Goal: Task Accomplishment & Management: Manage account settings

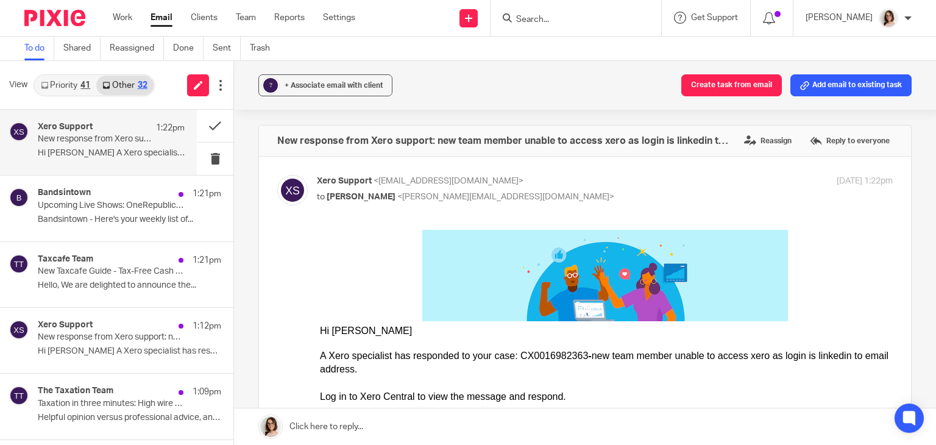
scroll to position [172, 0]
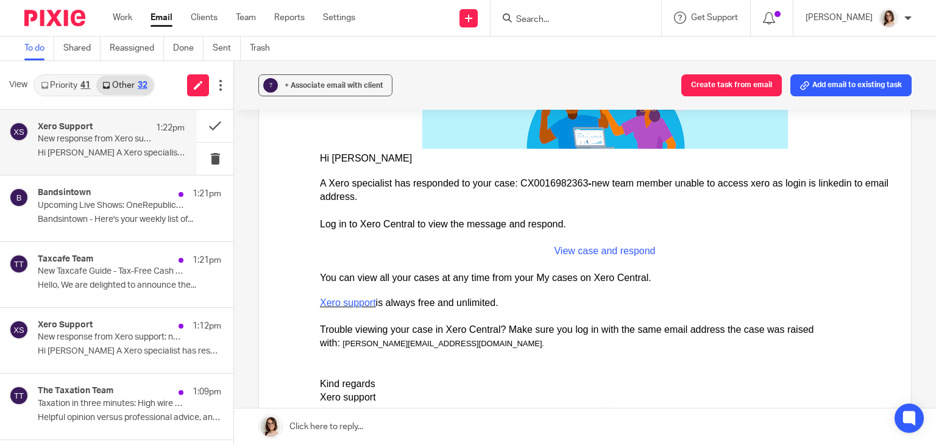
click at [163, 22] on link "Email" at bounding box center [161, 18] width 22 height 12
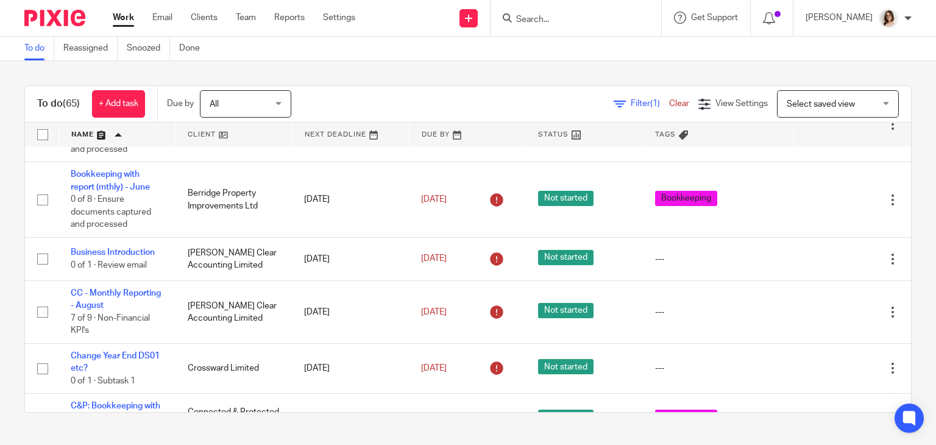
scroll to position [1005, 0]
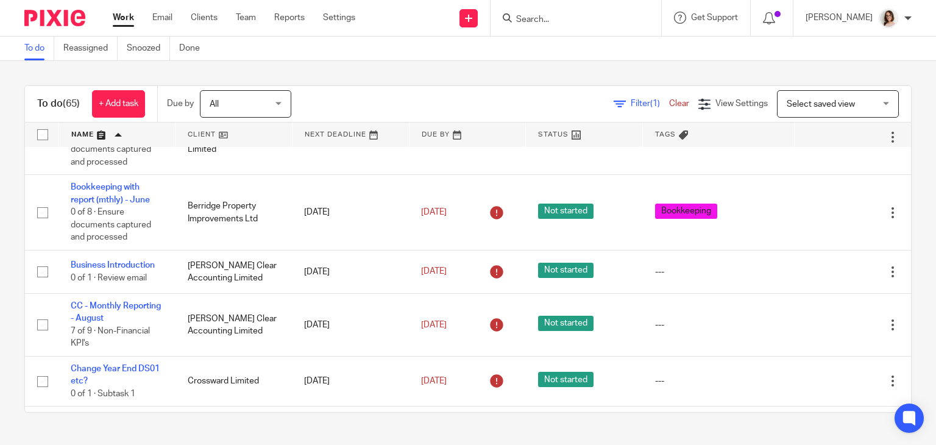
click at [467, 16] on input "Search" at bounding box center [570, 20] width 110 height 11
type input "brite"
click at [467, 49] on link at bounding box center [601, 52] width 178 height 28
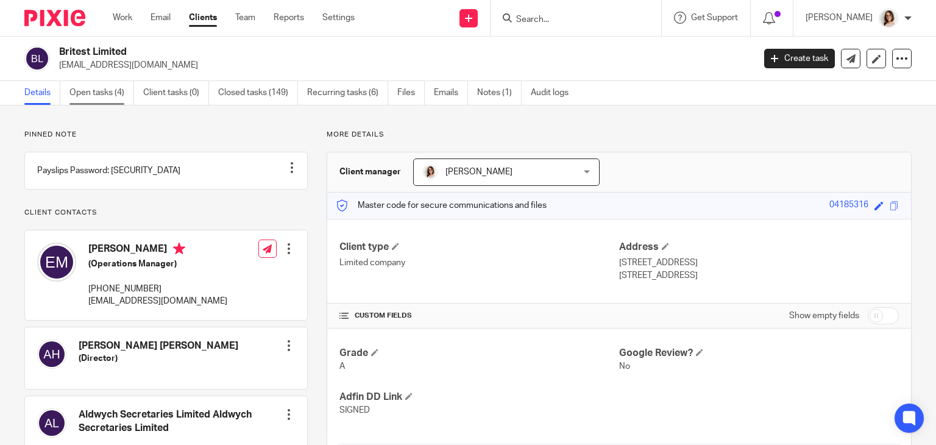
click at [108, 99] on link "Open tasks (4)" at bounding box center [101, 93] width 65 height 24
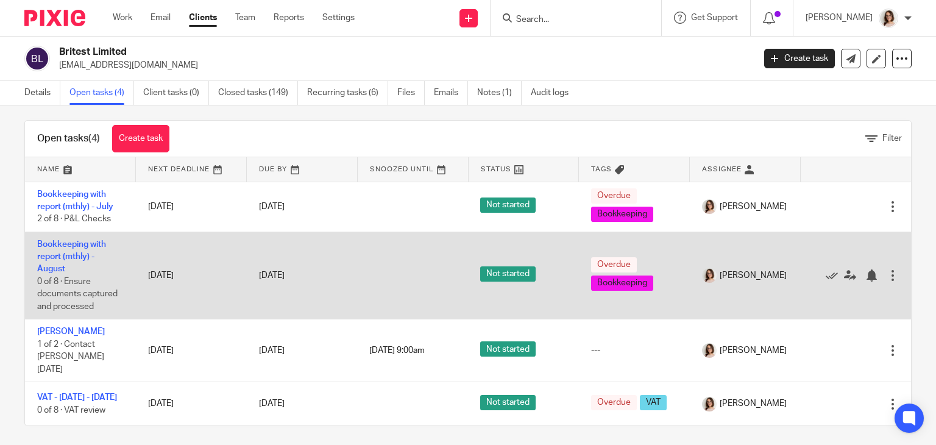
scroll to position [10, 0]
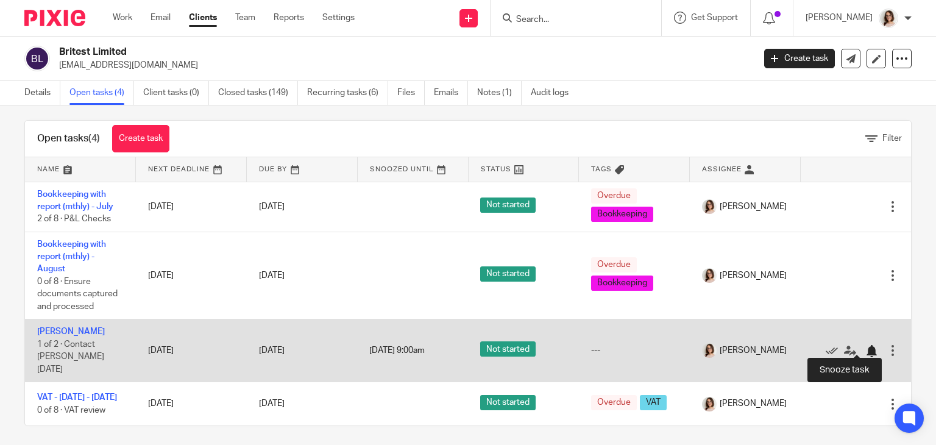
click at [865, 345] on div at bounding box center [871, 351] width 12 height 12
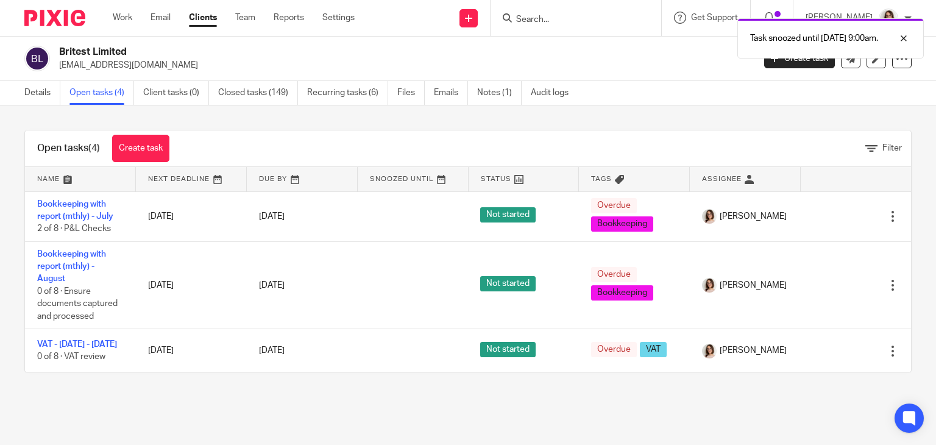
scroll to position [0, 0]
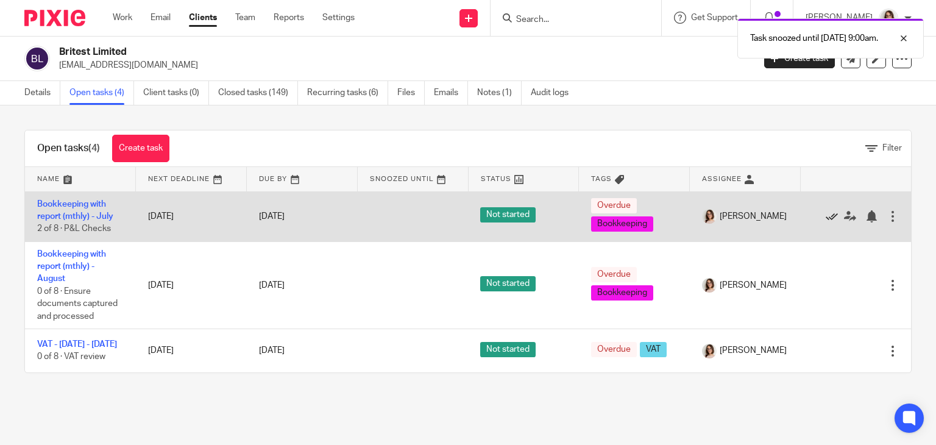
click at [825, 214] on icon at bounding box center [831, 216] width 12 height 12
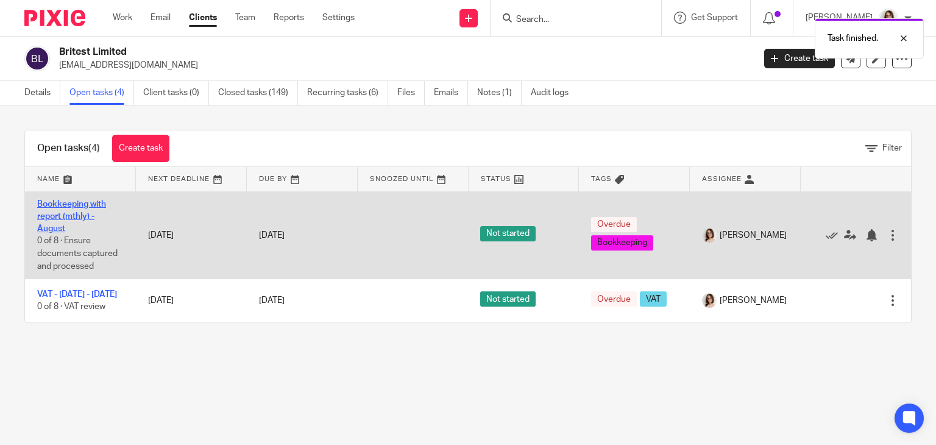
click at [92, 203] on link "Bookkeeping with report (mthly) - August" at bounding box center [71, 217] width 69 height 34
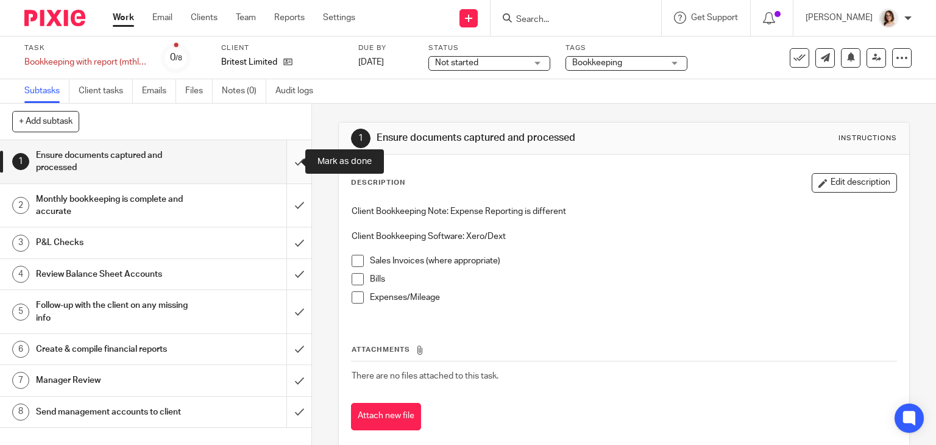
click at [288, 158] on input "submit" at bounding box center [155, 161] width 311 height 43
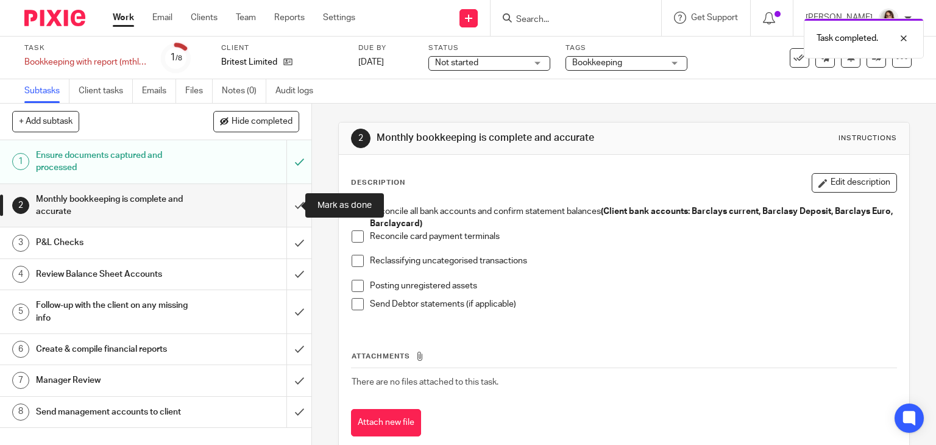
click at [287, 205] on input "submit" at bounding box center [155, 205] width 311 height 43
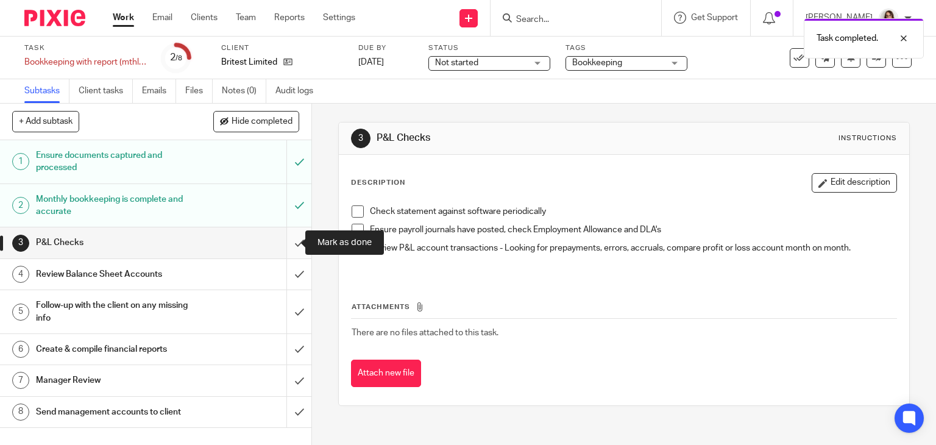
click at [284, 242] on input "submit" at bounding box center [155, 242] width 311 height 30
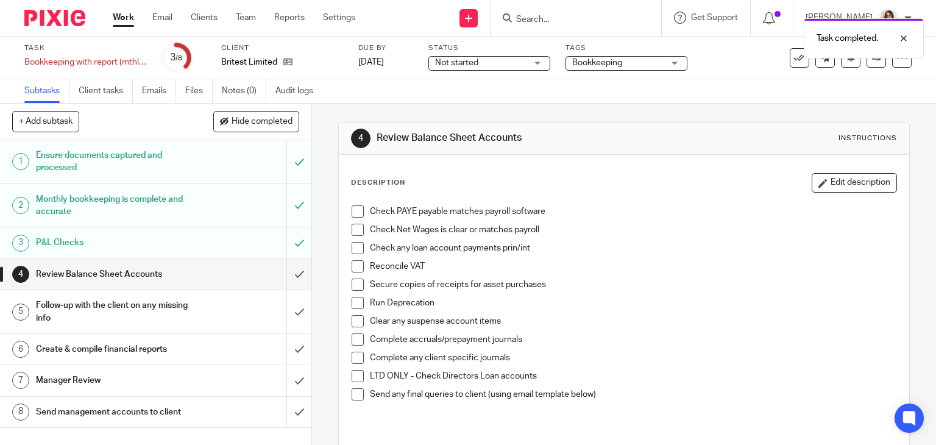
click at [285, 272] on input "submit" at bounding box center [155, 274] width 311 height 30
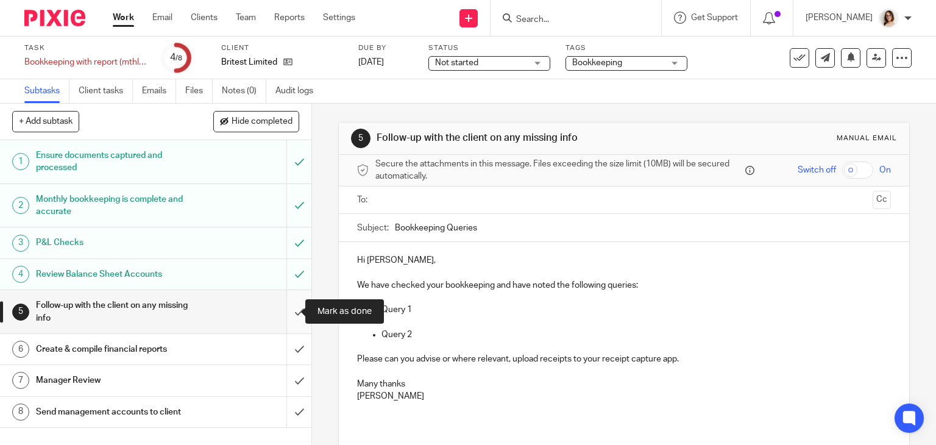
click at [286, 312] on input "submit" at bounding box center [155, 311] width 311 height 43
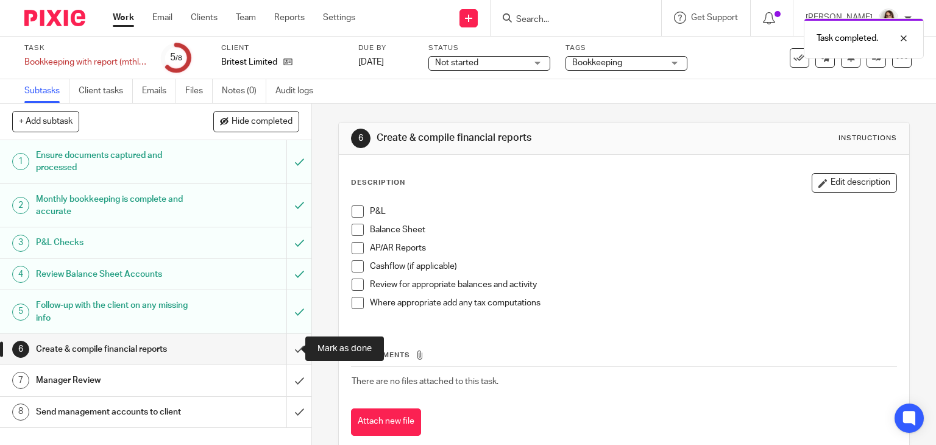
click at [287, 343] on input "submit" at bounding box center [155, 349] width 311 height 30
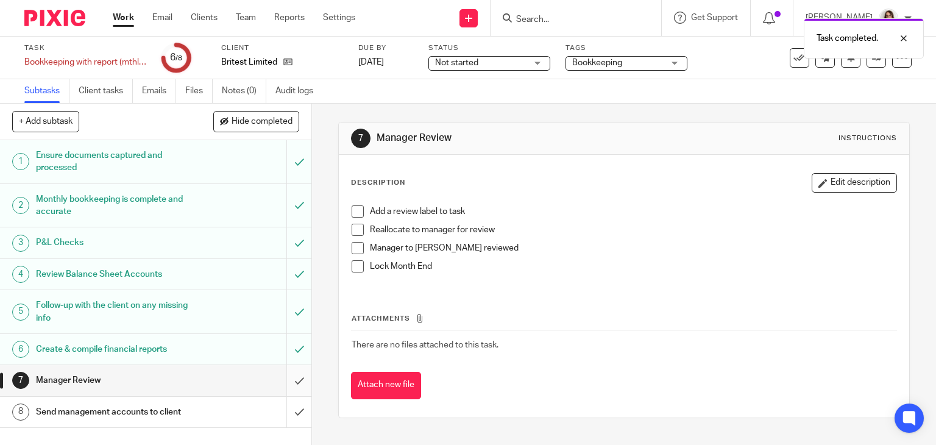
click at [288, 379] on input "submit" at bounding box center [155, 380] width 311 height 30
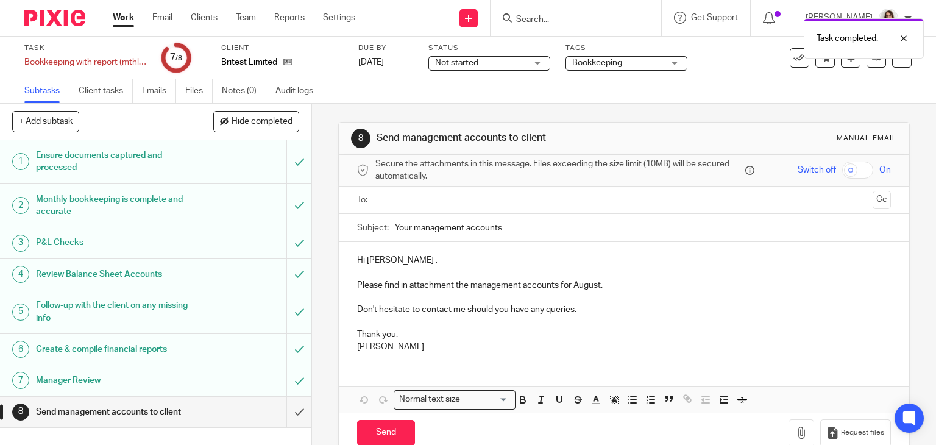
click at [609, 288] on p "Please find in attachment the management accounts for August." at bounding box center [624, 285] width 534 height 12
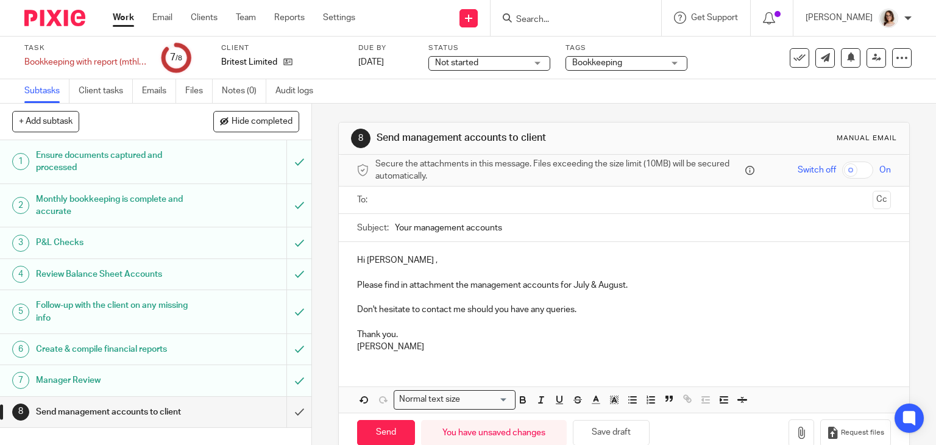
click at [419, 196] on input "text" at bounding box center [623, 200] width 488 height 14
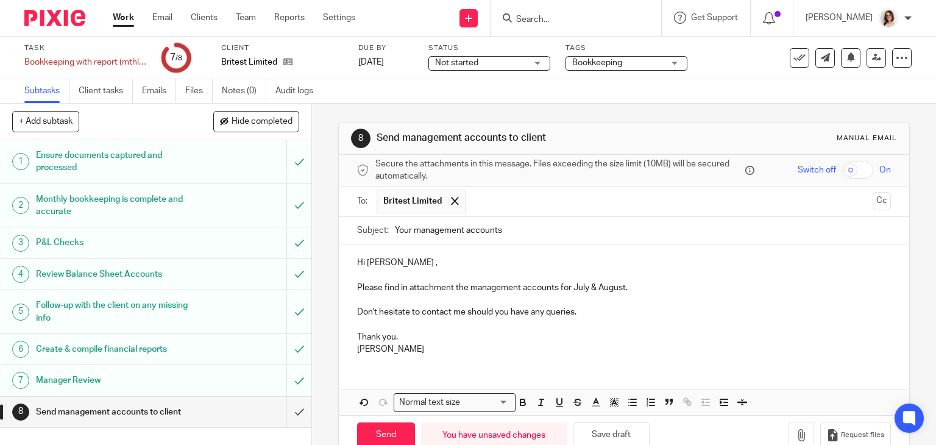
scroll to position [27, 0]
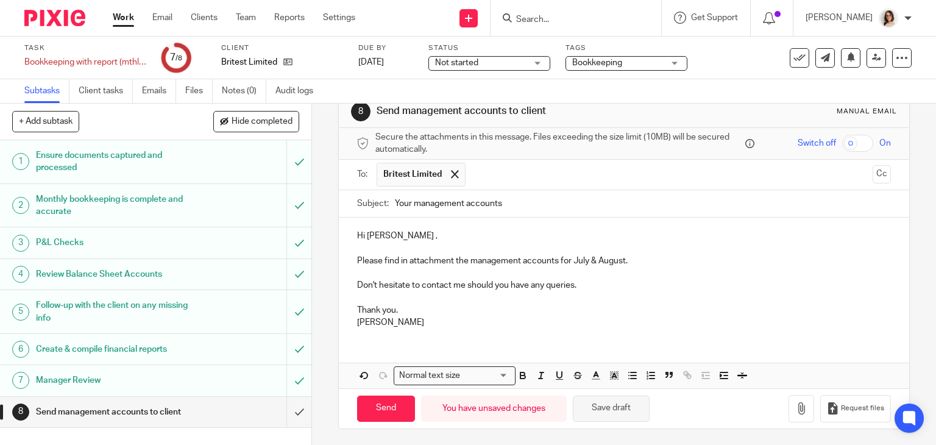
click at [601, 403] on button "Save draft" at bounding box center [611, 408] width 77 height 26
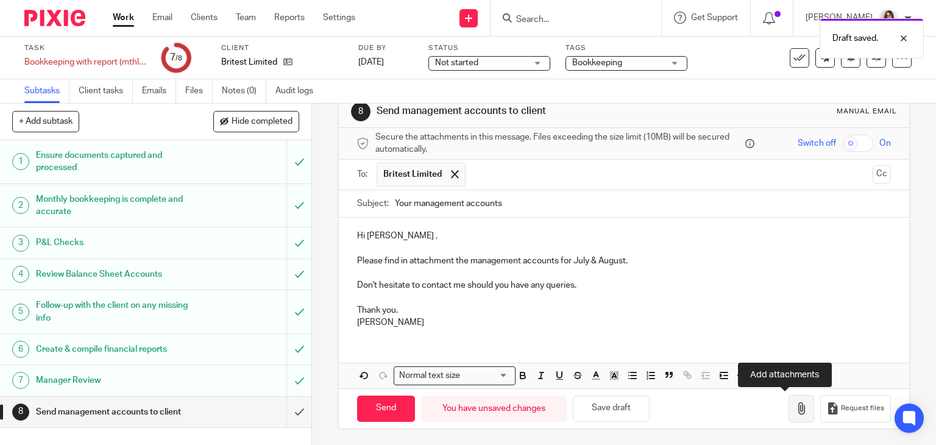
click at [792, 403] on button "button" at bounding box center [801, 408] width 26 height 27
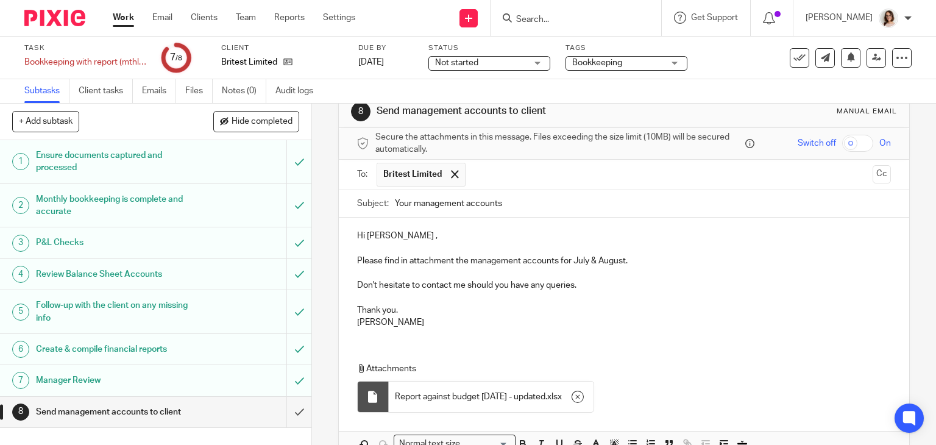
scroll to position [95, 0]
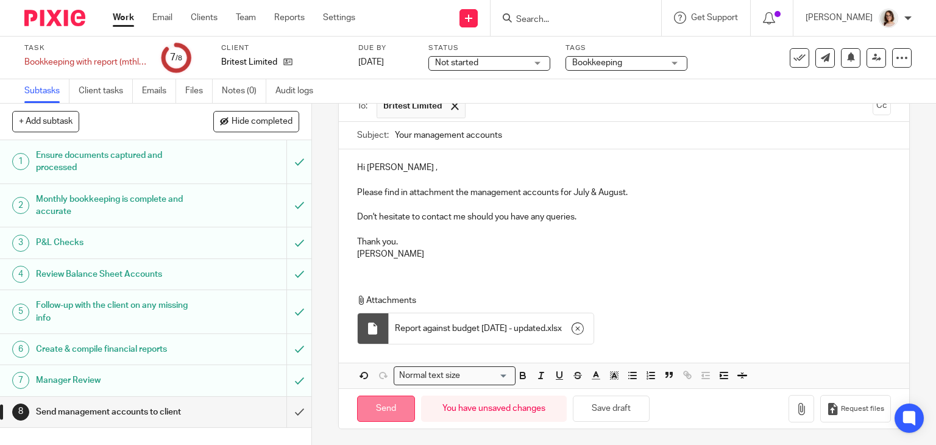
click at [392, 405] on input "Send" at bounding box center [386, 408] width 58 height 26
type input "Sent"
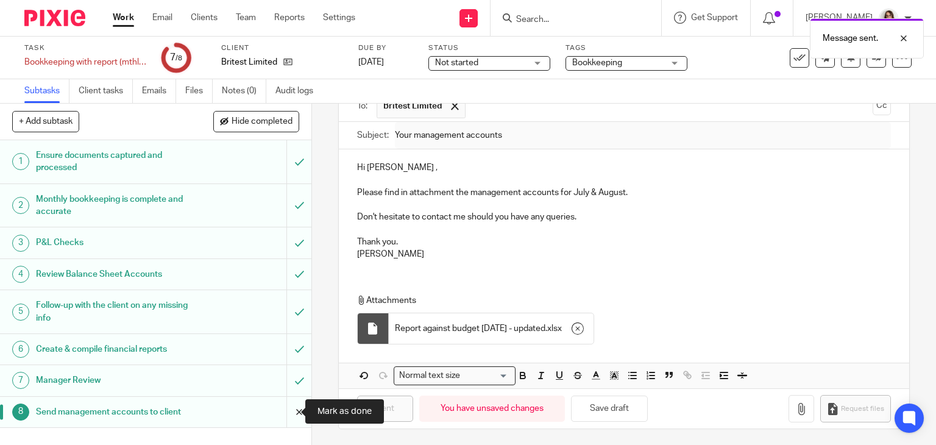
click at [285, 411] on input "submit" at bounding box center [155, 412] width 311 height 30
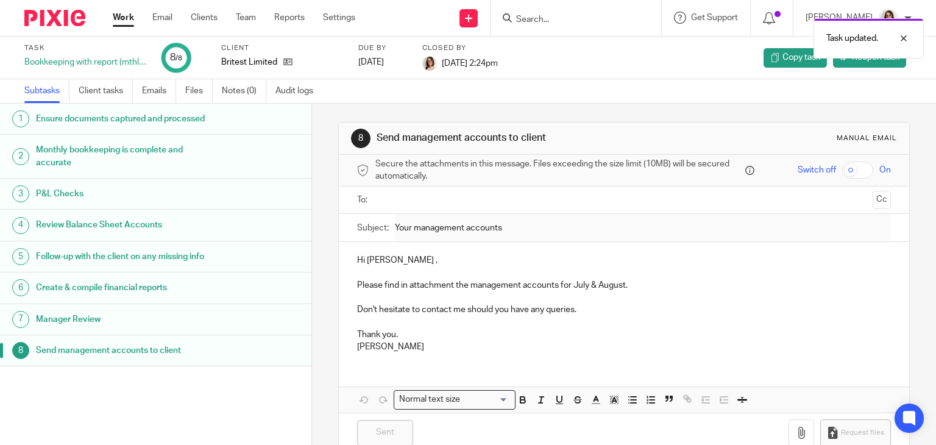
click at [292, 63] on div "Britest Limited" at bounding box center [282, 62] width 122 height 12
click at [288, 62] on icon at bounding box center [287, 61] width 9 height 9
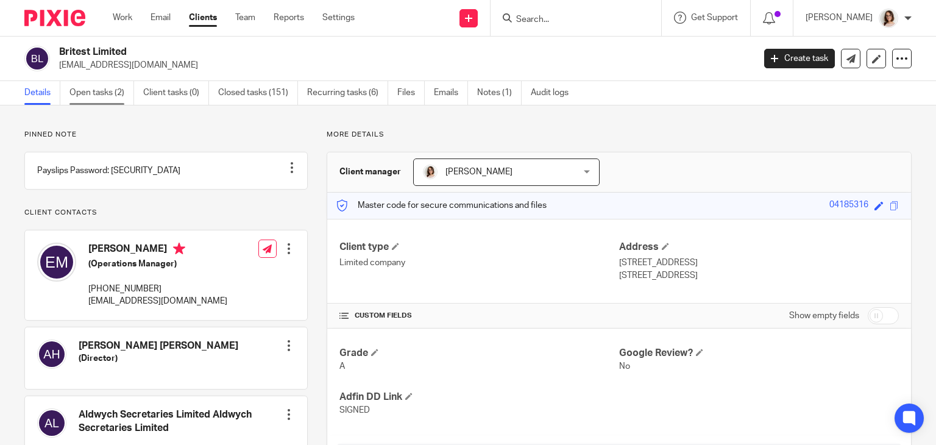
click at [103, 93] on link "Open tasks (2)" at bounding box center [101, 93] width 65 height 24
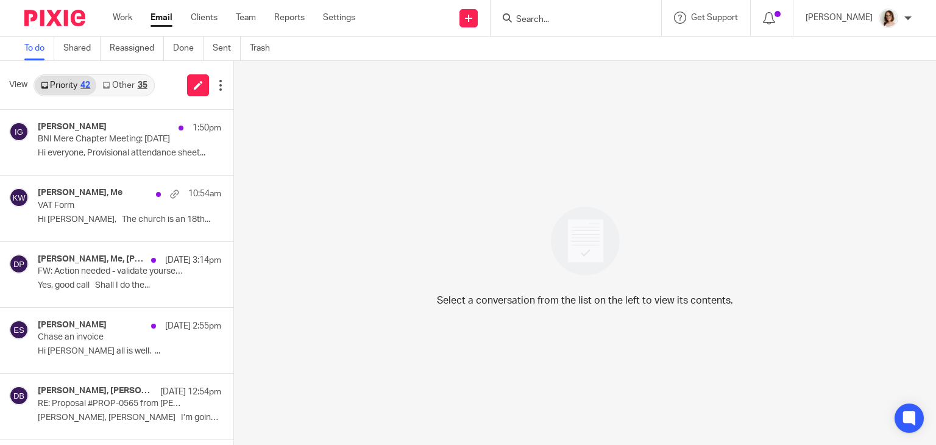
drag, startPoint x: 0, startPoint y: 0, endPoint x: 157, endPoint y: 15, distance: 157.3
click at [157, 15] on link "Email" at bounding box center [161, 18] width 22 height 12
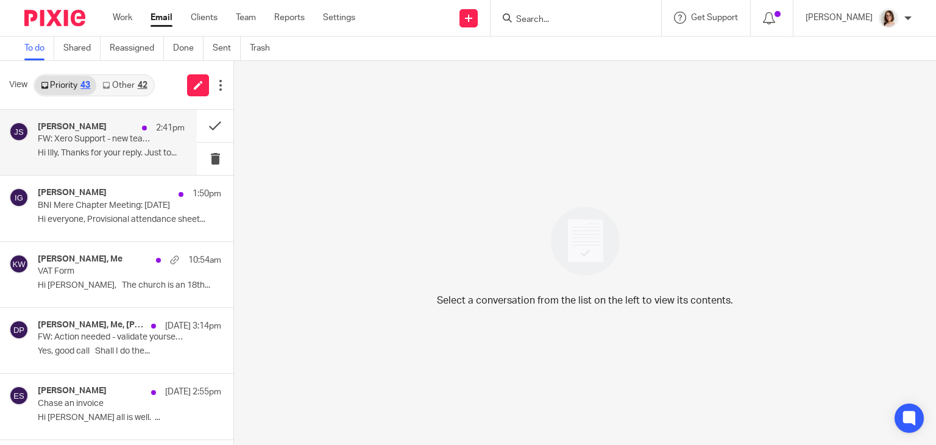
click at [121, 146] on div "James Singh 2:41pm FW: Xero Support - new team member unable to access xero as …" at bounding box center [111, 142] width 147 height 41
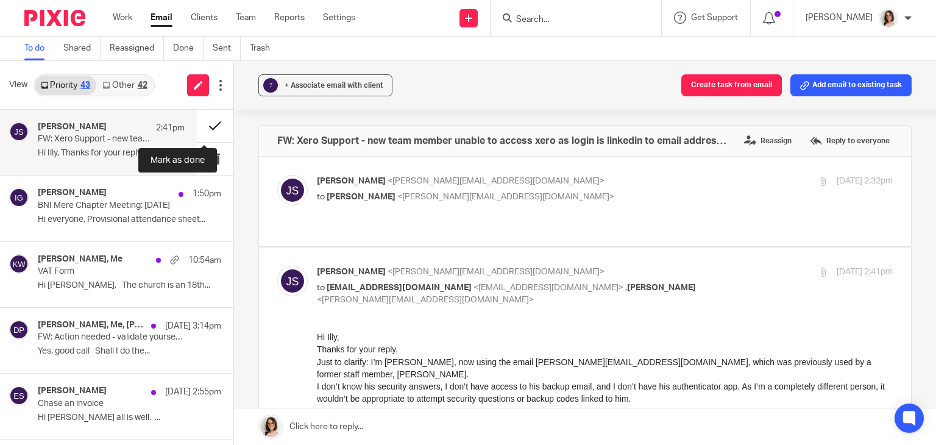
click at [200, 121] on button at bounding box center [215, 126] width 37 height 32
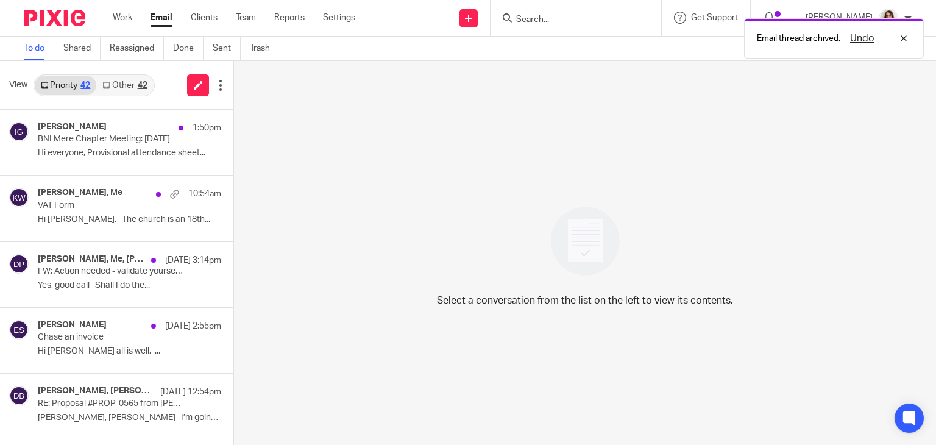
click at [135, 83] on link "Other 42" at bounding box center [124, 85] width 57 height 19
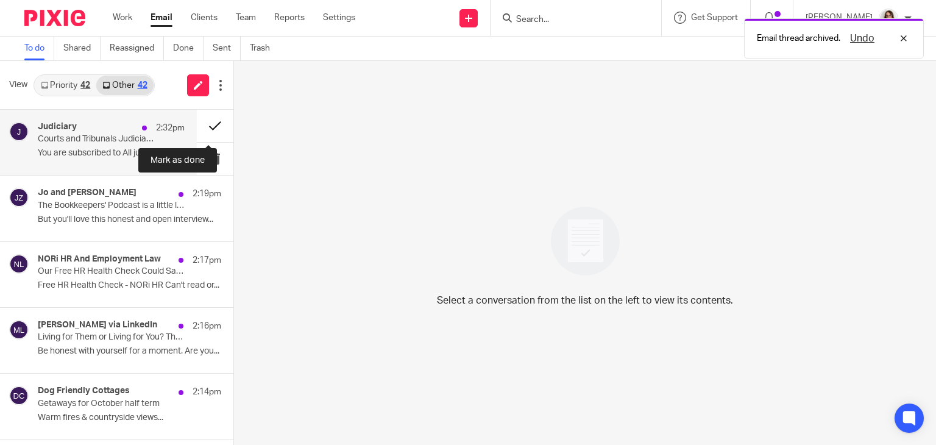
click at [206, 119] on button at bounding box center [215, 126] width 37 height 32
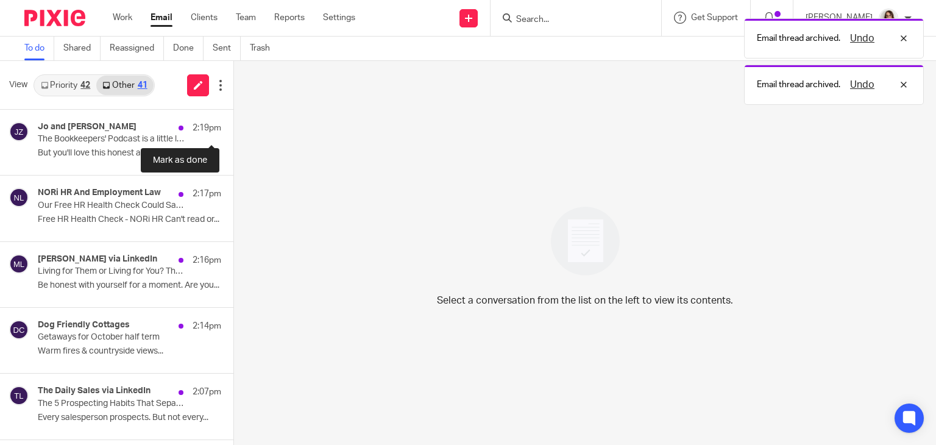
click at [233, 119] on button at bounding box center [238, 126] width 10 height 32
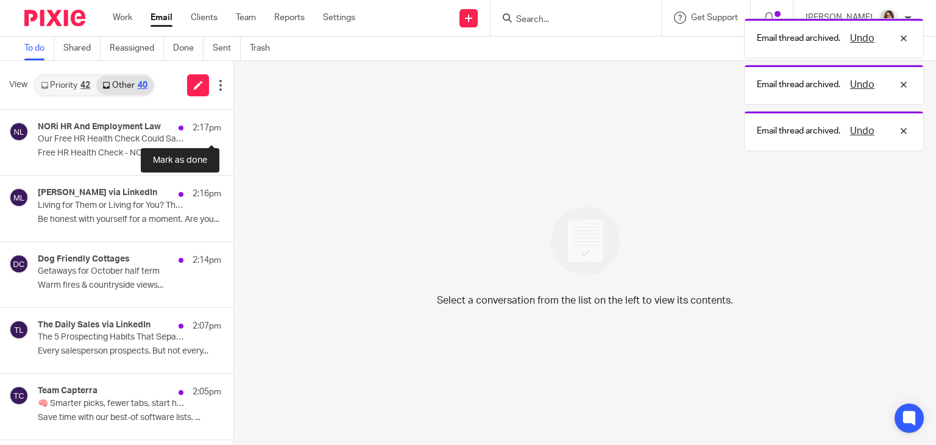
click at [233, 119] on button at bounding box center [238, 126] width 10 height 32
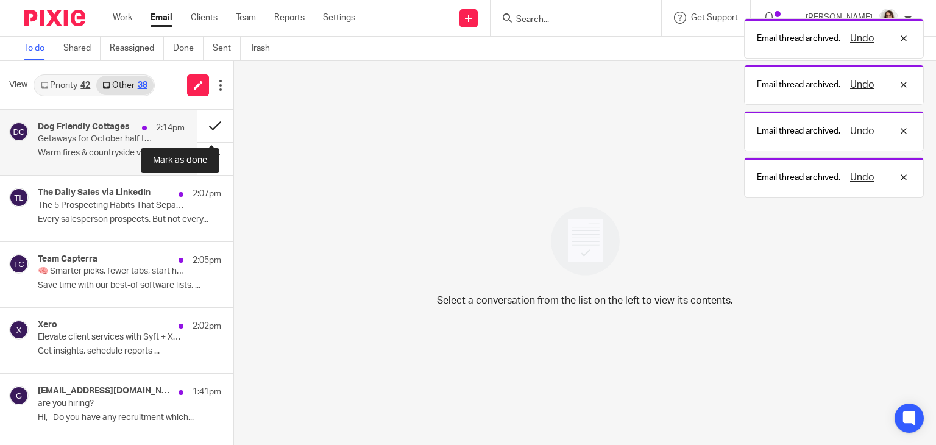
click at [206, 119] on button at bounding box center [215, 126] width 37 height 32
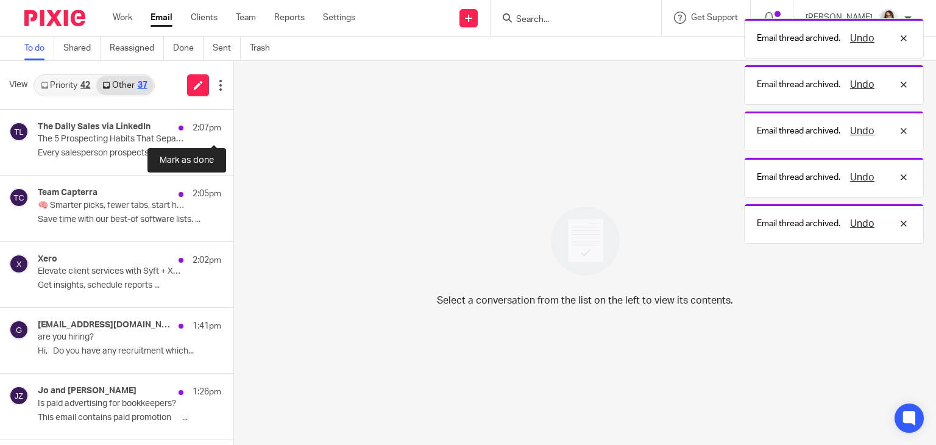
click at [233, 119] on button at bounding box center [238, 126] width 10 height 32
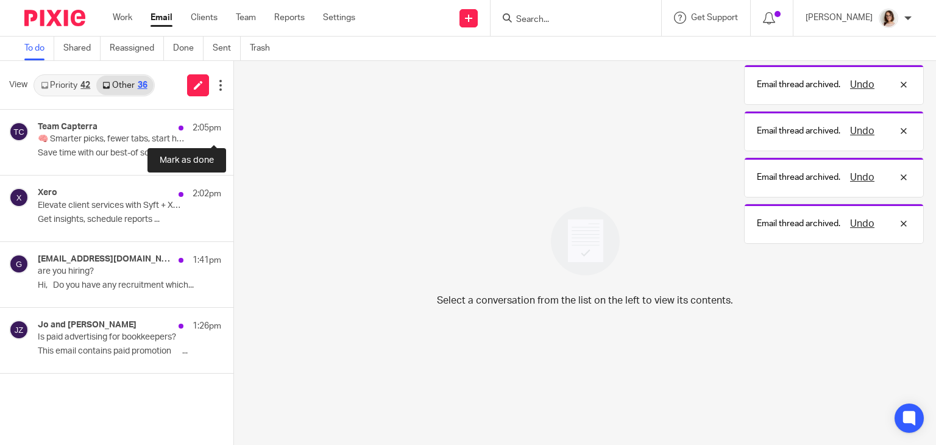
click at [233, 119] on button at bounding box center [238, 126] width 10 height 32
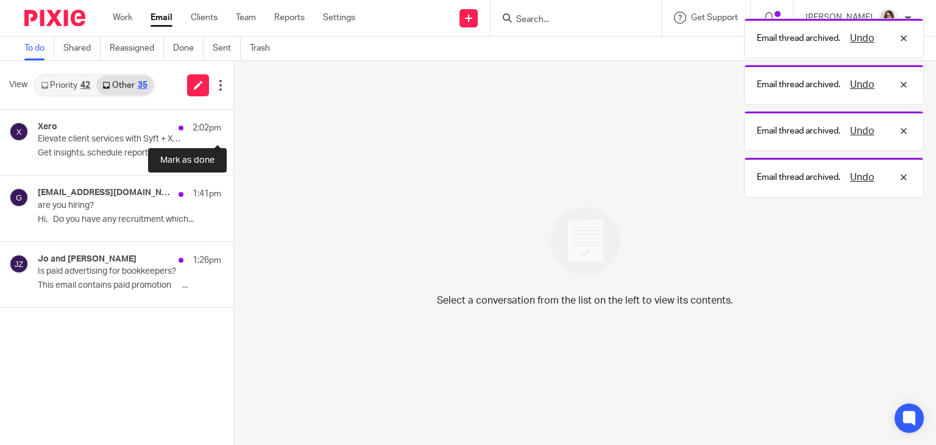
click at [233, 119] on button at bounding box center [238, 126] width 10 height 32
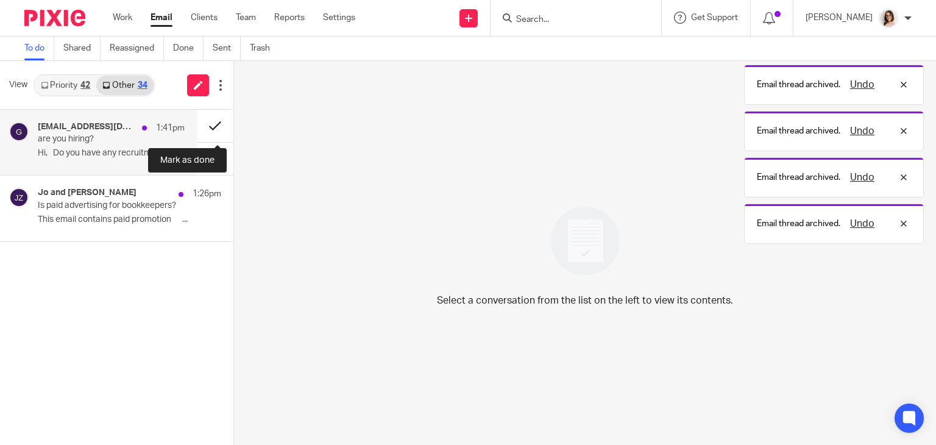
click at [206, 119] on button at bounding box center [215, 126] width 37 height 32
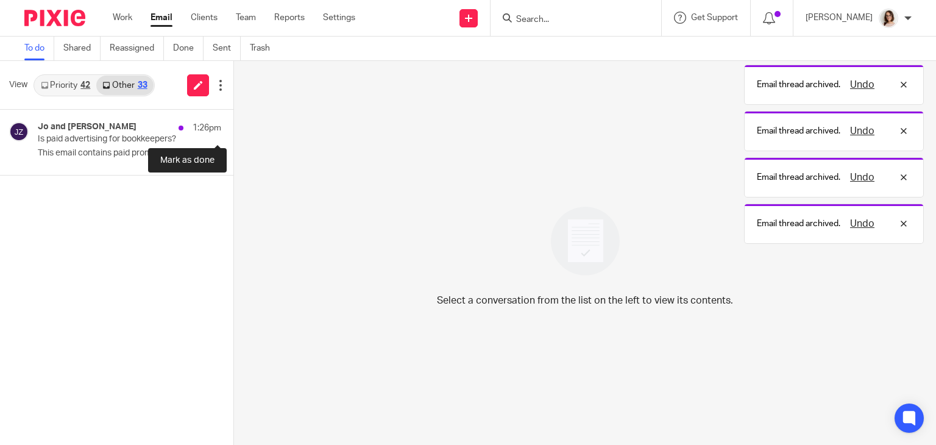
click at [233, 119] on button at bounding box center [238, 126] width 10 height 32
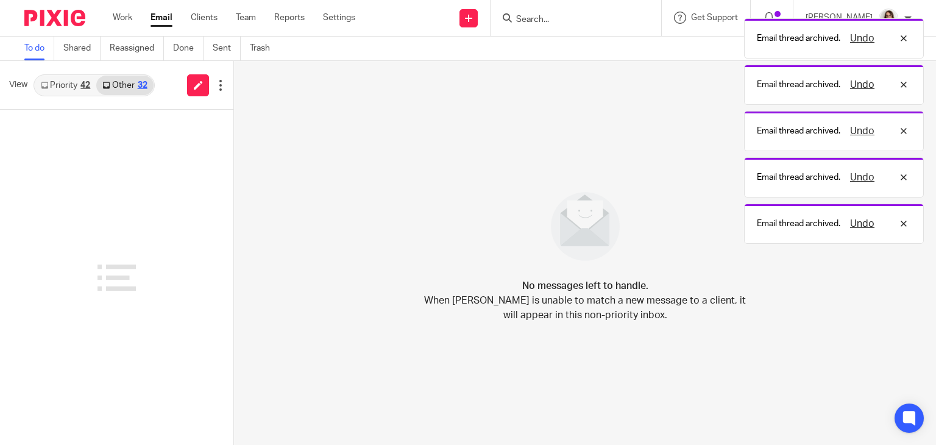
click at [161, 23] on link "Email" at bounding box center [161, 18] width 22 height 12
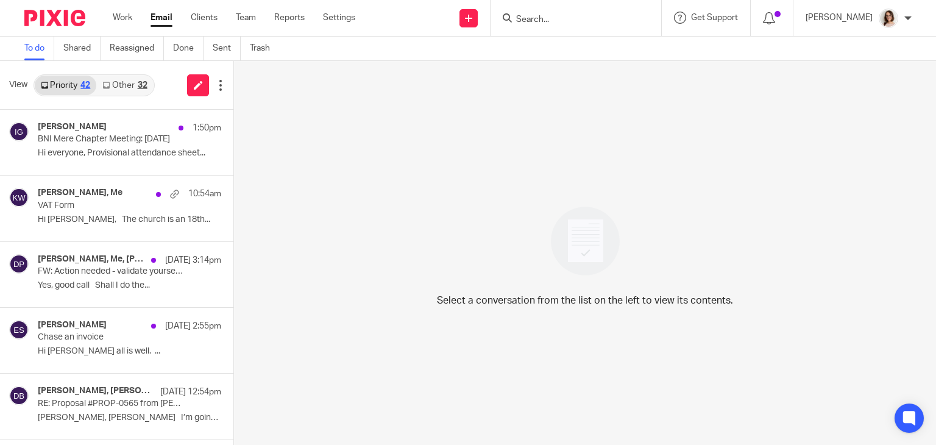
click at [132, 79] on link "Other 32" at bounding box center [124, 85] width 57 height 19
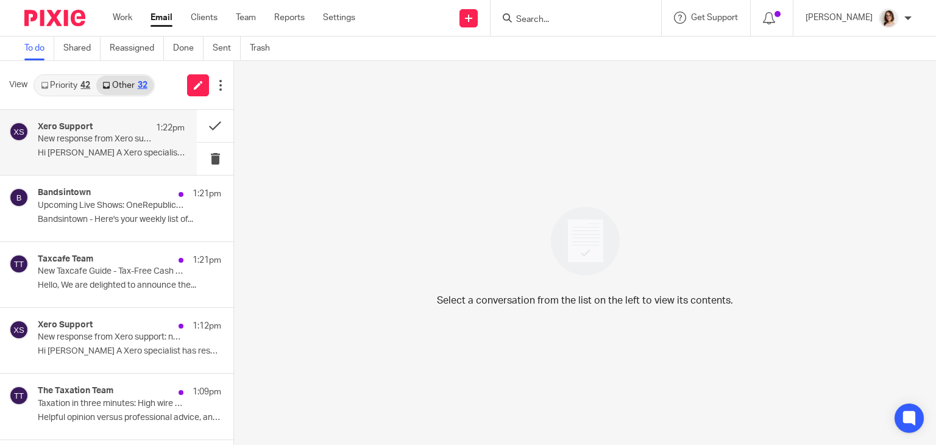
click at [148, 146] on div "Xero Support 1:22pm New response from Xero support: new team member unable to a…" at bounding box center [111, 142] width 147 height 41
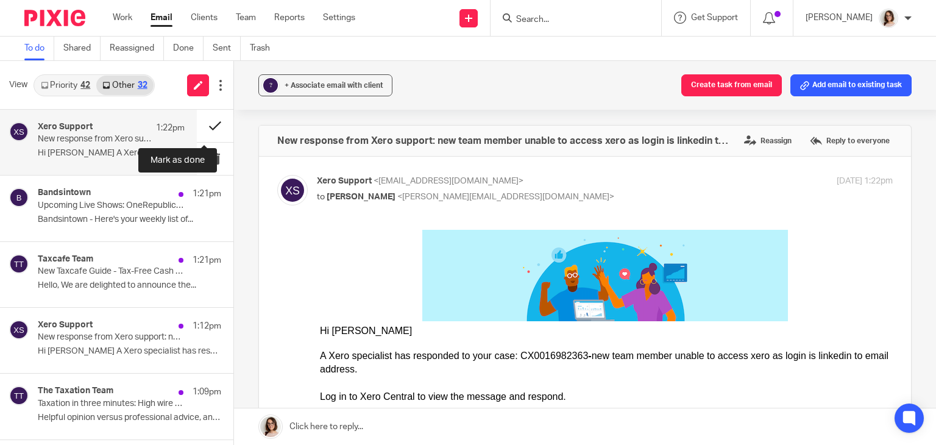
click at [203, 125] on button at bounding box center [215, 126] width 37 height 32
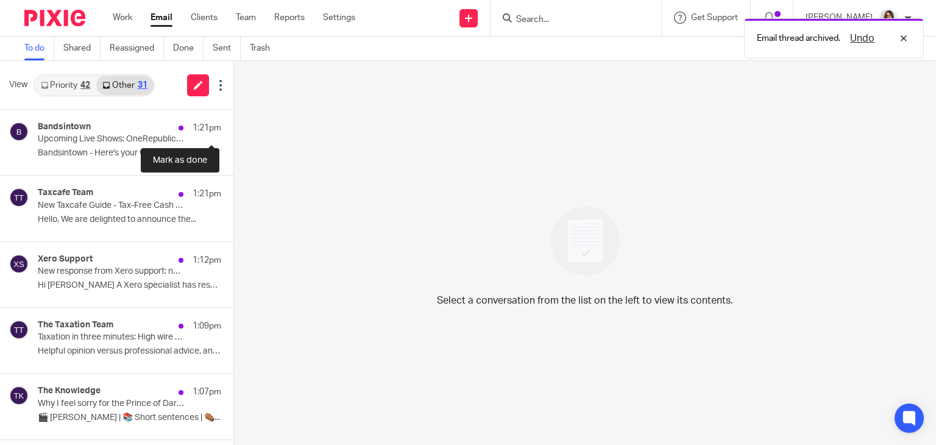
click at [233, 125] on button at bounding box center [238, 126] width 10 height 32
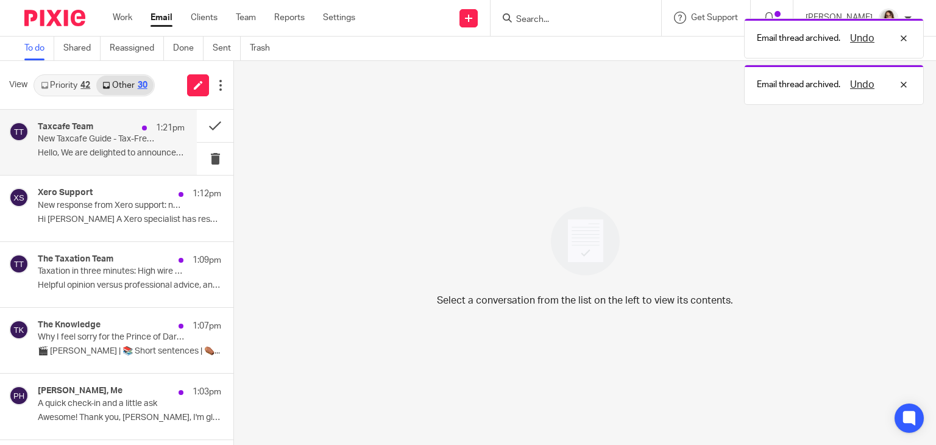
click at [139, 149] on p "Hello, We are delighted to announce the..." at bounding box center [111, 153] width 147 height 10
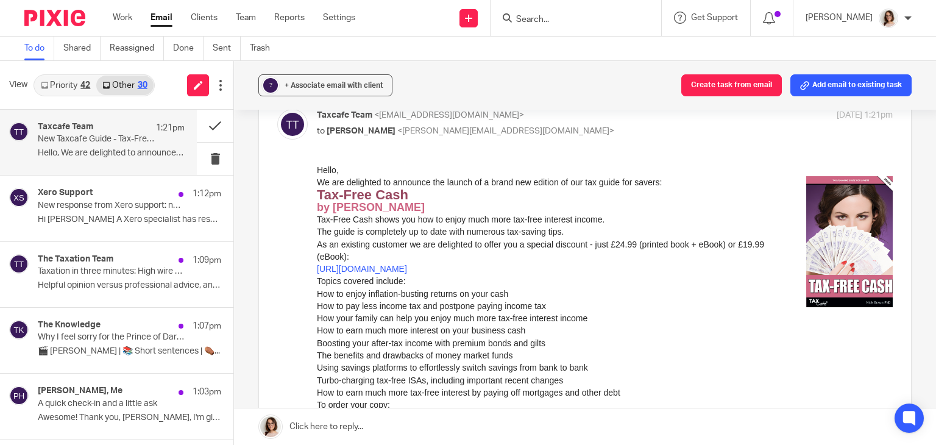
scroll to position [73, 0]
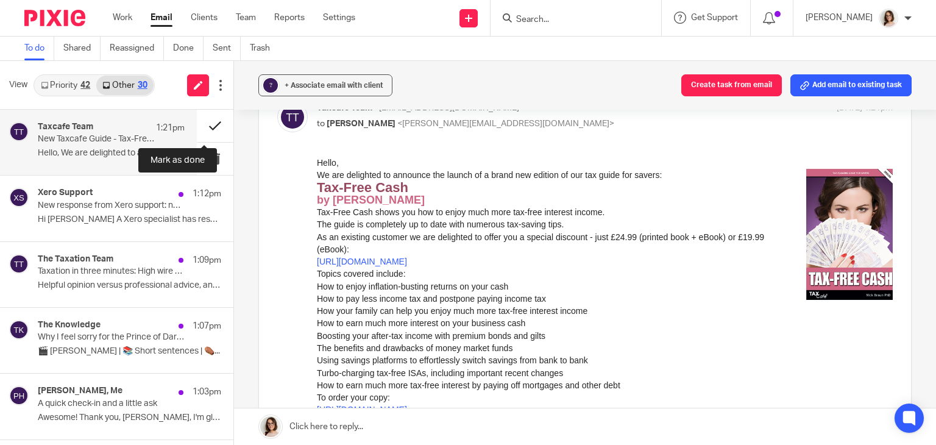
click at [202, 127] on button at bounding box center [215, 126] width 37 height 32
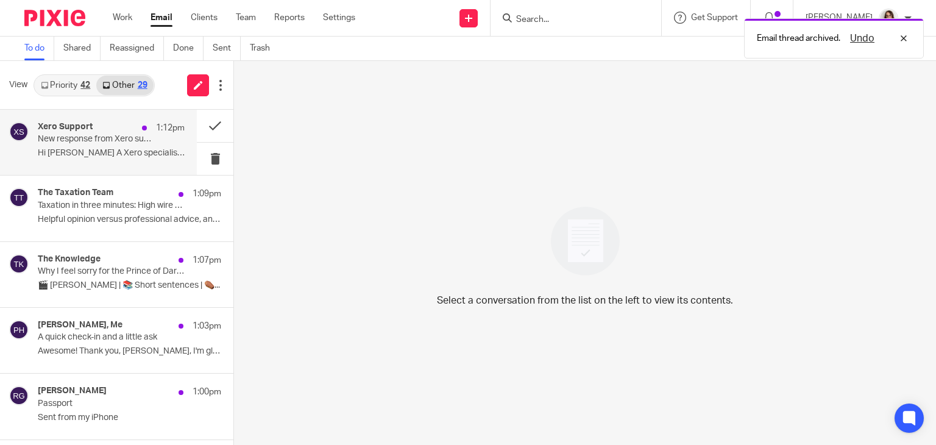
click at [129, 144] on p "New response from Xero support: new team member unable to access xero as login …" at bounding box center [97, 139] width 118 height 10
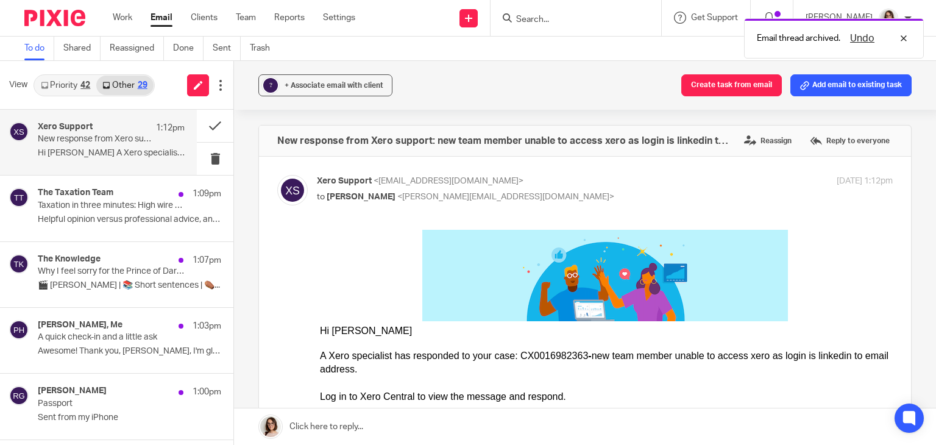
scroll to position [0, 0]
click at [202, 125] on button at bounding box center [215, 126] width 37 height 32
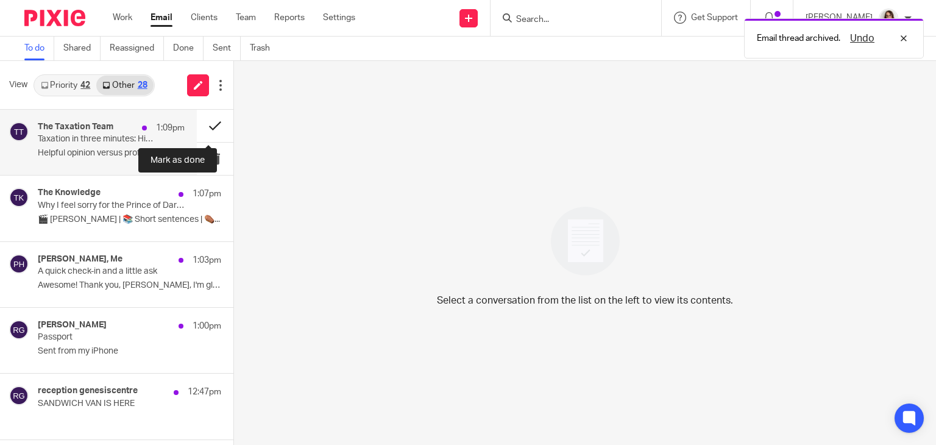
click at [202, 125] on button at bounding box center [215, 126] width 37 height 32
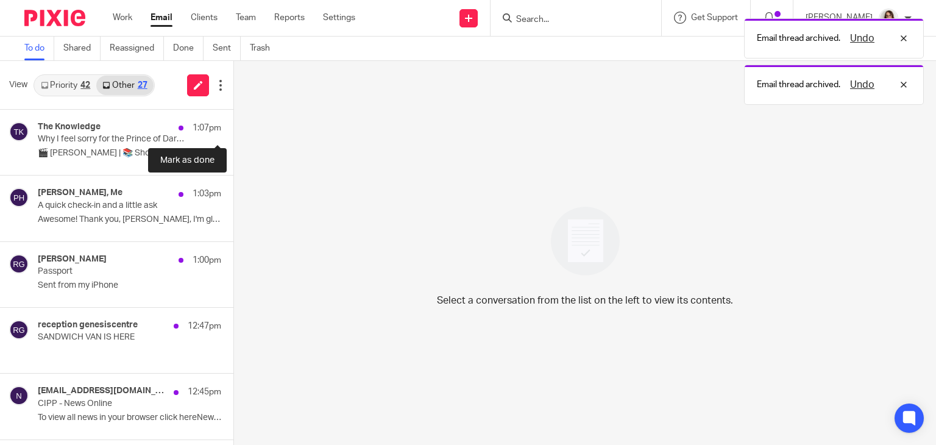
click at [233, 125] on button at bounding box center [238, 126] width 10 height 32
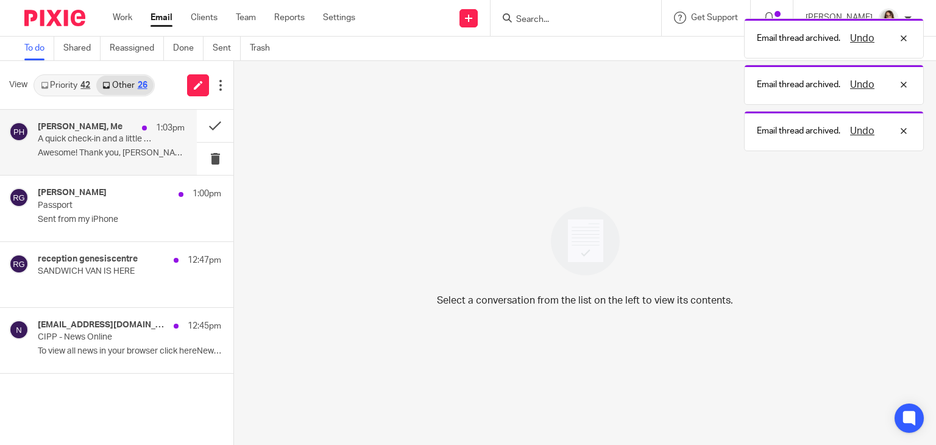
click at [129, 154] on p "Awesome! Thank you, Caroline, I'm glad it..." at bounding box center [111, 153] width 147 height 10
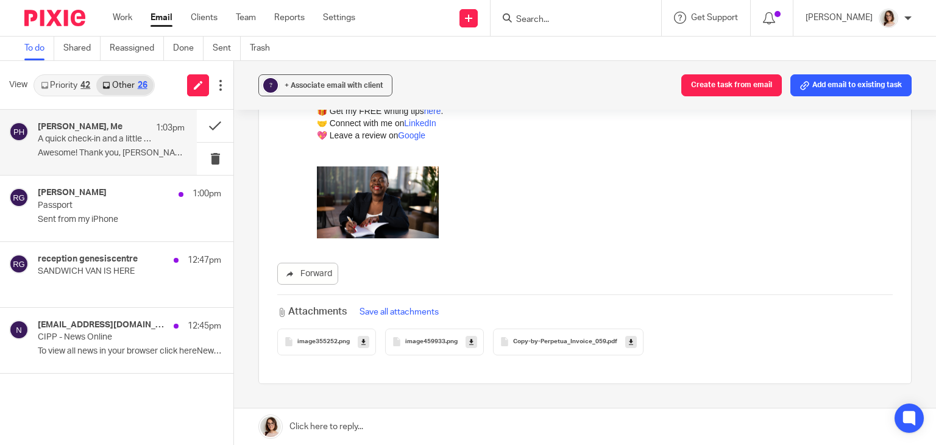
scroll to position [536, 0]
click at [309, 283] on link "Forward" at bounding box center [307, 272] width 61 height 22
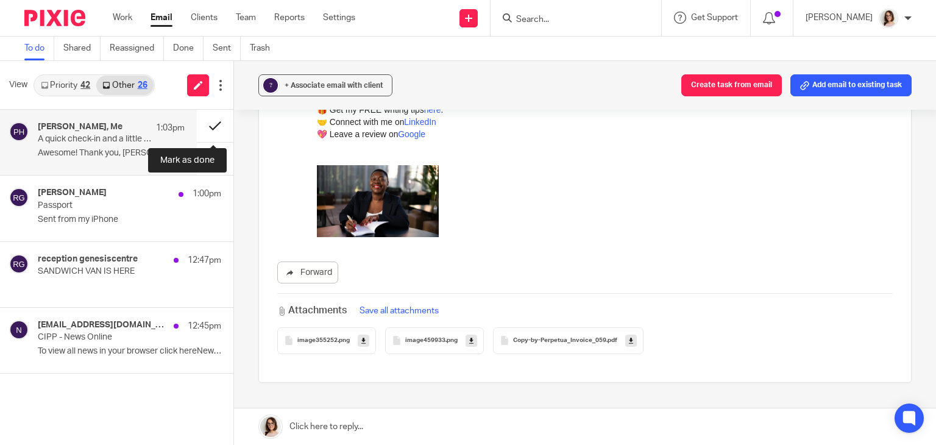
click at [208, 130] on button at bounding box center [215, 126] width 37 height 32
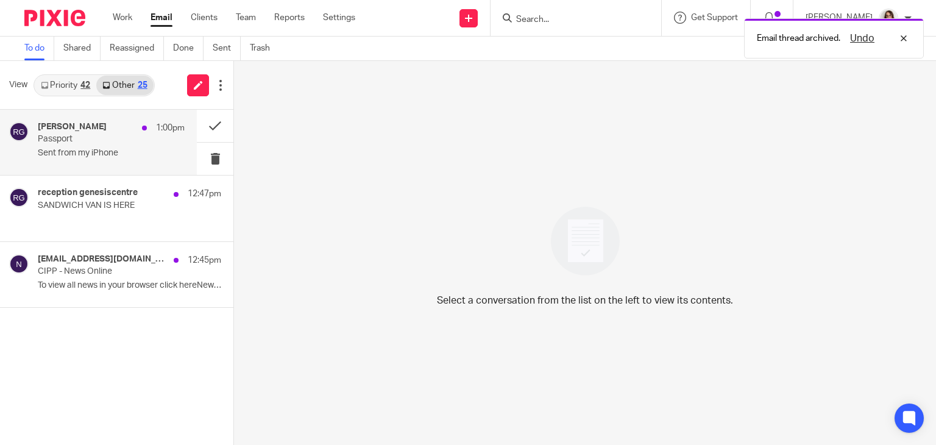
click at [124, 154] on p "Sent from my iPhone" at bounding box center [111, 153] width 147 height 10
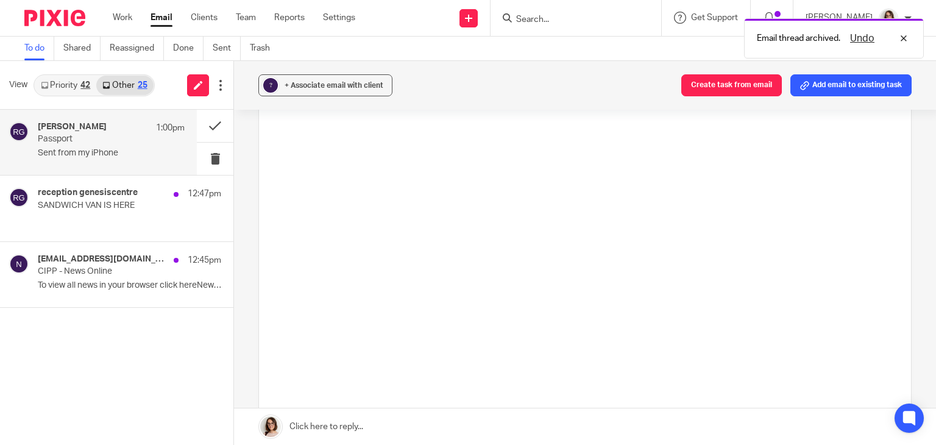
scroll to position [541, 0]
click at [156, 20] on link "Email" at bounding box center [161, 18] width 22 height 12
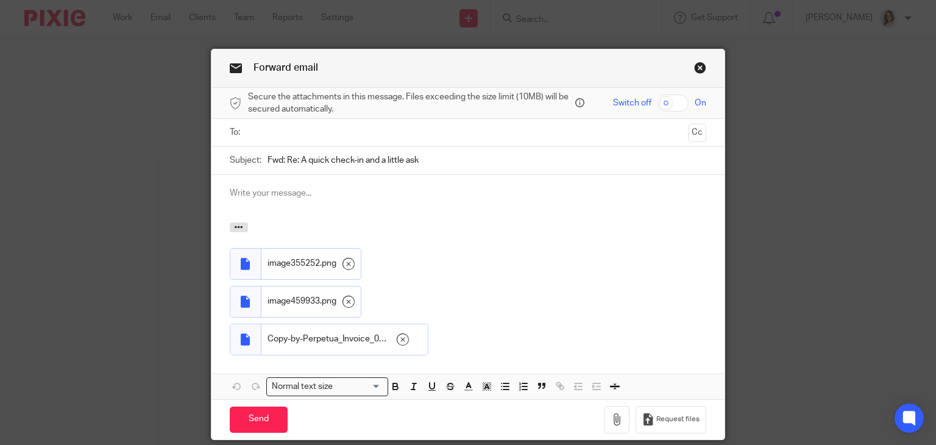
click at [280, 132] on input "text" at bounding box center [467, 132] width 431 height 14
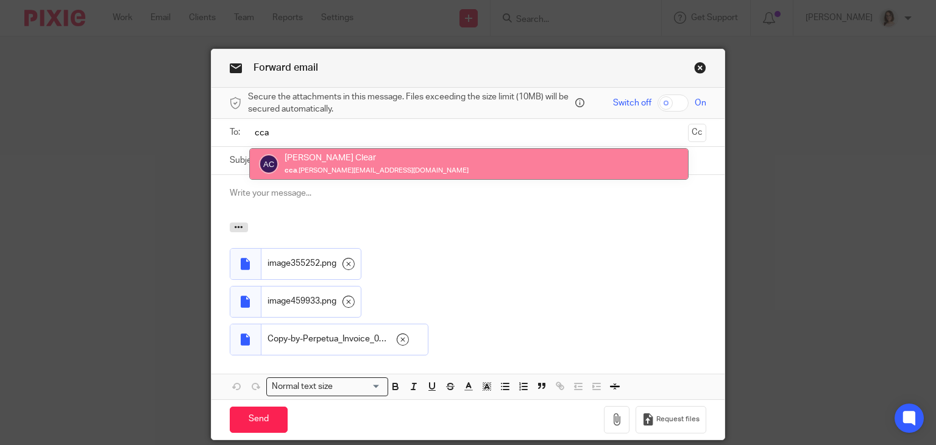
type input "cca"
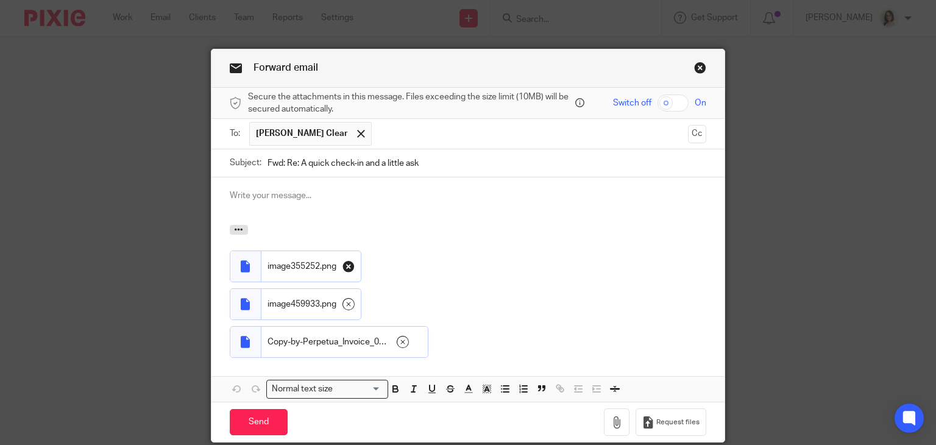
click at [343, 265] on icon at bounding box center [348, 266] width 12 height 12
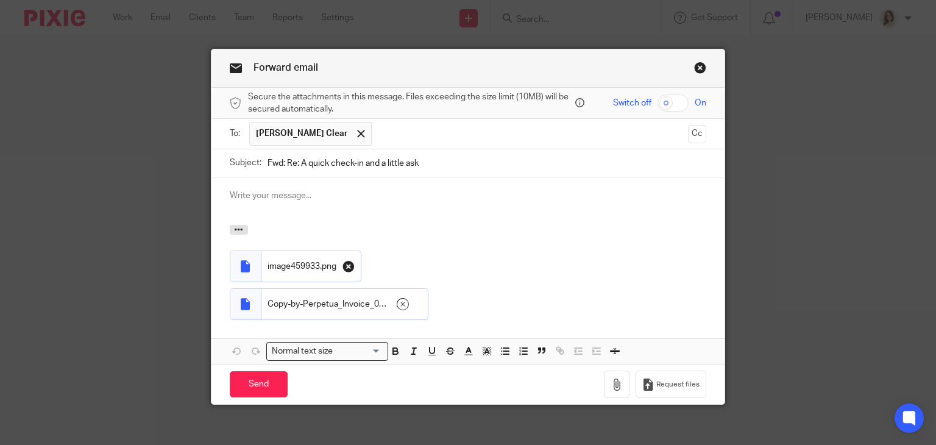
click at [344, 265] on icon at bounding box center [348, 266] width 12 height 12
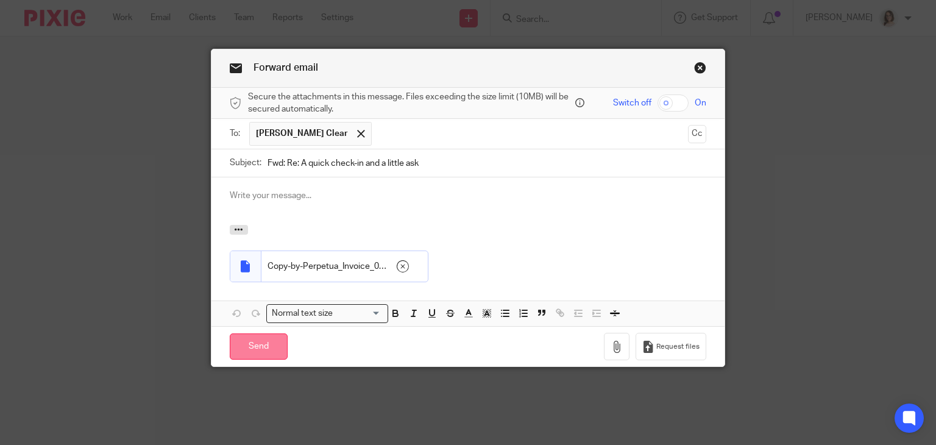
click at [260, 342] on input "Send" at bounding box center [259, 346] width 58 height 26
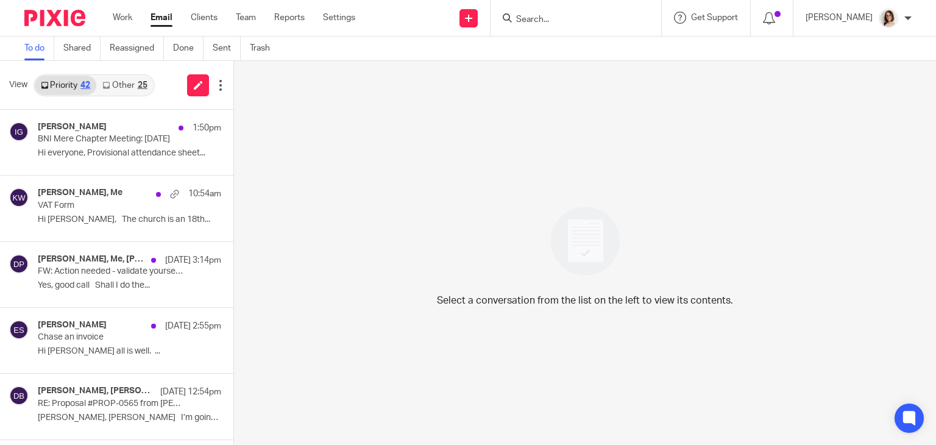
click at [138, 82] on div "25" at bounding box center [143, 85] width 10 height 9
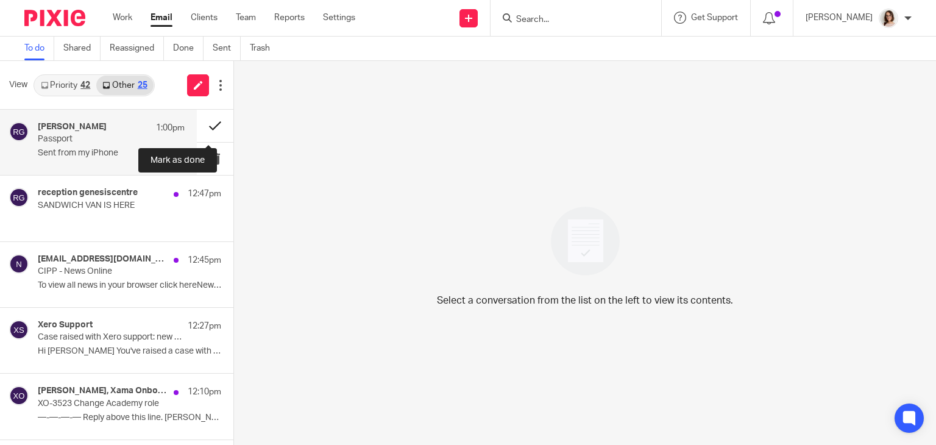
click at [205, 127] on button at bounding box center [215, 126] width 37 height 32
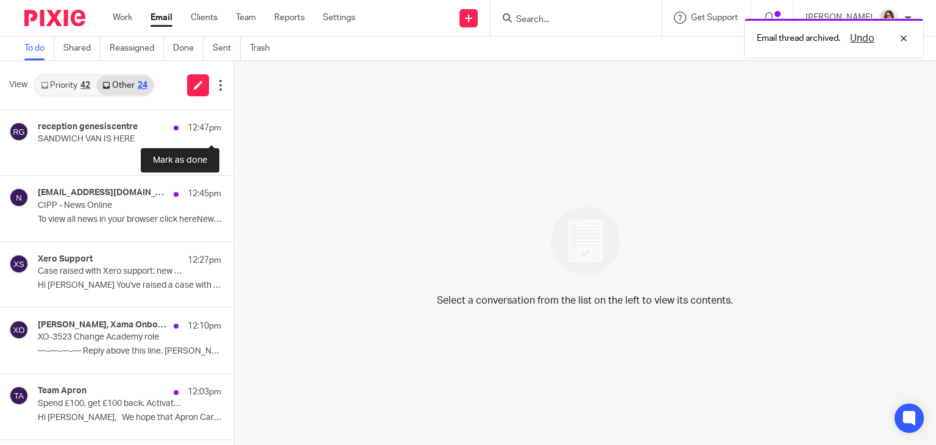
click at [233, 127] on button at bounding box center [238, 126] width 10 height 32
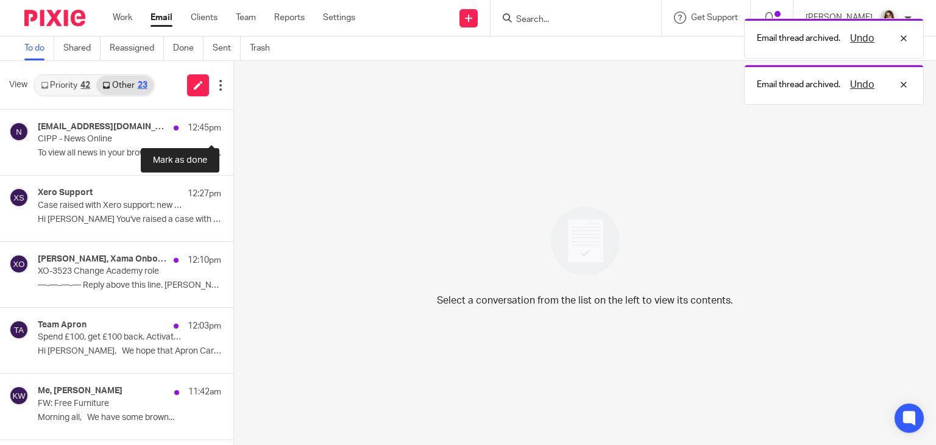
click at [233, 127] on button at bounding box center [238, 126] width 10 height 32
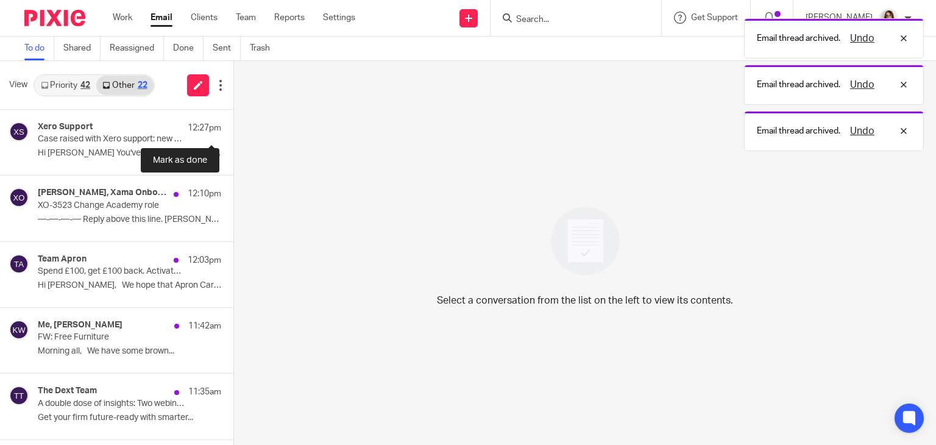
click at [233, 127] on button at bounding box center [238, 126] width 10 height 32
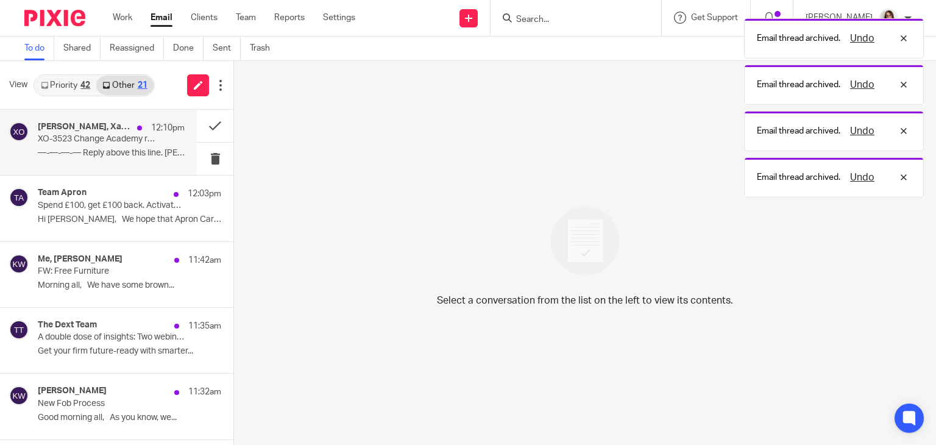
click at [144, 141] on p "XO-3523 Change Academy role" at bounding box center [97, 139] width 118 height 10
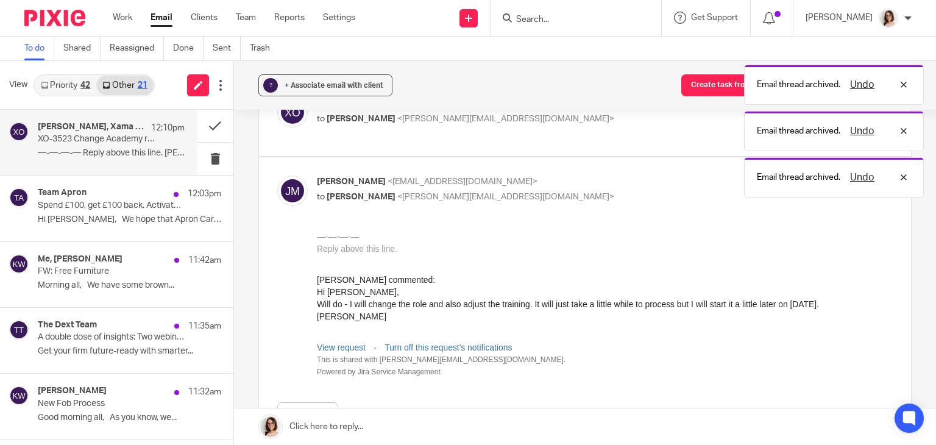
scroll to position [80, 0]
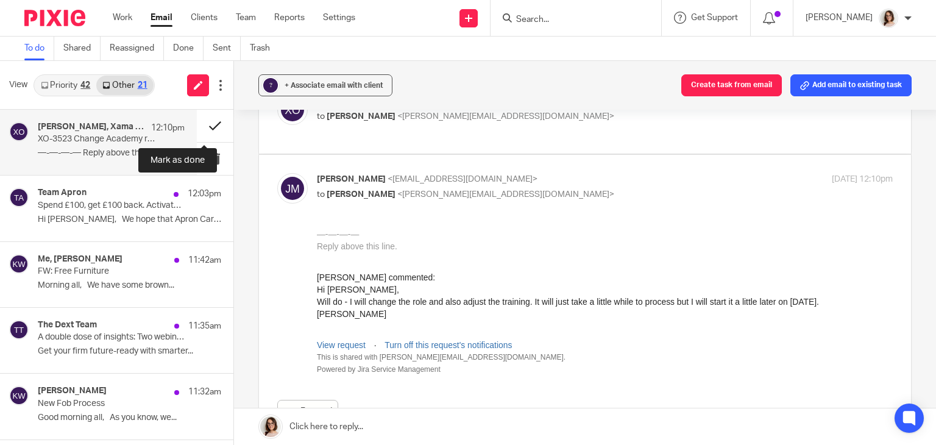
click at [202, 124] on button at bounding box center [215, 126] width 37 height 32
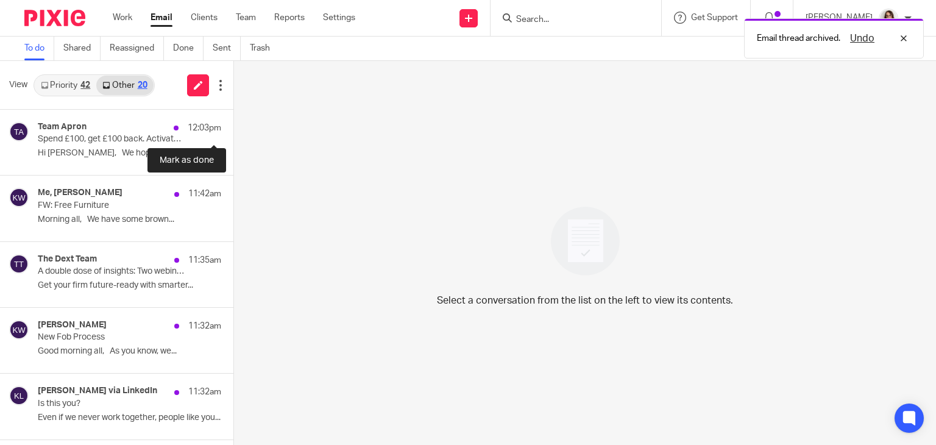
click at [233, 124] on button at bounding box center [238, 126] width 10 height 32
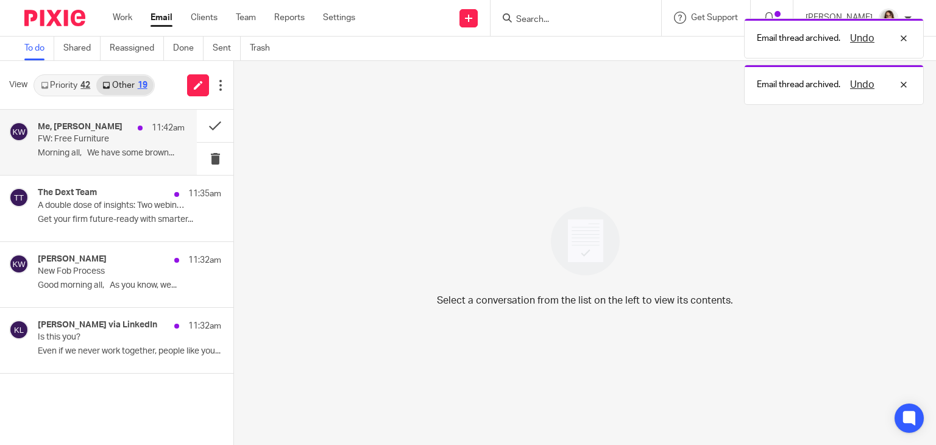
click at [130, 142] on p "FW: Free Furniture" at bounding box center [97, 139] width 118 height 10
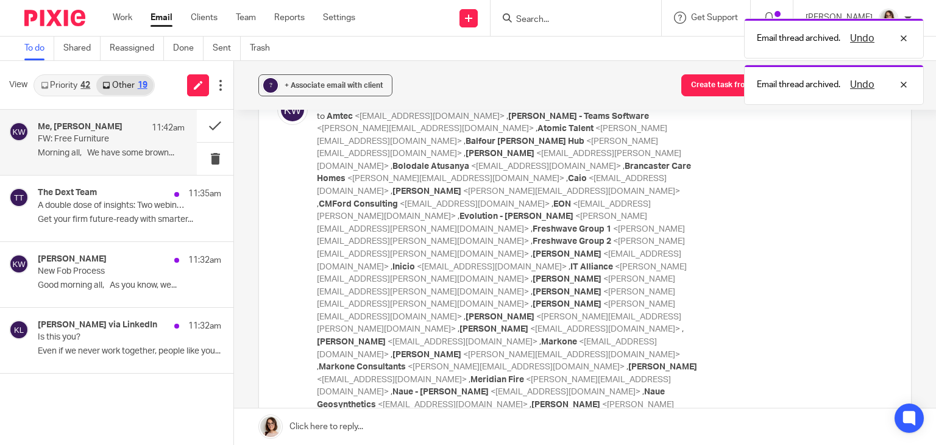
scroll to position [0, 0]
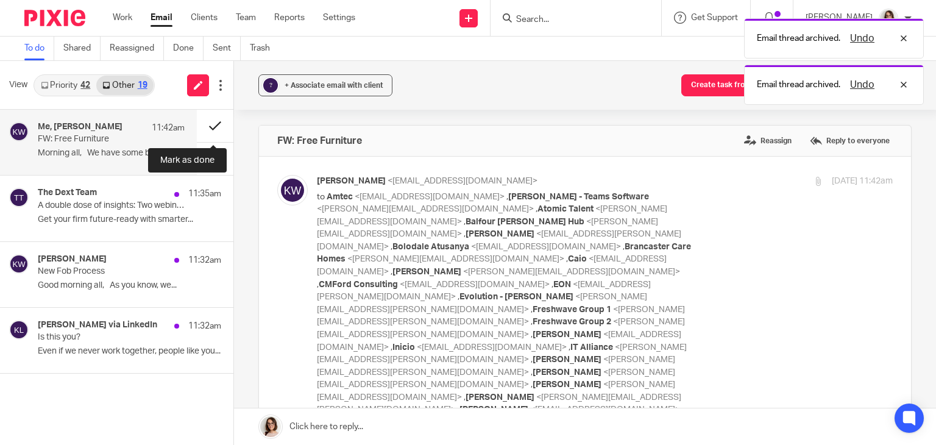
click at [211, 125] on button at bounding box center [215, 126] width 37 height 32
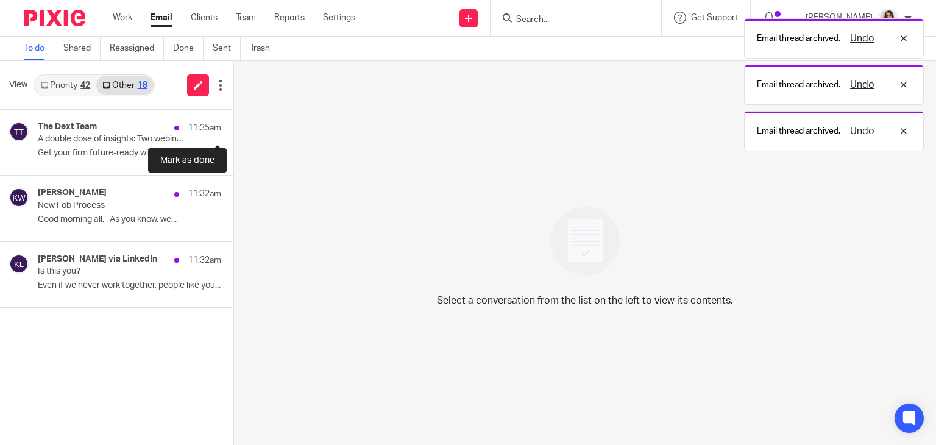
click at [233, 125] on button at bounding box center [238, 126] width 10 height 32
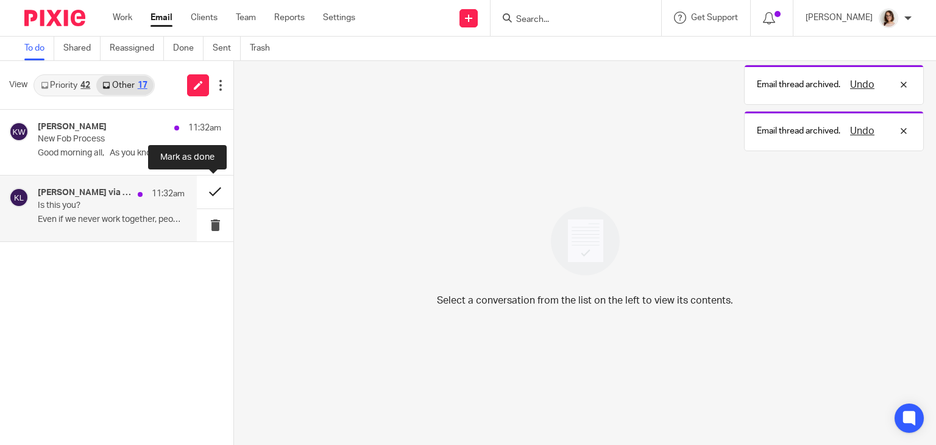
click at [206, 196] on button at bounding box center [215, 191] width 37 height 32
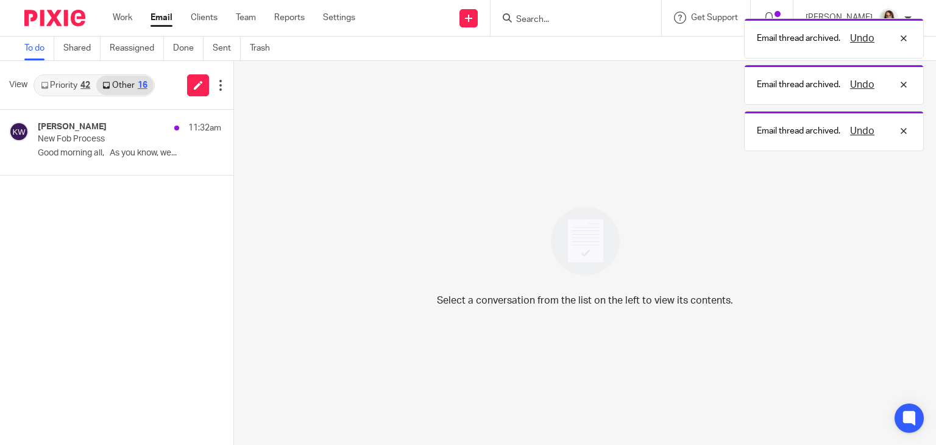
click at [161, 18] on link "Email" at bounding box center [161, 18] width 22 height 12
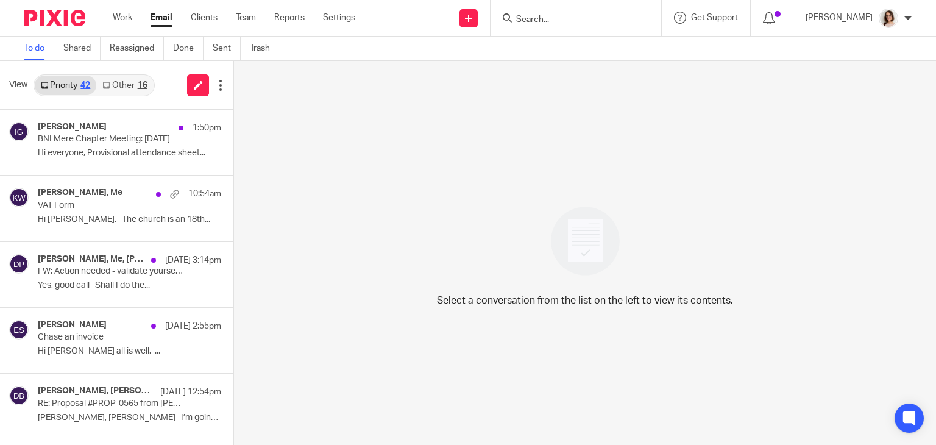
click at [133, 80] on link "Other 16" at bounding box center [124, 85] width 57 height 19
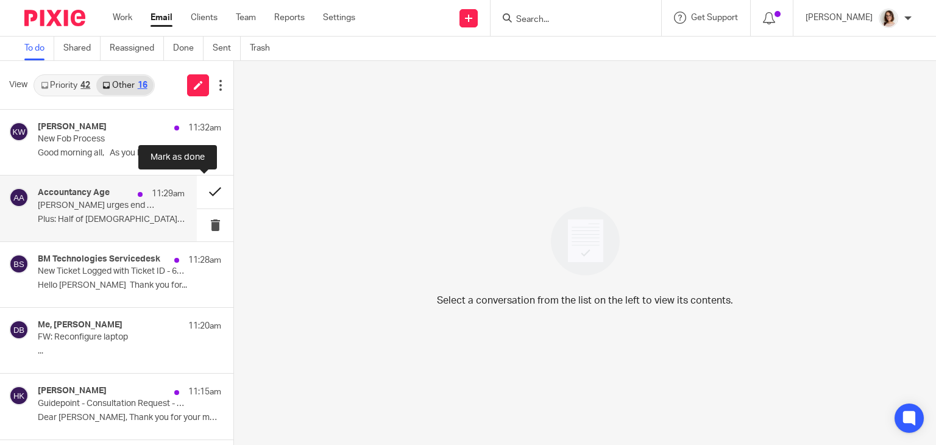
click at [206, 192] on button at bounding box center [215, 191] width 37 height 32
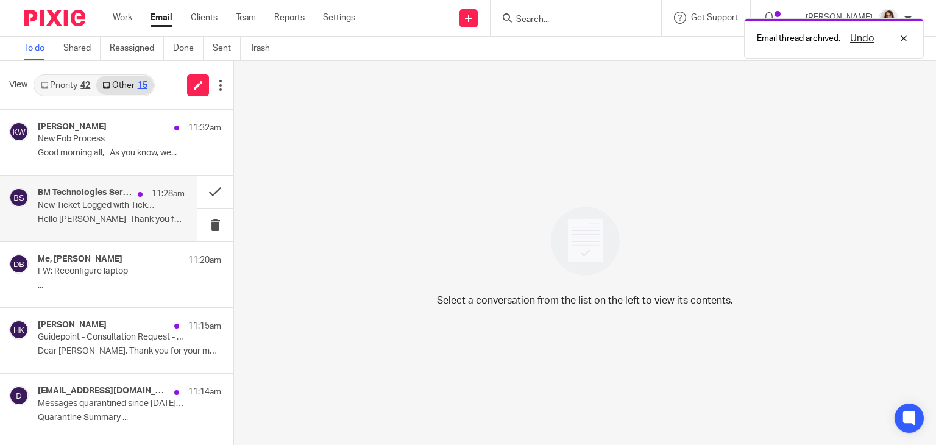
click at [144, 221] on p "Hello Caroline Carter Thank you for..." at bounding box center [111, 219] width 147 height 10
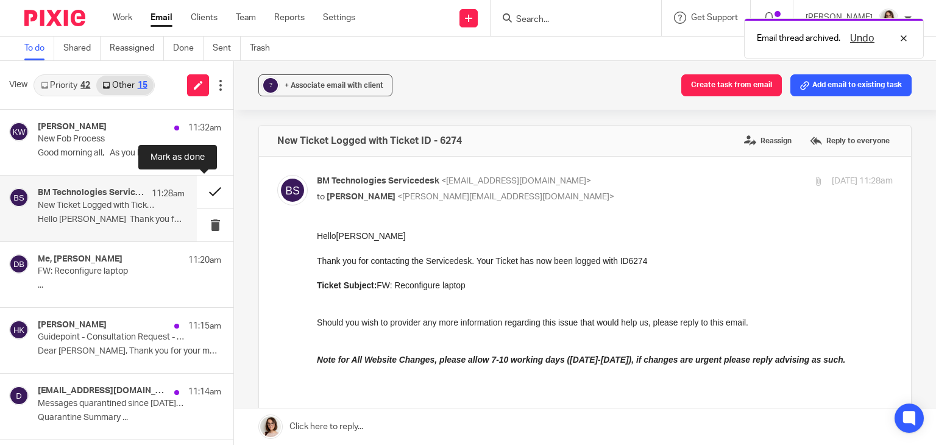
click at [197, 197] on button at bounding box center [215, 191] width 37 height 32
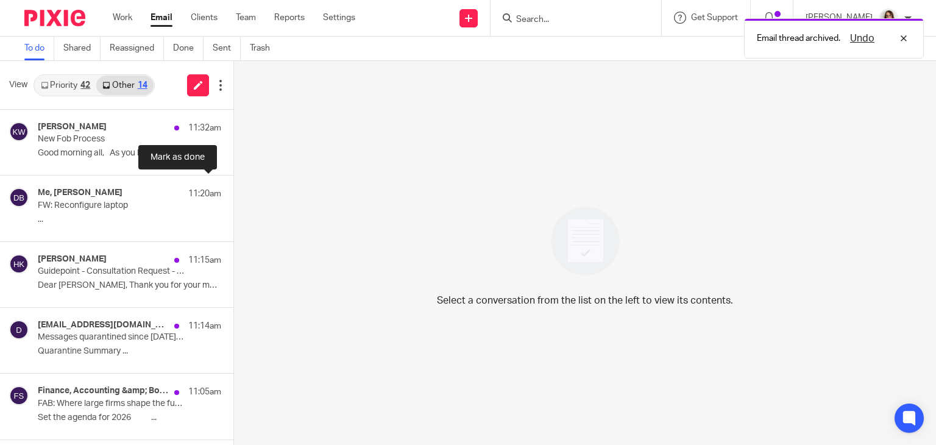
click at [233, 197] on button at bounding box center [238, 191] width 10 height 32
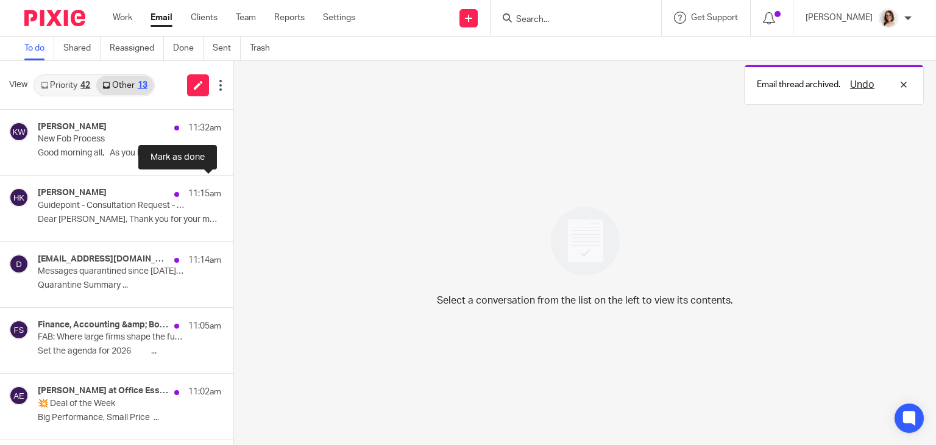
click at [233, 197] on button at bounding box center [238, 191] width 10 height 32
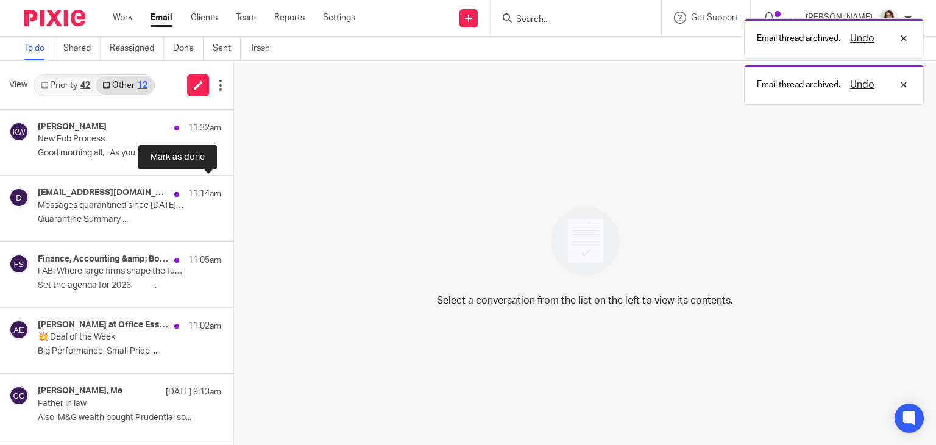
click at [233, 197] on button at bounding box center [238, 191] width 10 height 32
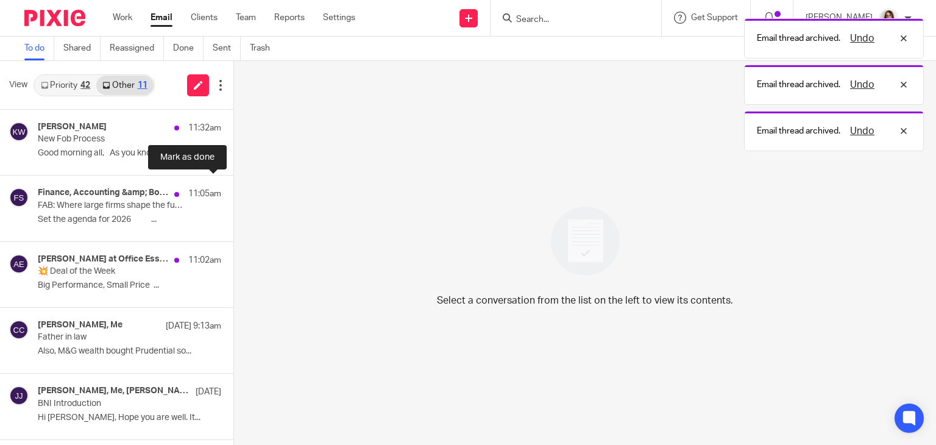
click at [233, 197] on button at bounding box center [238, 191] width 10 height 32
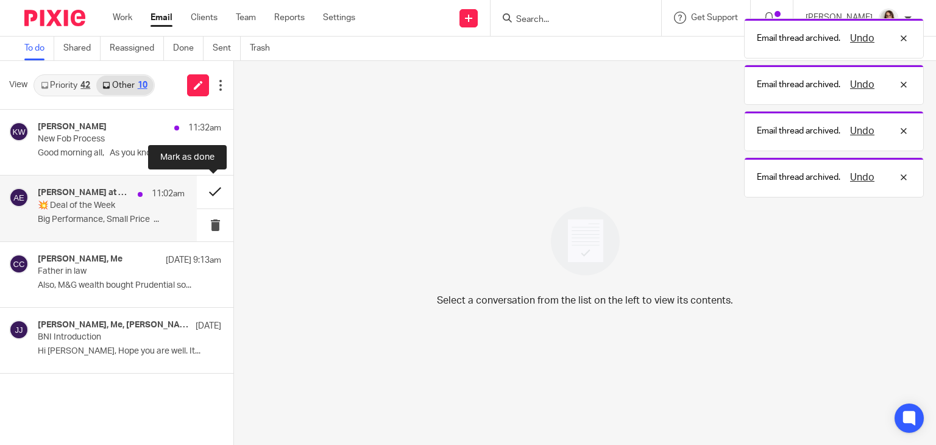
click at [210, 194] on button at bounding box center [215, 191] width 37 height 32
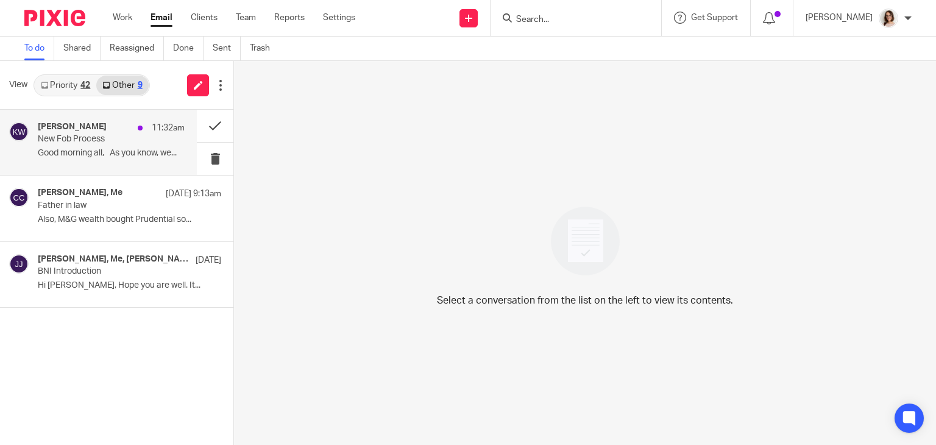
click at [136, 144] on p "New Fob Process" at bounding box center [97, 139] width 118 height 10
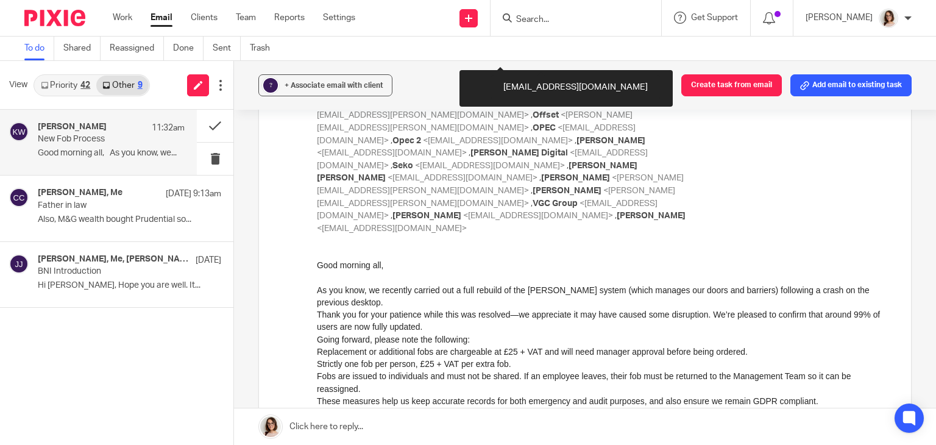
scroll to position [383, 0]
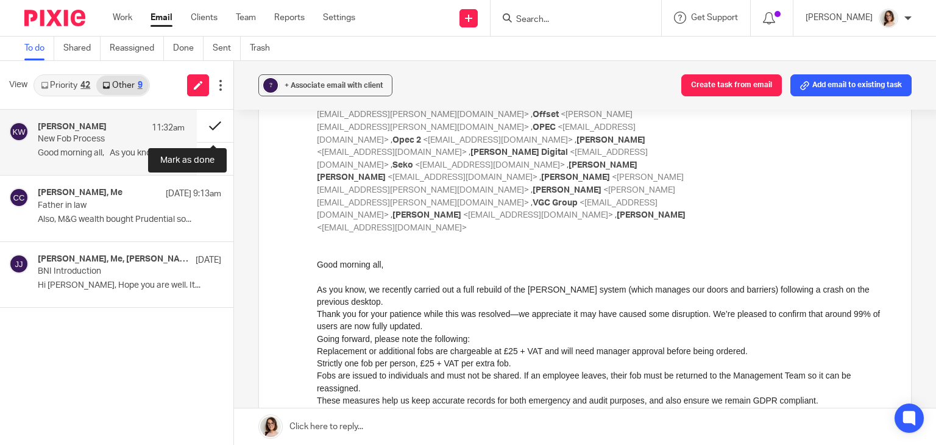
click at [210, 128] on button at bounding box center [215, 126] width 37 height 32
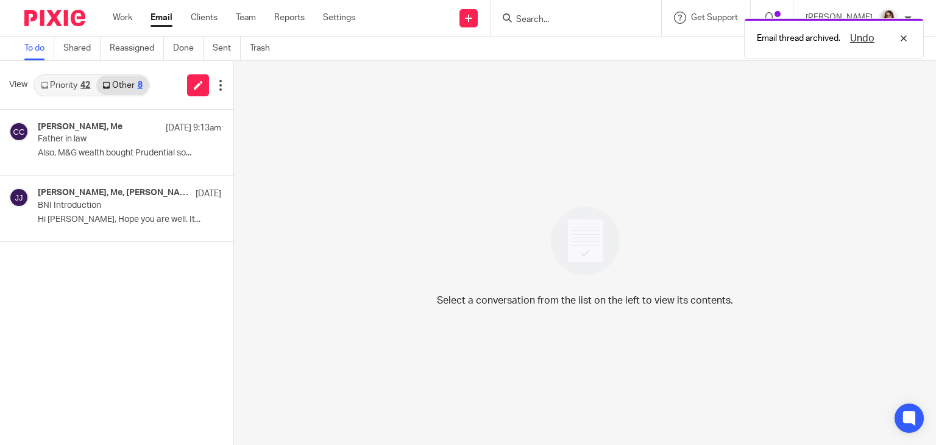
click at [161, 20] on link "Email" at bounding box center [161, 18] width 22 height 12
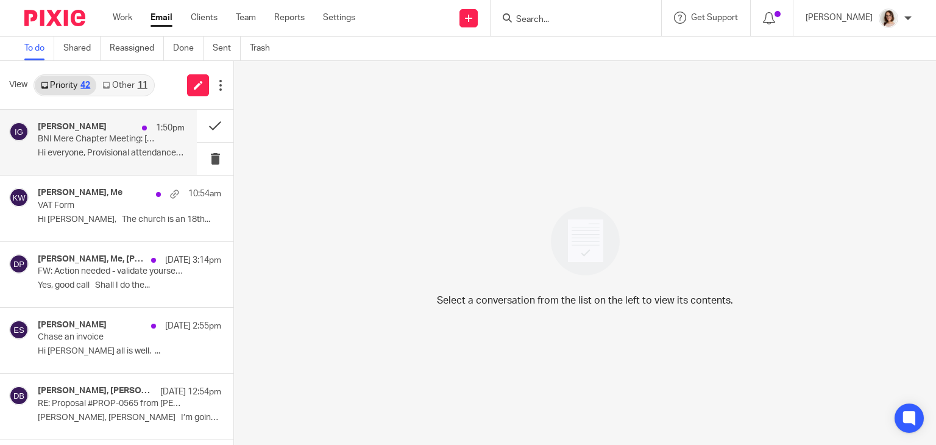
click at [130, 139] on p "BNI Mere Chapter Meeting: [DATE]" at bounding box center [97, 139] width 118 height 10
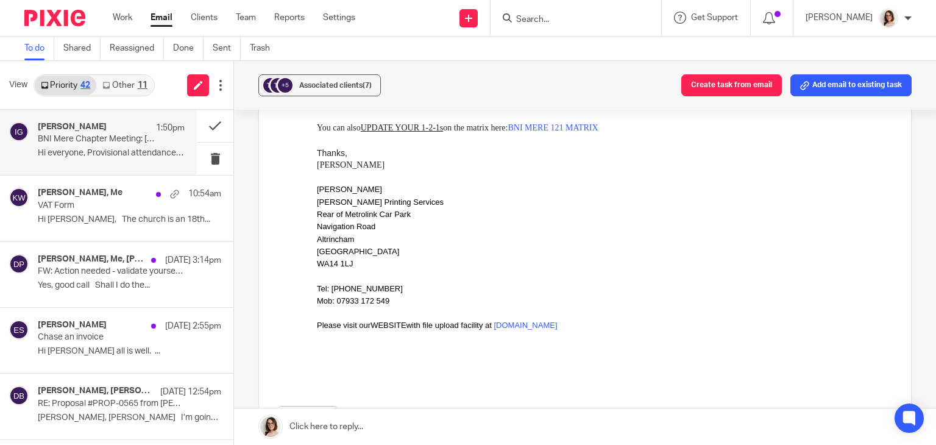
scroll to position [647, 0]
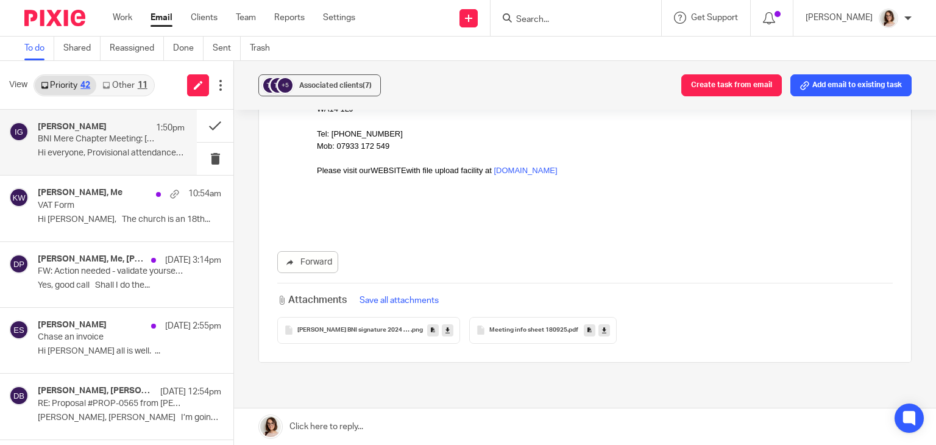
click at [493, 327] on span "Meeting info sheet 180925" at bounding box center [528, 330] width 78 height 7
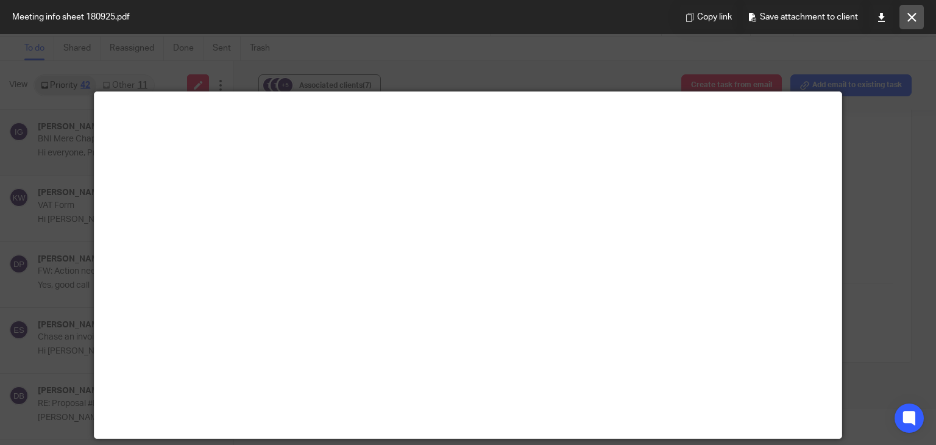
click at [909, 17] on icon at bounding box center [911, 17] width 9 height 9
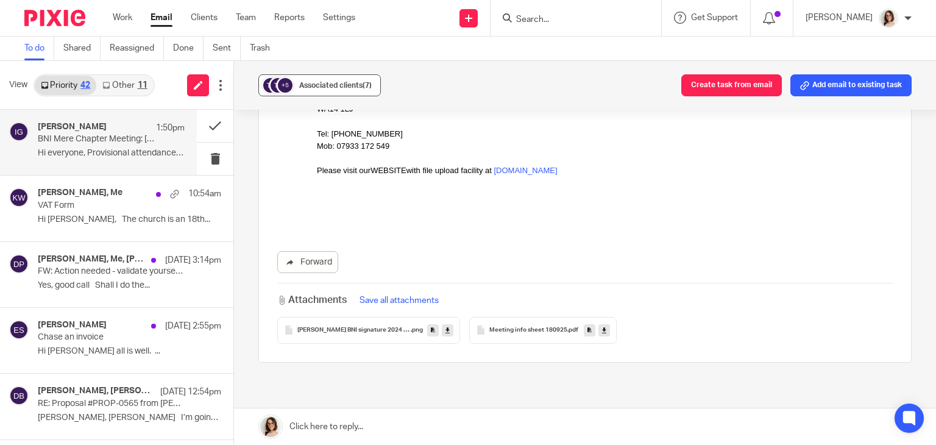
click at [329, 88] on span "Associated clients (7)" at bounding box center [335, 85] width 72 height 7
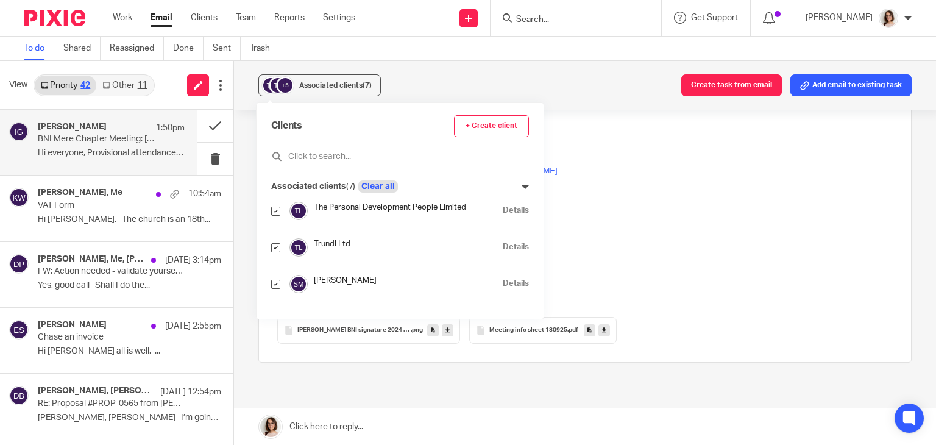
click at [375, 189] on button "Clear all" at bounding box center [378, 186] width 40 height 12
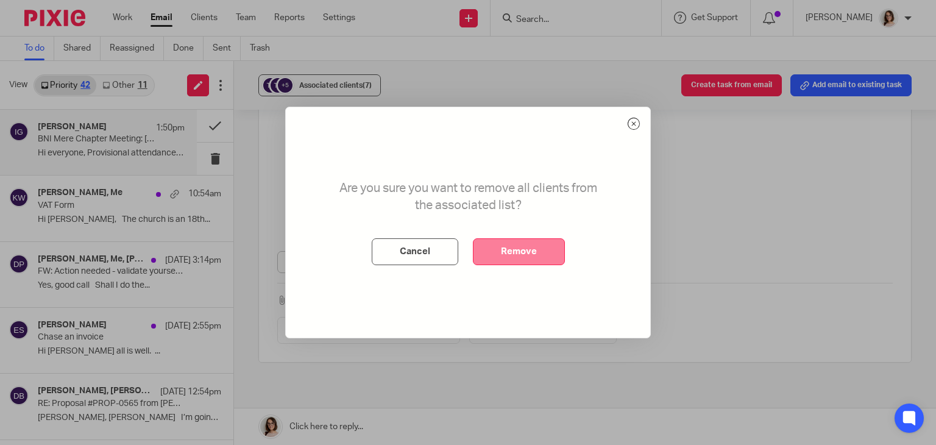
click at [514, 247] on button "Remove" at bounding box center [519, 251] width 92 height 27
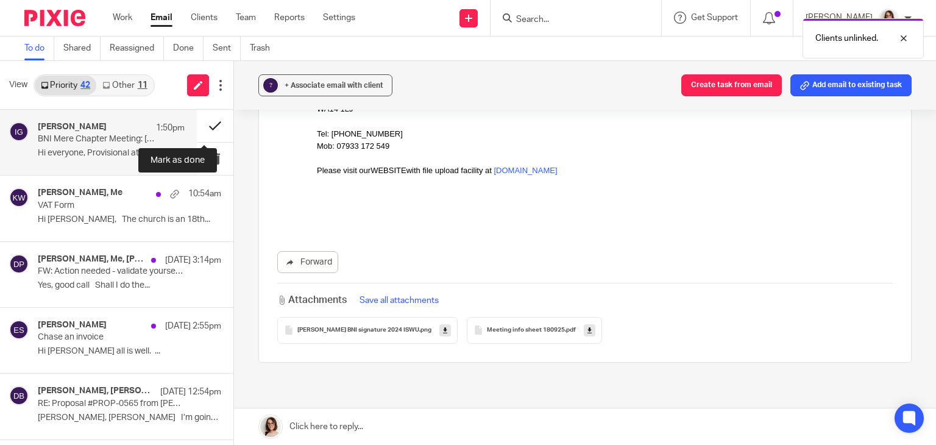
click at [205, 128] on button at bounding box center [215, 126] width 37 height 32
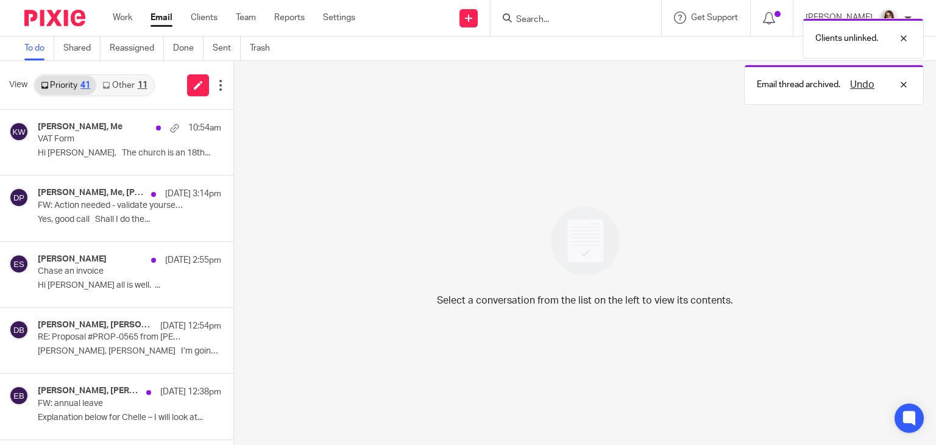
click at [138, 82] on div "11" at bounding box center [143, 85] width 10 height 9
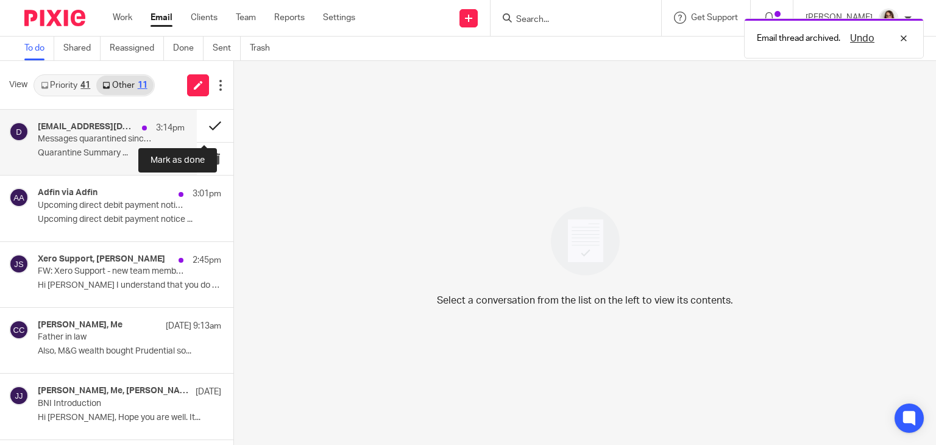
click at [203, 129] on button at bounding box center [215, 126] width 37 height 32
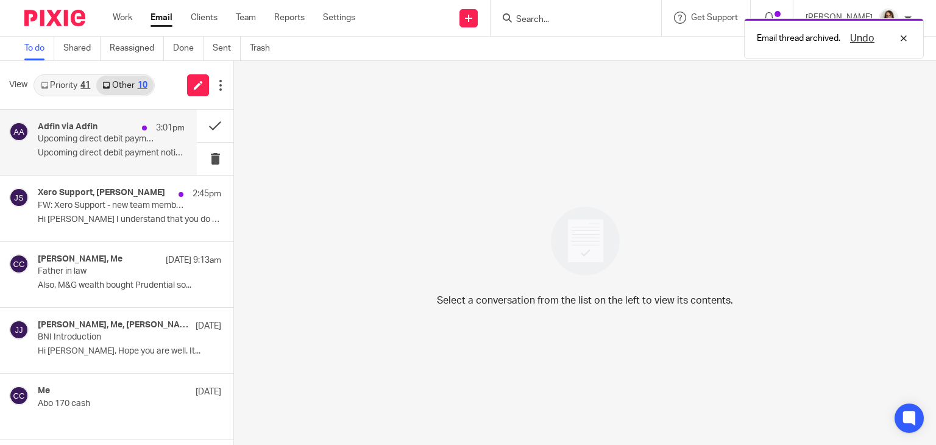
click at [132, 143] on p "Upcoming direct debit payment notice" at bounding box center [97, 139] width 118 height 10
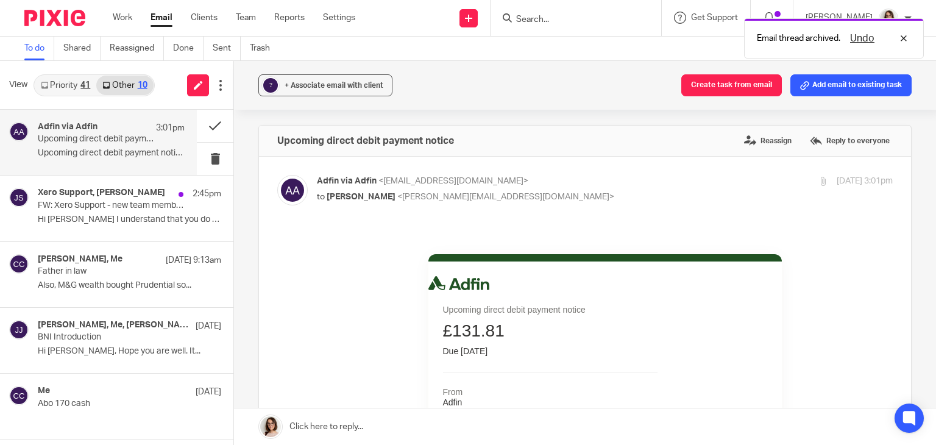
scroll to position [0, 0]
click at [205, 123] on button at bounding box center [215, 126] width 37 height 32
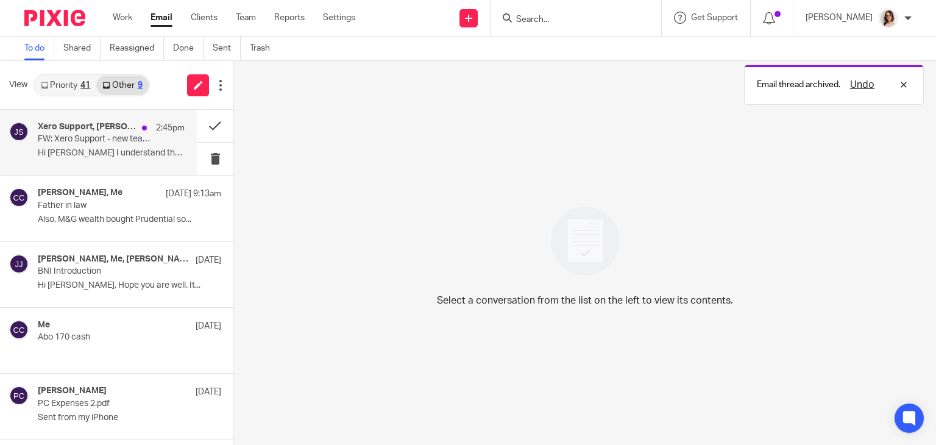
click at [132, 148] on p "Hi James I understand that you do not..." at bounding box center [111, 153] width 147 height 10
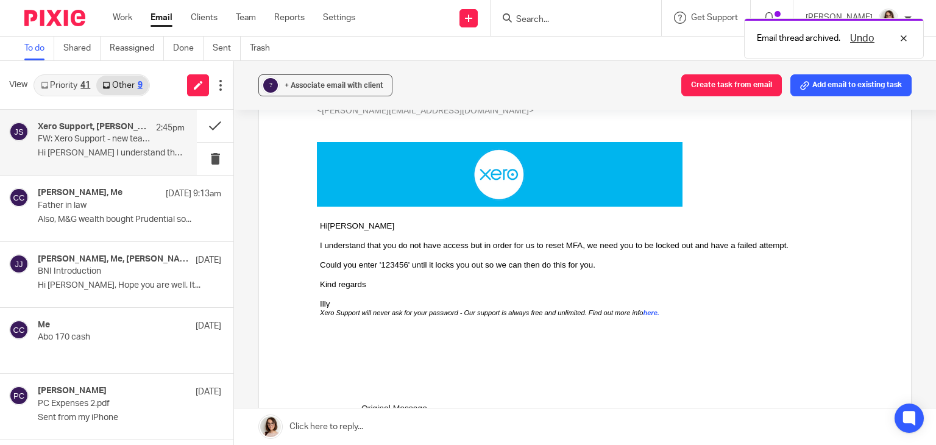
scroll to position [268, 0]
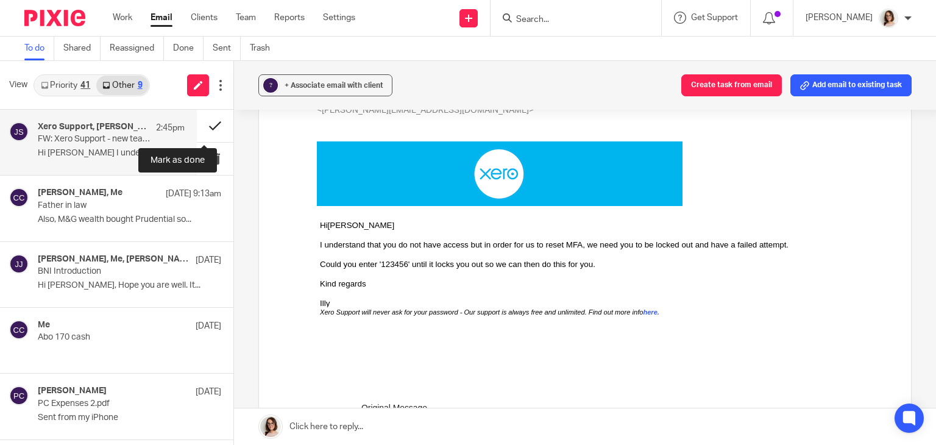
click at [200, 125] on button at bounding box center [215, 126] width 37 height 32
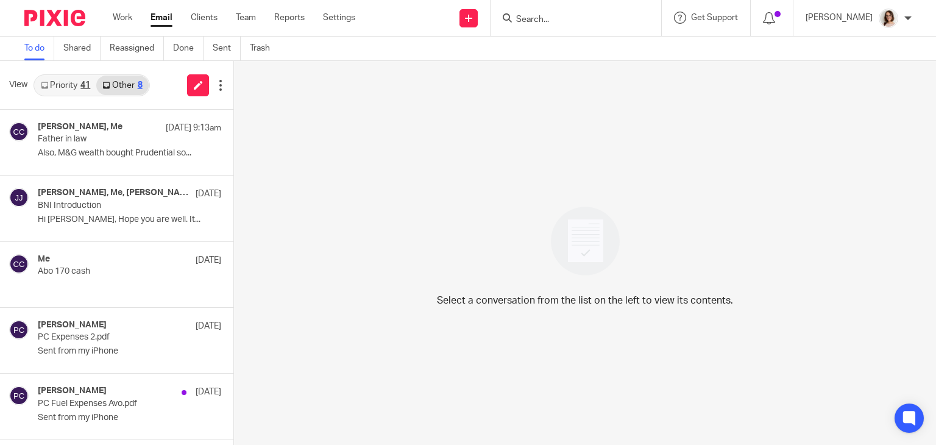
click at [160, 19] on link "Email" at bounding box center [161, 18] width 22 height 12
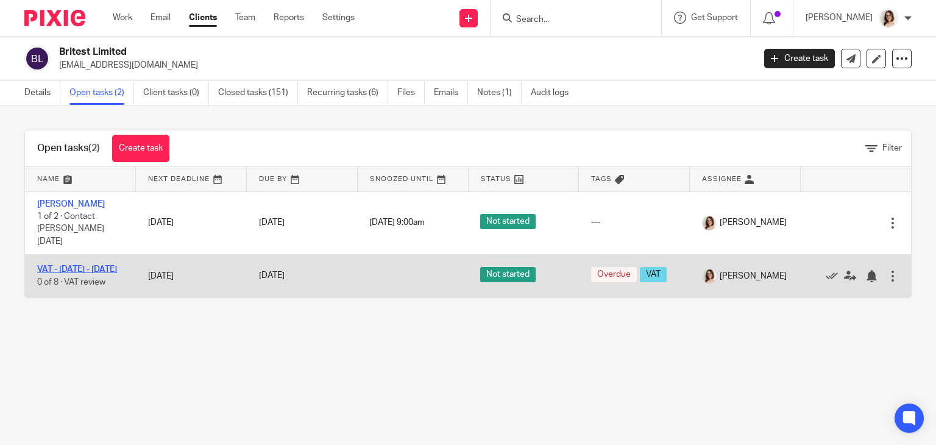
click at [80, 265] on link "VAT - [DATE] - [DATE]" at bounding box center [77, 269] width 80 height 9
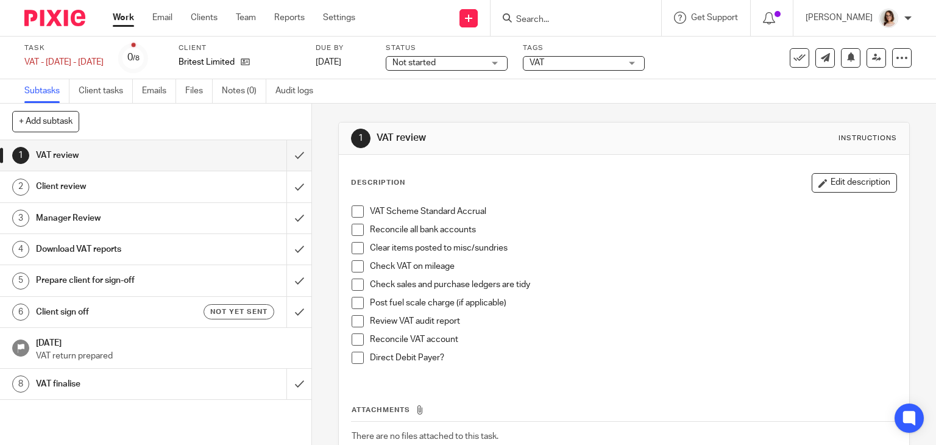
click at [355, 214] on span at bounding box center [357, 211] width 12 height 12
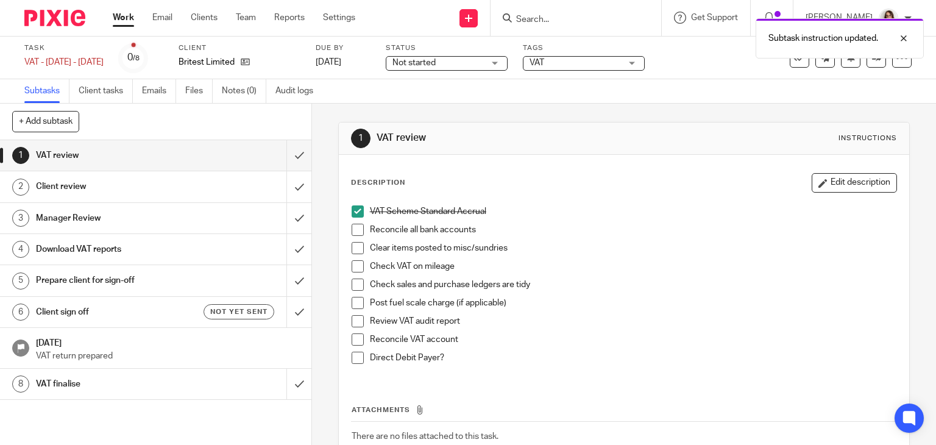
click at [355, 228] on span at bounding box center [357, 230] width 12 height 12
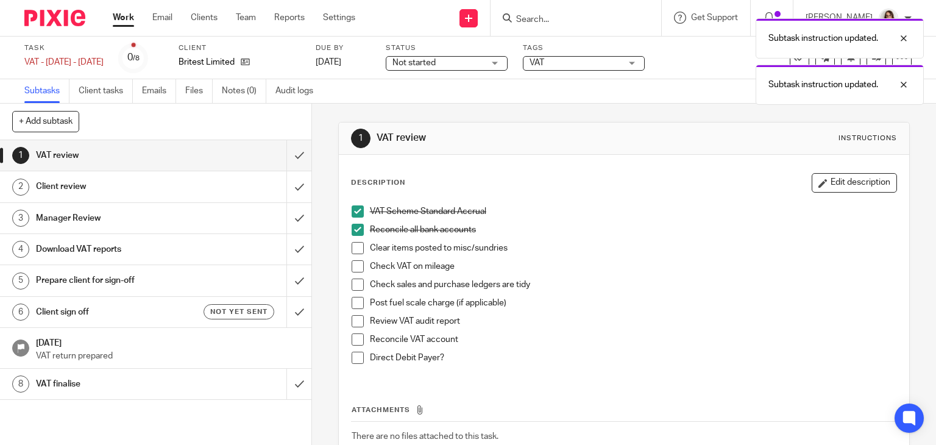
click at [355, 244] on span at bounding box center [357, 248] width 12 height 12
click at [355, 270] on span at bounding box center [357, 266] width 12 height 12
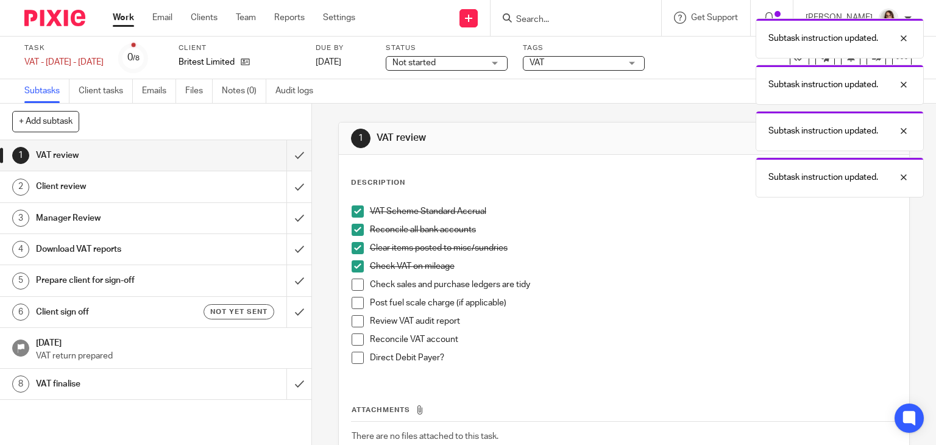
click at [356, 287] on span at bounding box center [357, 284] width 12 height 12
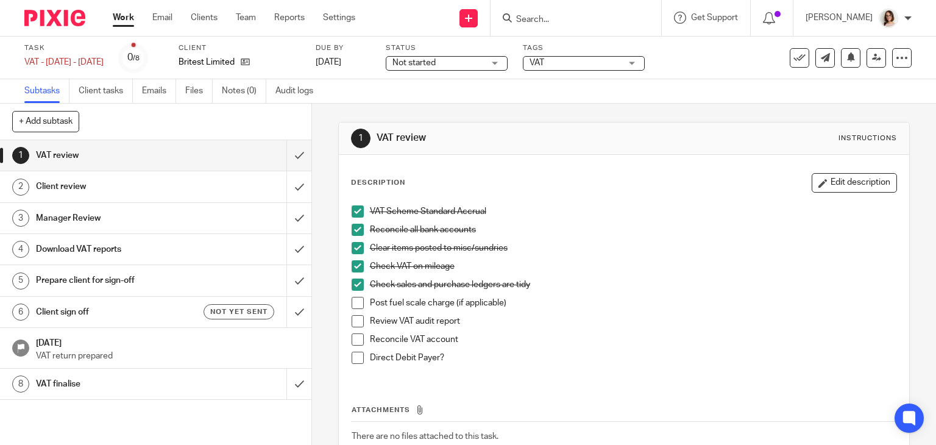
click at [352, 323] on span at bounding box center [357, 321] width 12 height 12
click at [351, 340] on span at bounding box center [357, 339] width 12 height 12
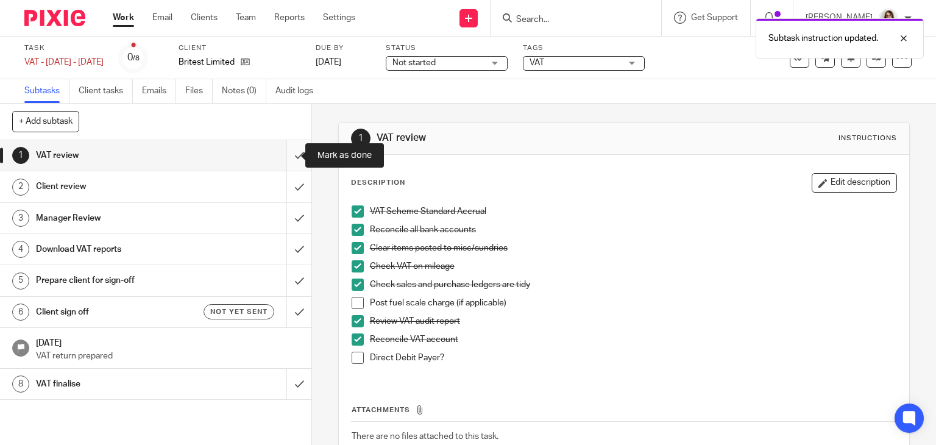
click at [280, 157] on input "submit" at bounding box center [155, 155] width 311 height 30
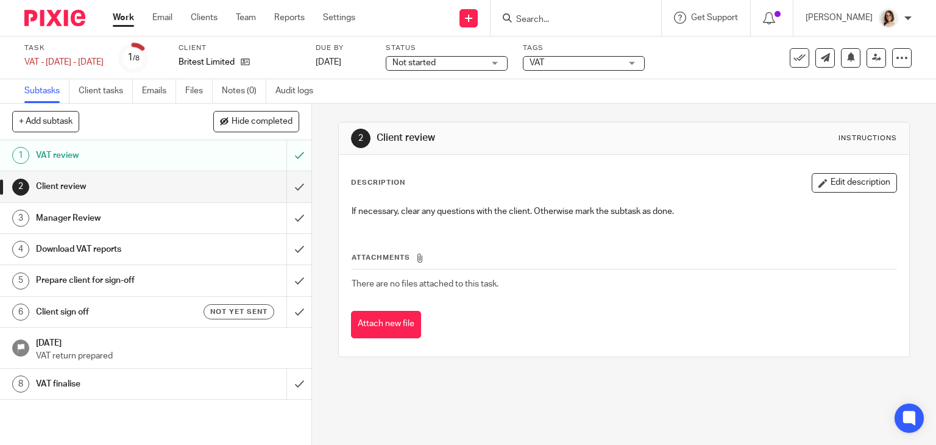
click at [243, 157] on div "VAT review" at bounding box center [155, 155] width 238 height 18
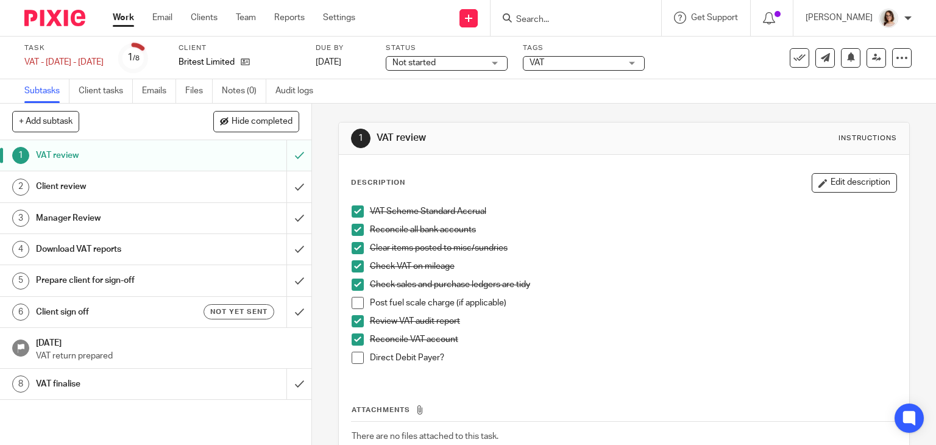
click at [355, 359] on span at bounding box center [357, 357] width 12 height 12
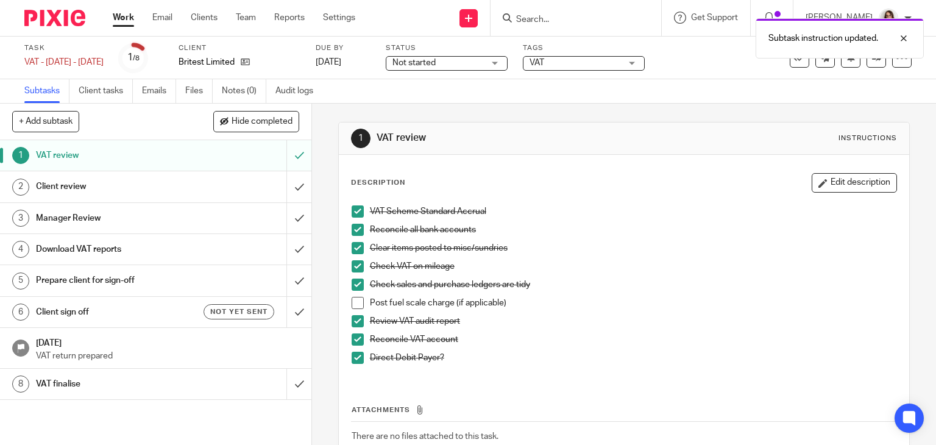
click at [208, 186] on div "Client review" at bounding box center [155, 186] width 238 height 18
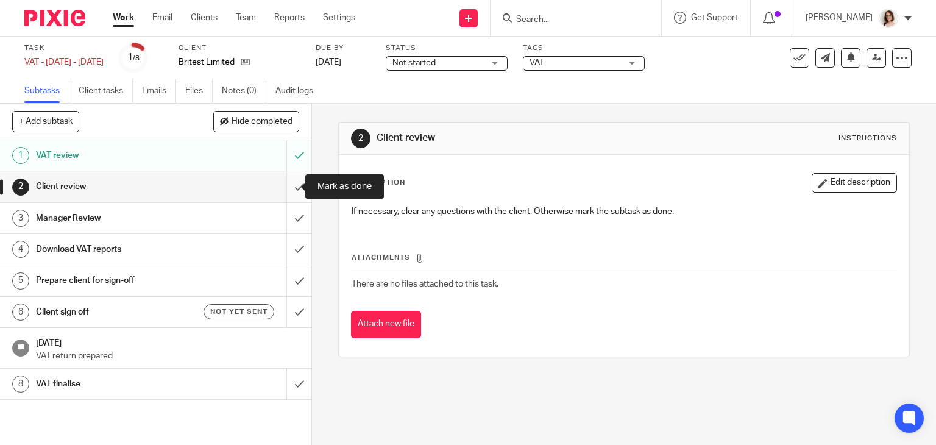
click at [283, 185] on input "submit" at bounding box center [155, 186] width 311 height 30
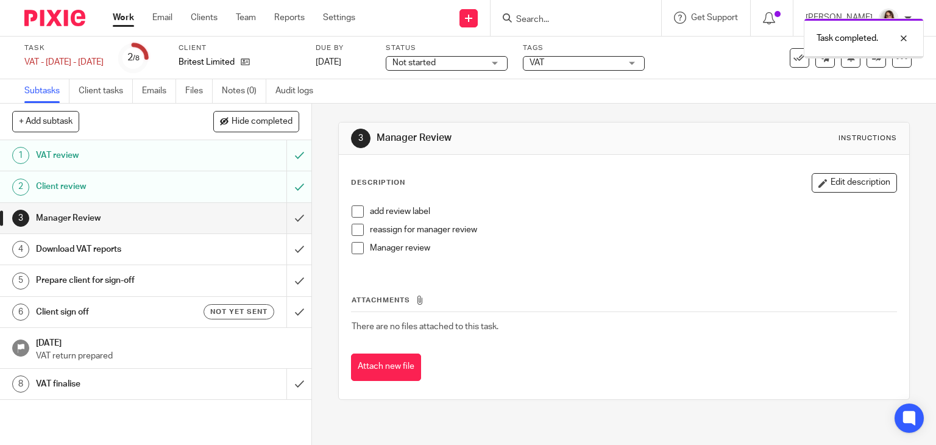
click at [286, 220] on input "submit" at bounding box center [155, 218] width 311 height 30
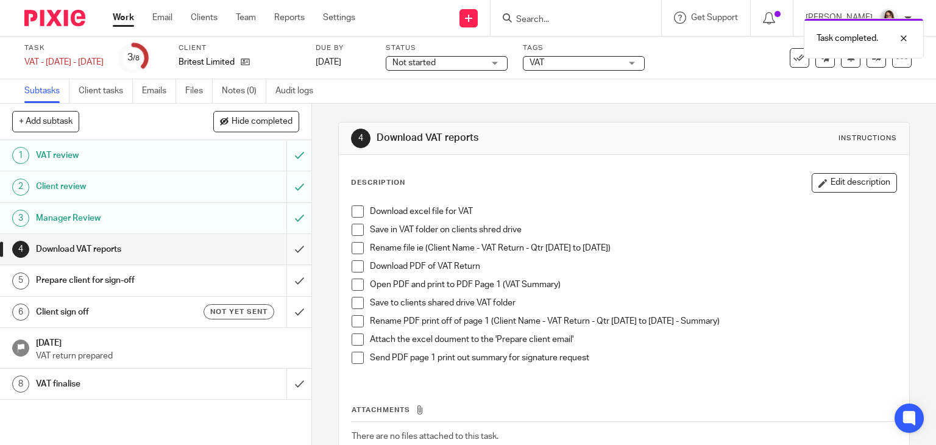
click at [284, 250] on input "submit" at bounding box center [155, 249] width 311 height 30
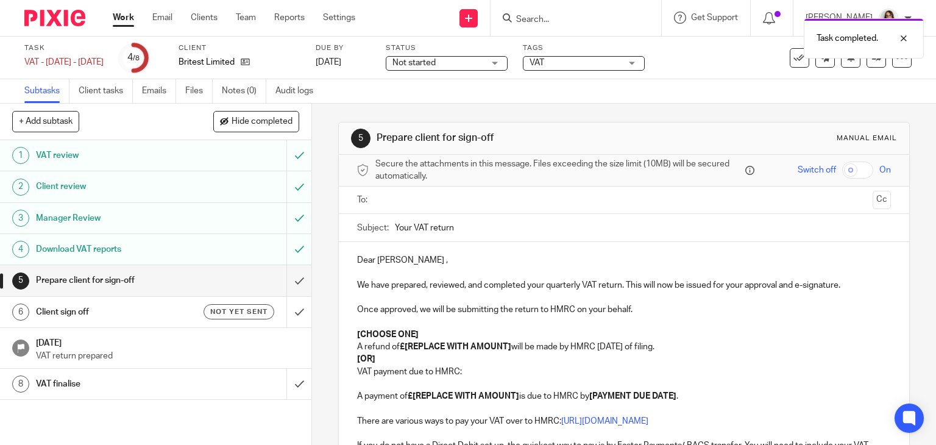
click at [397, 200] on input "text" at bounding box center [623, 200] width 488 height 14
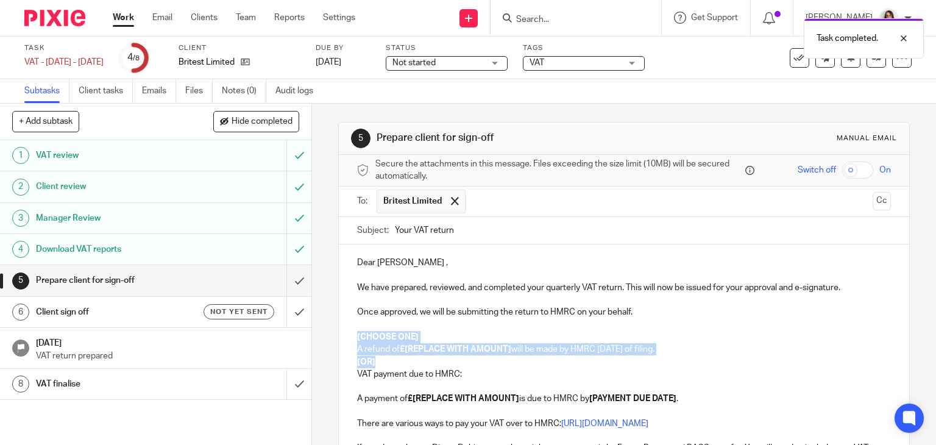
drag, startPoint x: 375, startPoint y: 359, endPoint x: 345, endPoint y: 337, distance: 37.0
click at [345, 337] on div "Dear Emma , We have prepared, reviewed, and completed your quarterly VAT return…" at bounding box center [624, 421] width 571 height 355
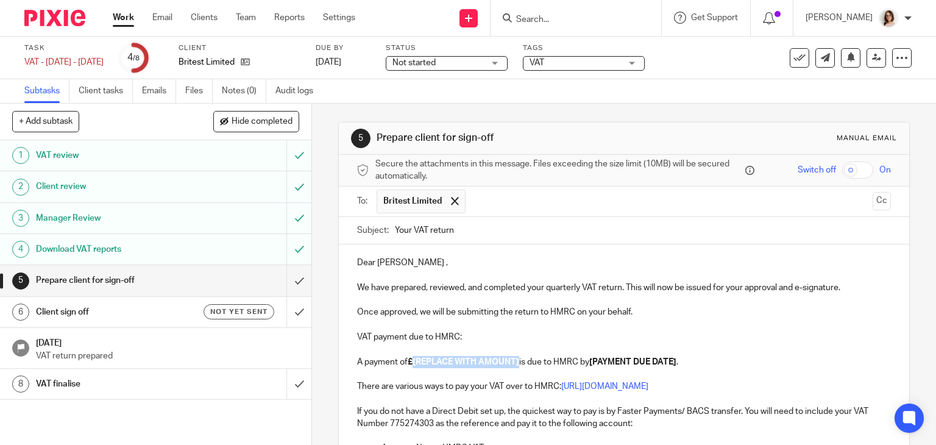
drag, startPoint x: 517, startPoint y: 359, endPoint x: 412, endPoint y: 364, distance: 104.9
click at [412, 364] on strong "£[REPLACE WITH AMOUNT]" at bounding box center [463, 362] width 111 height 9
click at [599, 360] on p "A payment of £695.43 is due to HMRC by [PAYMENT DUE DATE] ." at bounding box center [624, 362] width 534 height 12
click at [577, 358] on p "A payment of £695.43 is due to HMRC by 07/10/25 ." at bounding box center [624, 362] width 534 height 12
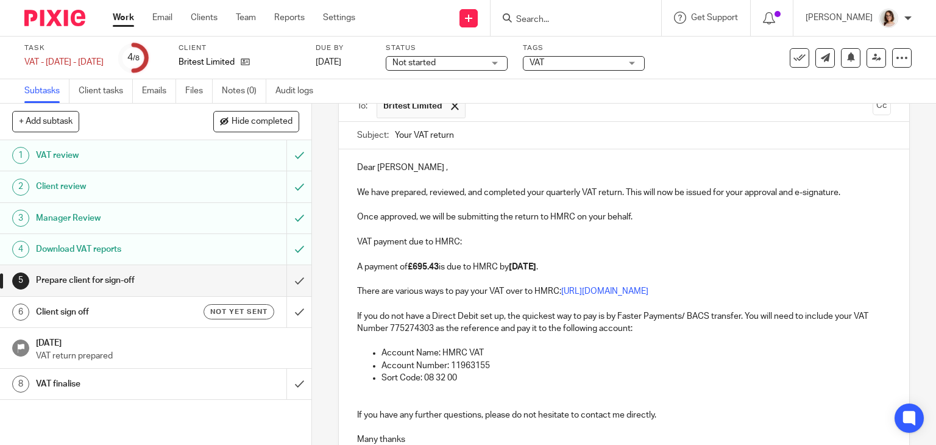
scroll to position [97, 0]
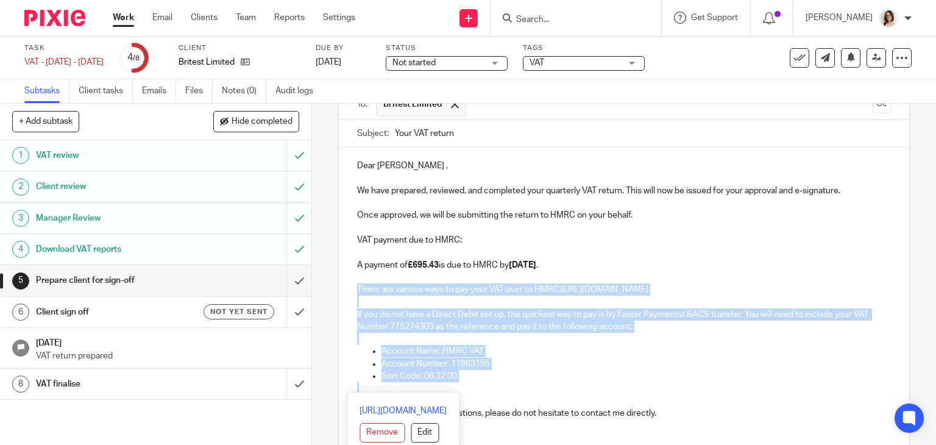
drag, startPoint x: 353, startPoint y: 288, endPoint x: 476, endPoint y: 383, distance: 155.0
click at [476, 383] on div "Dear Emma , We have prepared, reviewed, and completed your quarterly VAT return…" at bounding box center [624, 305] width 571 height 317
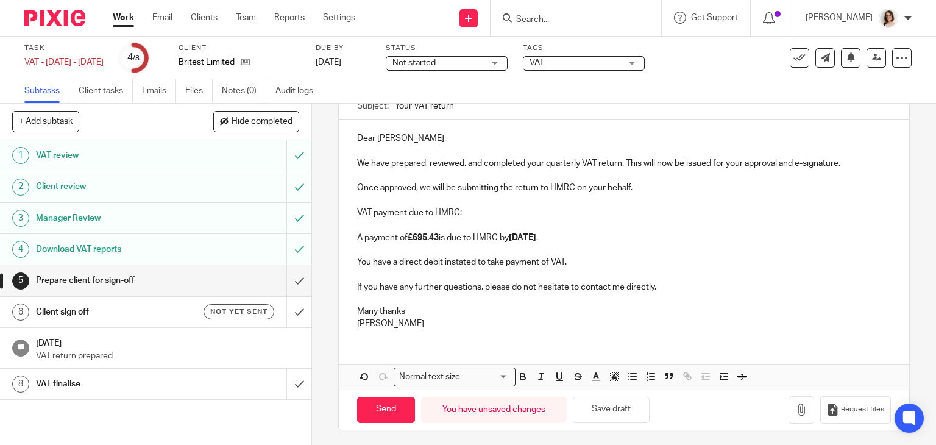
scroll to position [126, 0]
click at [596, 405] on button "Save draft" at bounding box center [611, 408] width 77 height 26
click at [629, 410] on button "Save draft" at bounding box center [611, 408] width 77 height 26
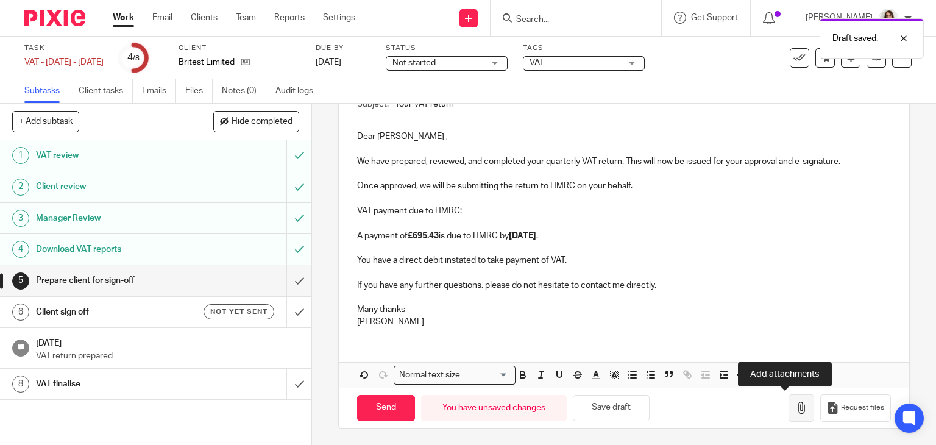
click at [795, 404] on icon "button" at bounding box center [801, 407] width 12 height 12
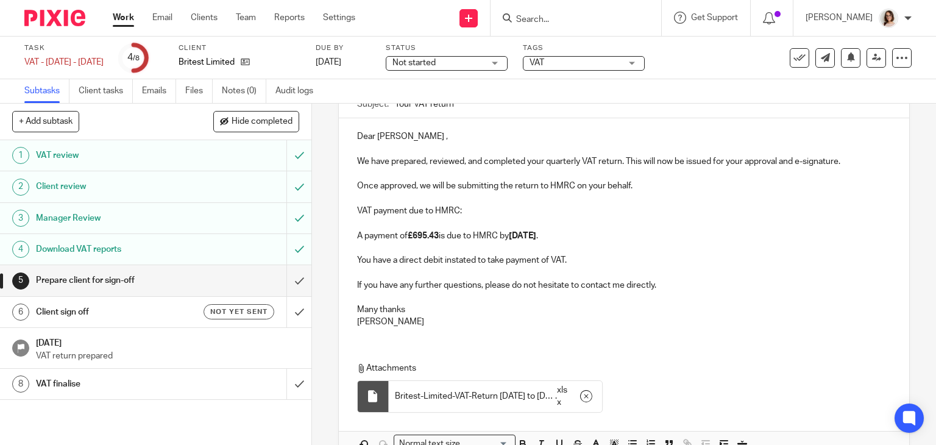
scroll to position [195, 0]
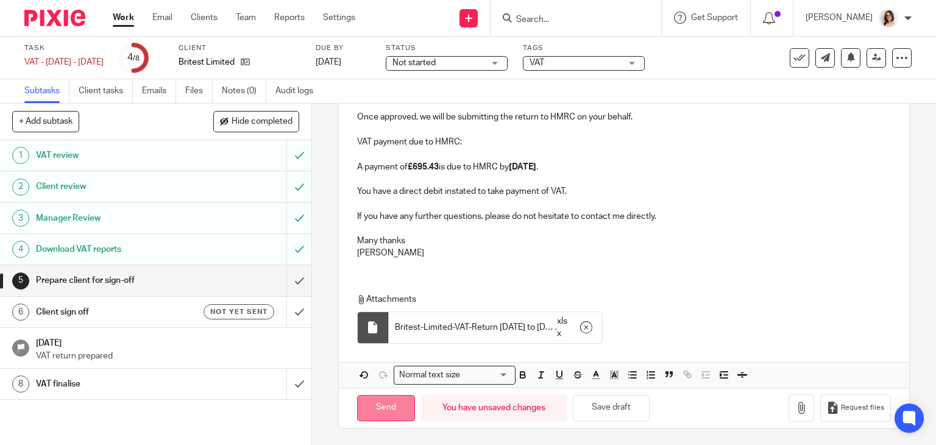
click at [375, 410] on input "Send" at bounding box center [386, 408] width 58 height 26
type input "Sent"
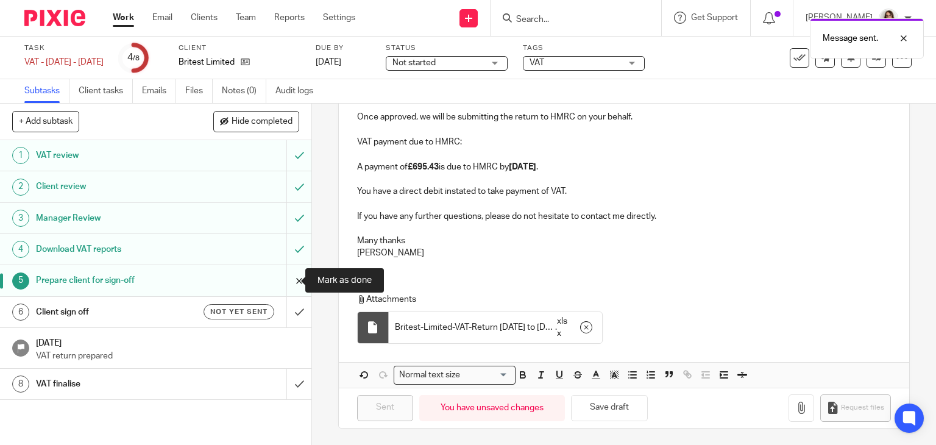
click at [291, 278] on input "submit" at bounding box center [155, 280] width 311 height 30
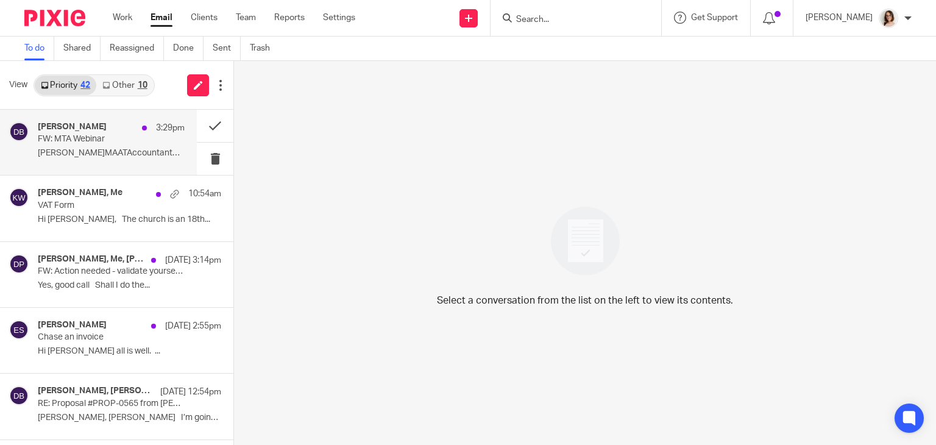
click at [164, 153] on p "[PERSON_NAME]​​​​MAATAccountantO: 0192..." at bounding box center [111, 153] width 147 height 10
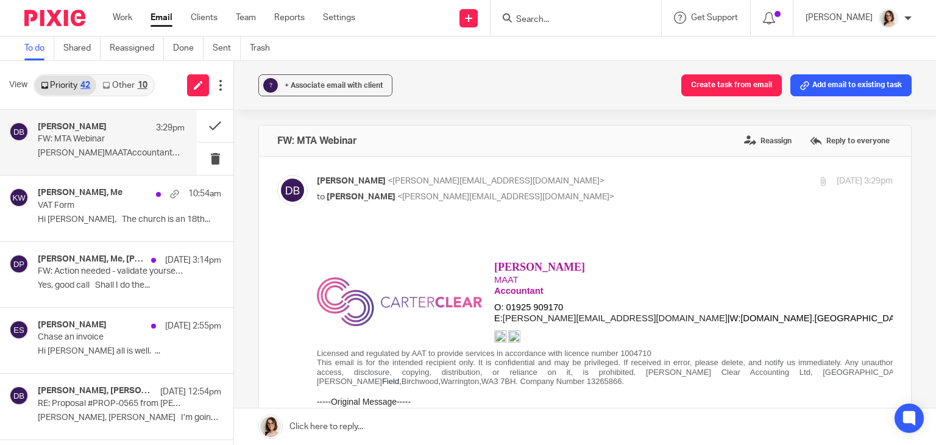
click at [133, 86] on link "Other 10" at bounding box center [124, 85] width 57 height 19
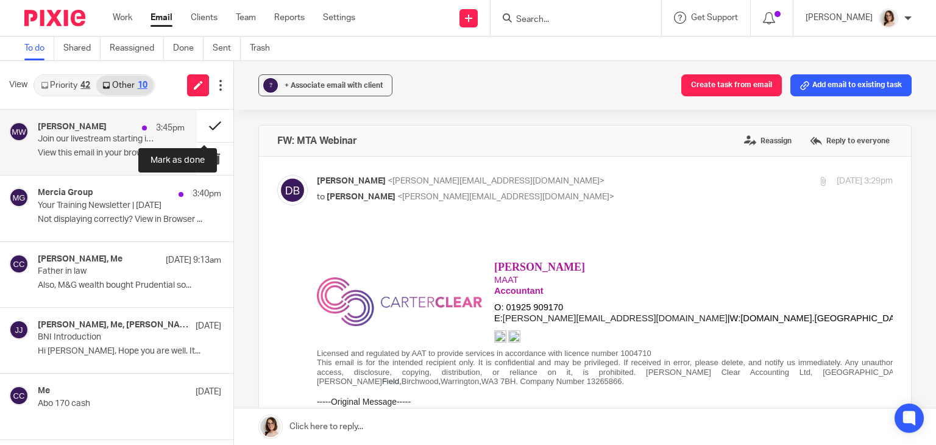
click at [199, 122] on button at bounding box center [215, 126] width 37 height 32
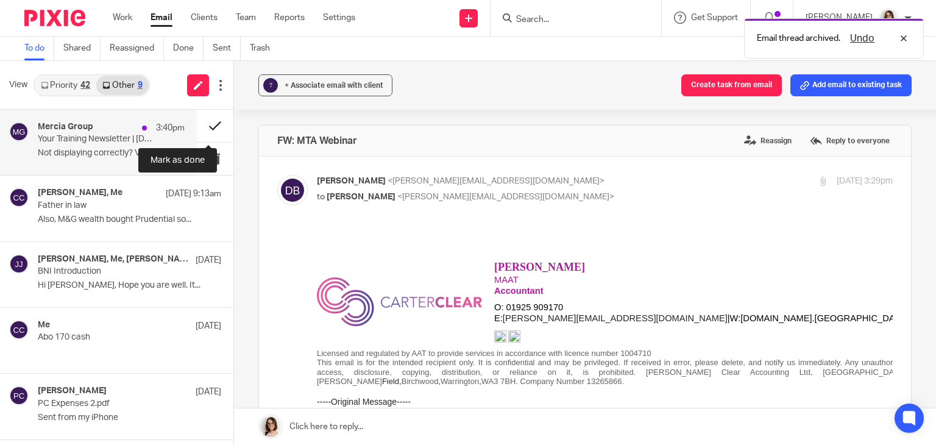
click at [203, 124] on button at bounding box center [215, 126] width 37 height 32
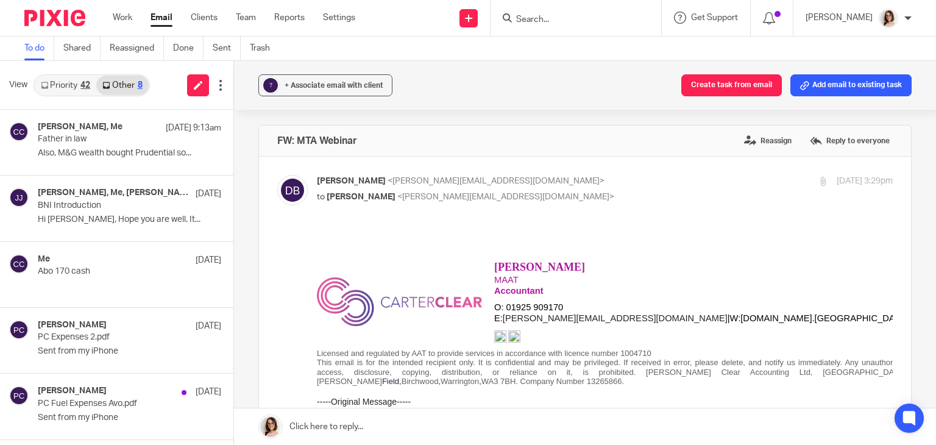
click at [156, 18] on link "Email" at bounding box center [161, 18] width 22 height 12
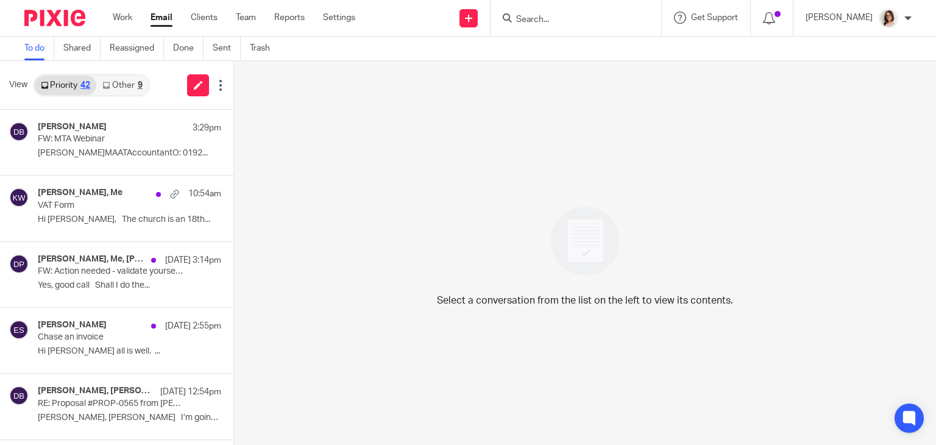
click at [116, 84] on link "Other 9" at bounding box center [122, 85] width 52 height 19
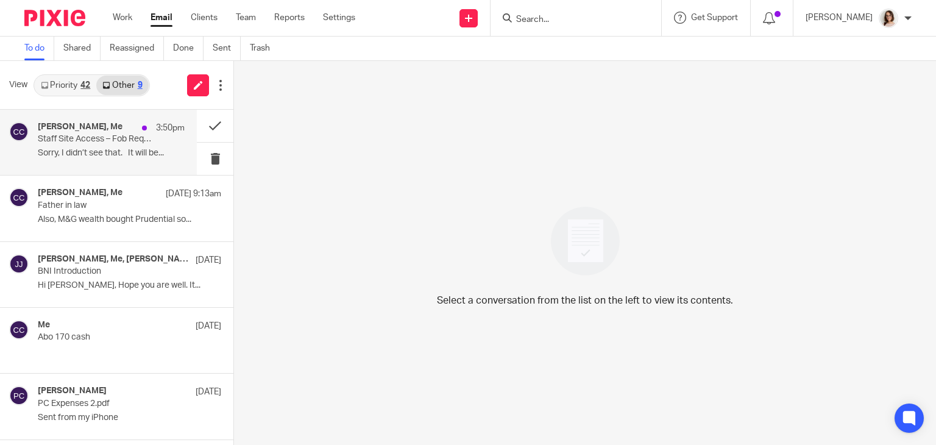
click at [146, 153] on p "Sorry, I didn’t see that. It will be..." at bounding box center [111, 153] width 147 height 10
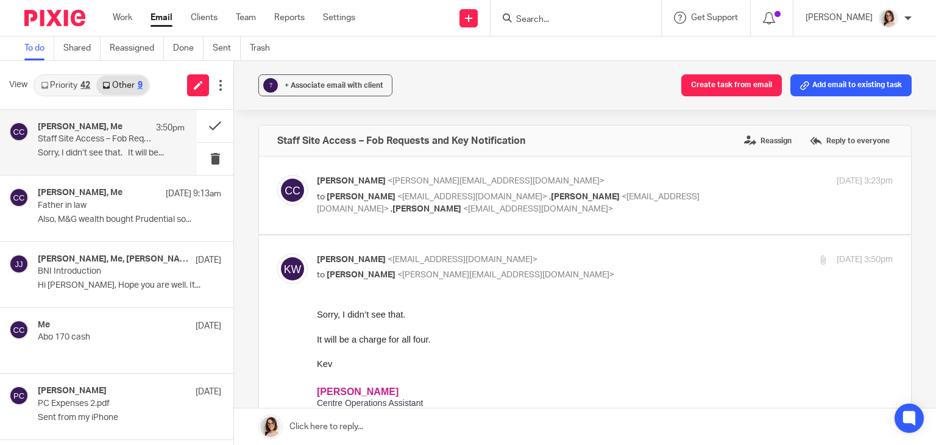
click at [593, 224] on label at bounding box center [585, 195] width 652 height 77
click at [277, 175] on input "checkbox" at bounding box center [277, 174] width 1 height 1
checkbox input "true"
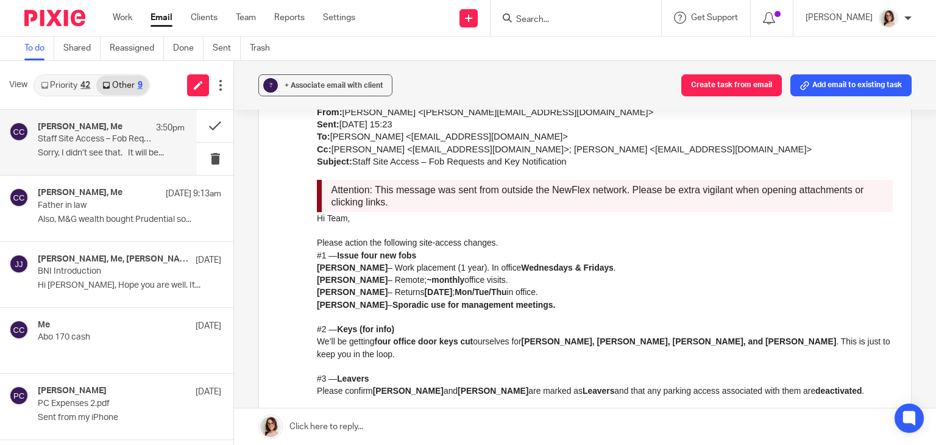
scroll to position [1242, 0]
click at [163, 17] on link "Email" at bounding box center [161, 18] width 22 height 12
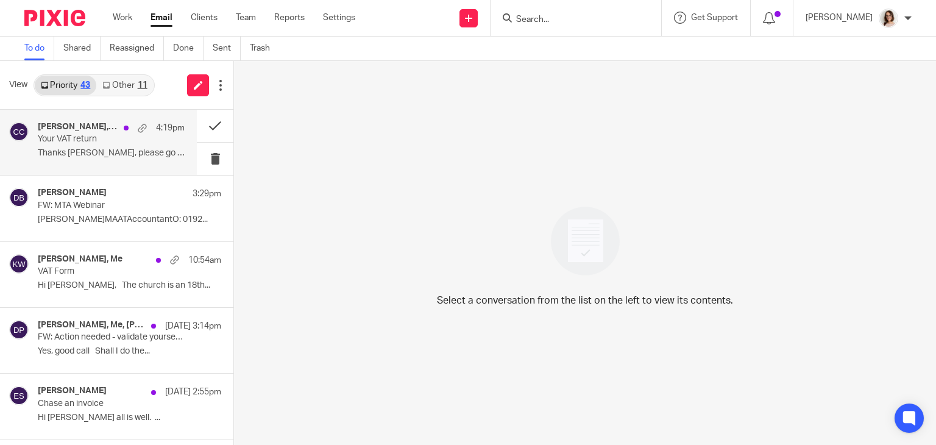
click at [110, 138] on p "Your VAT return" at bounding box center [97, 139] width 118 height 10
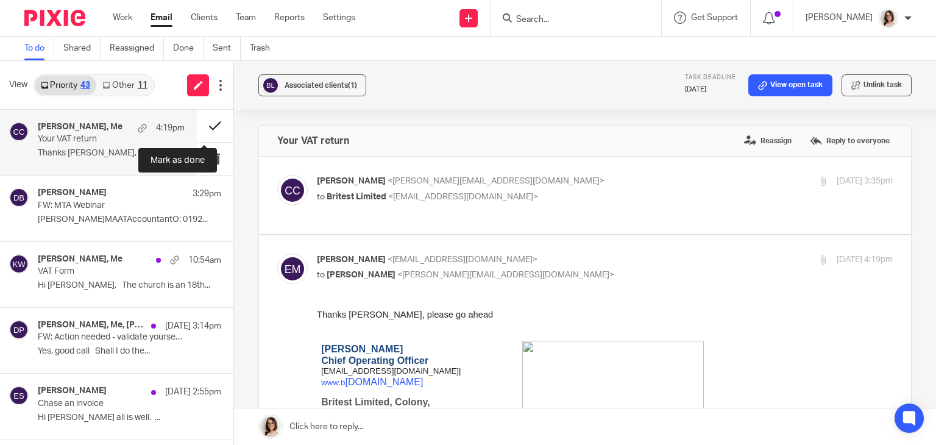
click at [199, 125] on button at bounding box center [215, 126] width 37 height 32
click at [164, 21] on link "Email" at bounding box center [161, 18] width 22 height 12
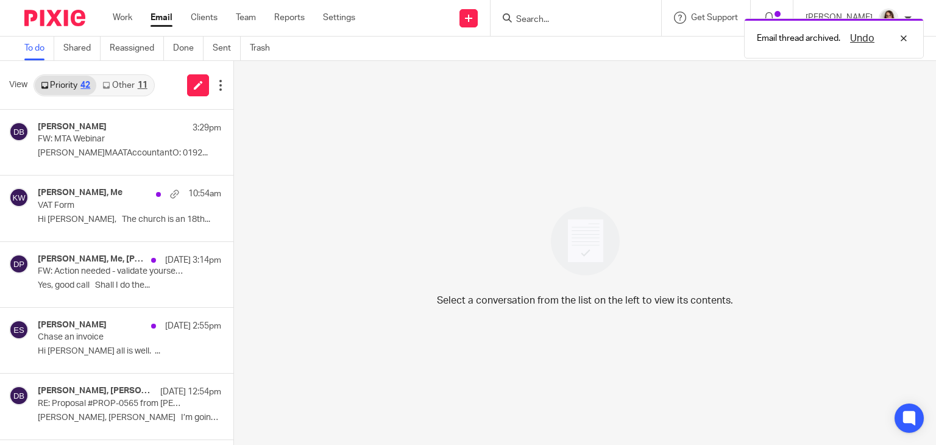
click at [122, 82] on link "Other 11" at bounding box center [124, 85] width 57 height 19
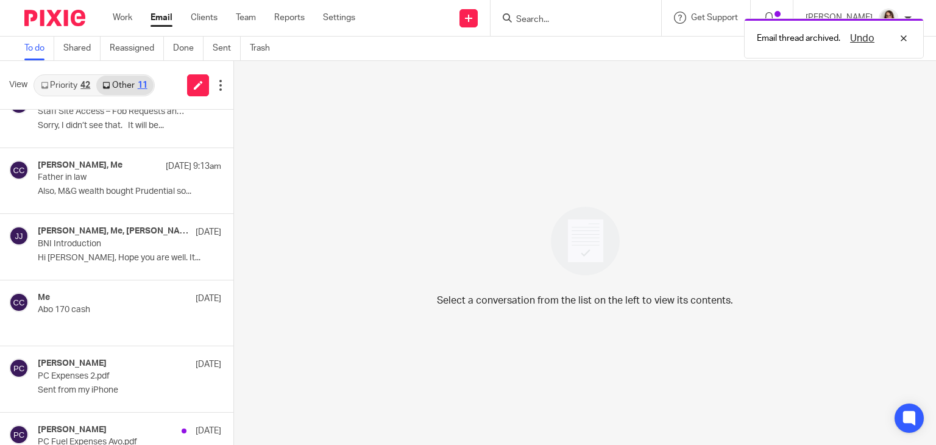
scroll to position [161, 0]
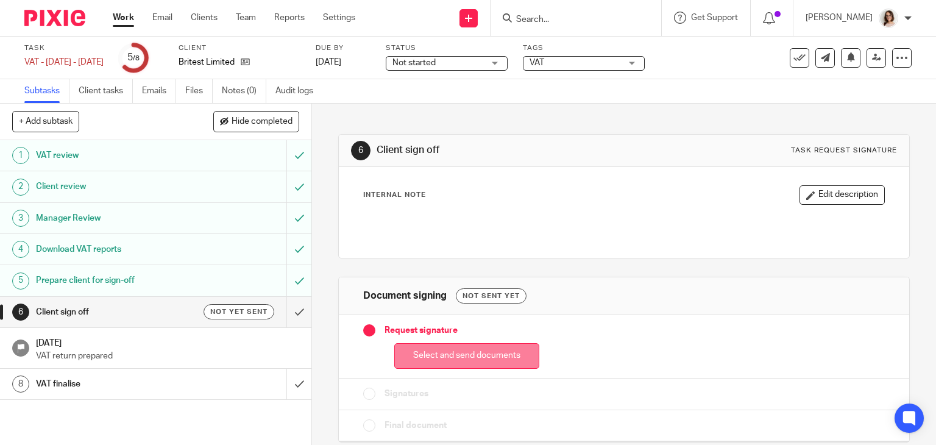
click at [470, 356] on button "Select and send documents" at bounding box center [466, 356] width 145 height 26
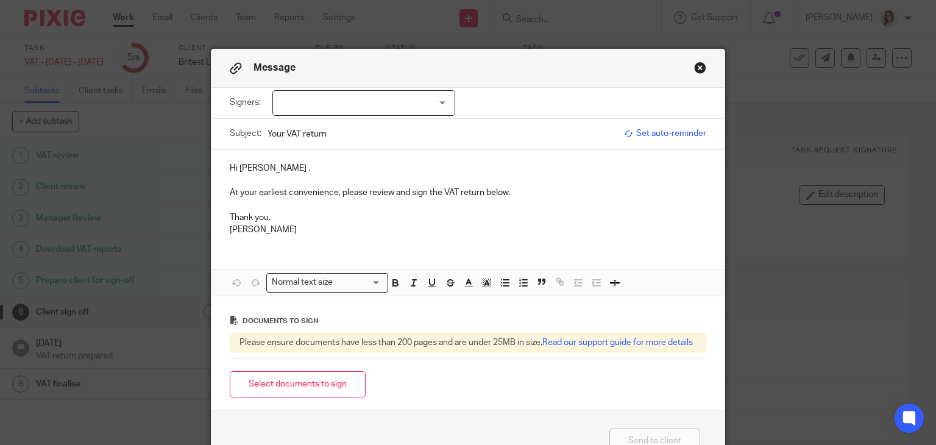
click at [386, 100] on div at bounding box center [363, 103] width 183 height 26
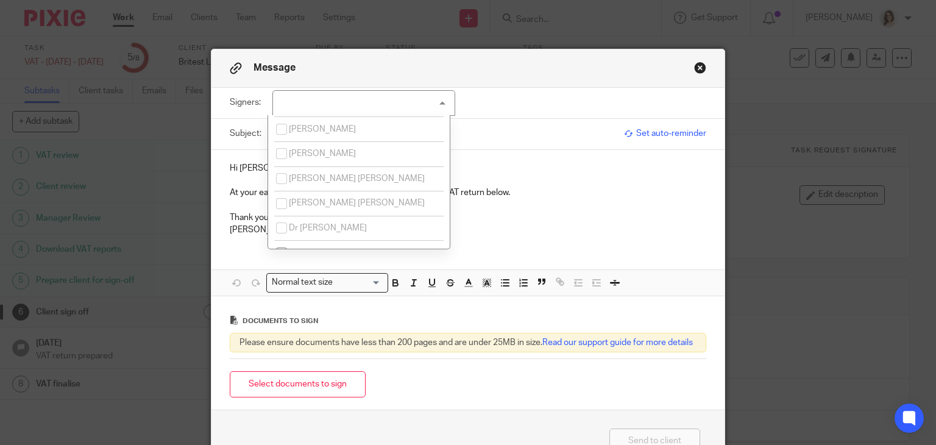
scroll to position [154, 0]
click at [283, 235] on input "checkbox" at bounding box center [281, 246] width 23 height 23
checkbox input "true"
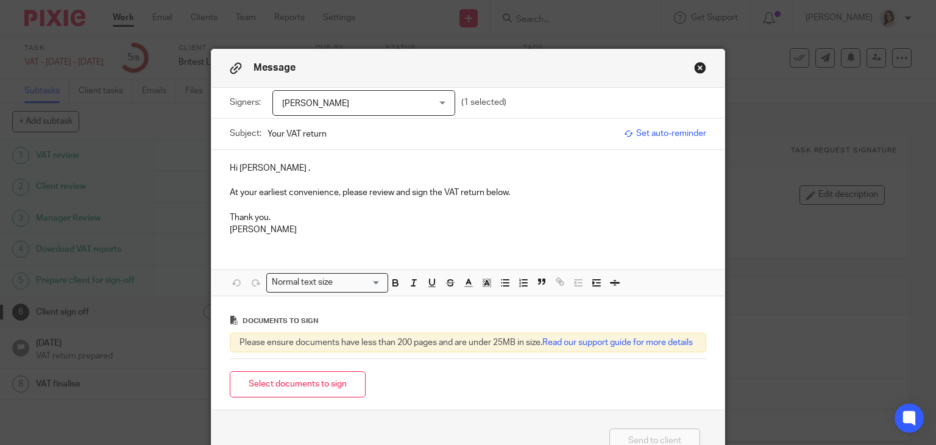
click at [510, 153] on div "Hi Emma , At your earliest convenience, please review and sign the VAT return b…" at bounding box center [468, 198] width 514 height 96
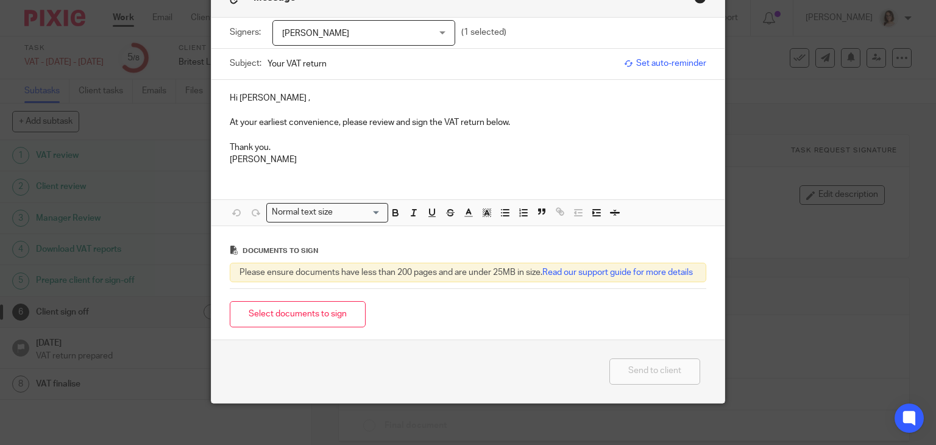
scroll to position [88, 0]
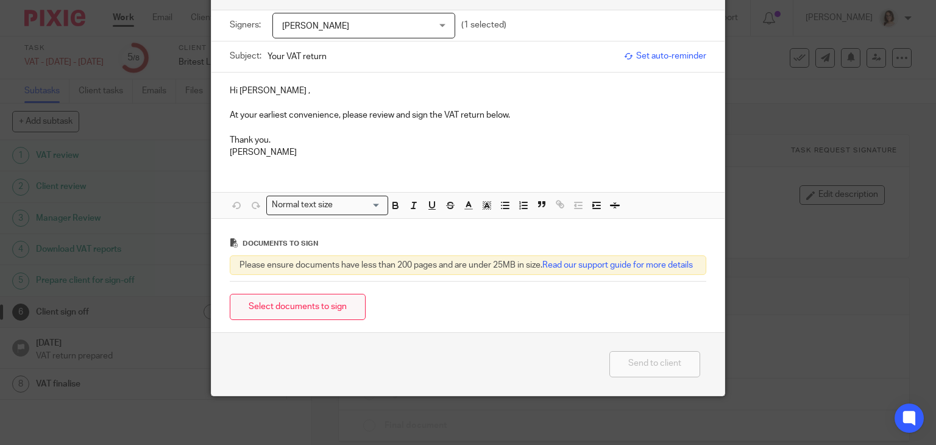
click at [316, 303] on button "Select documents to sign" at bounding box center [298, 307] width 136 height 26
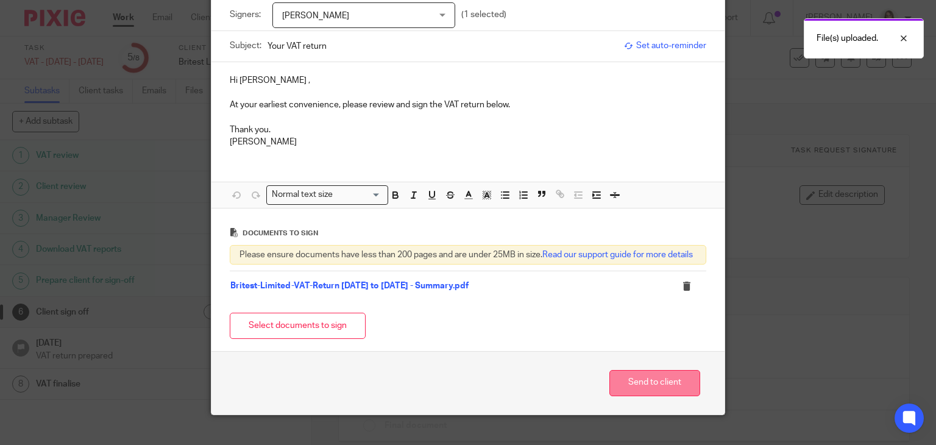
click at [646, 386] on button "Send to client" at bounding box center [654, 383] width 91 height 26
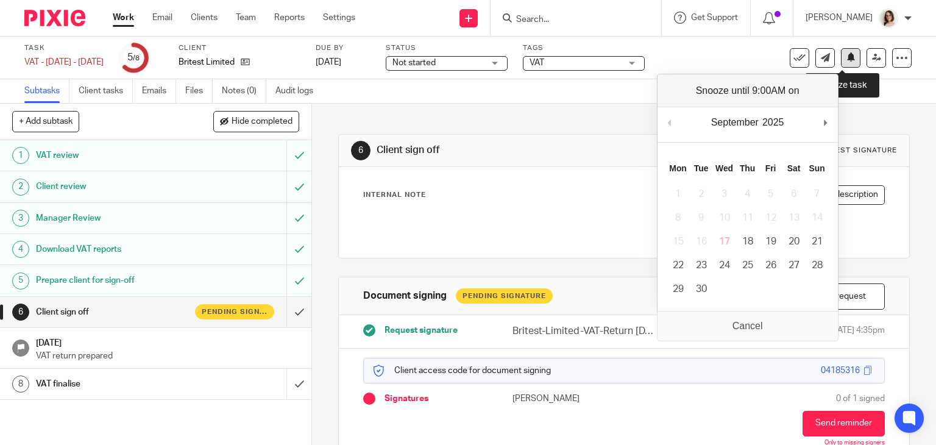
click at [846, 57] on icon at bounding box center [850, 56] width 9 height 9
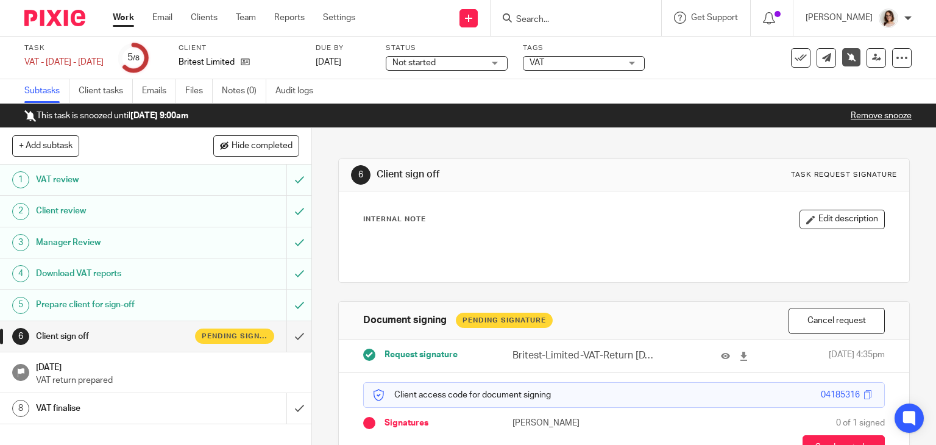
click at [119, 16] on link "Work" at bounding box center [123, 18] width 21 height 12
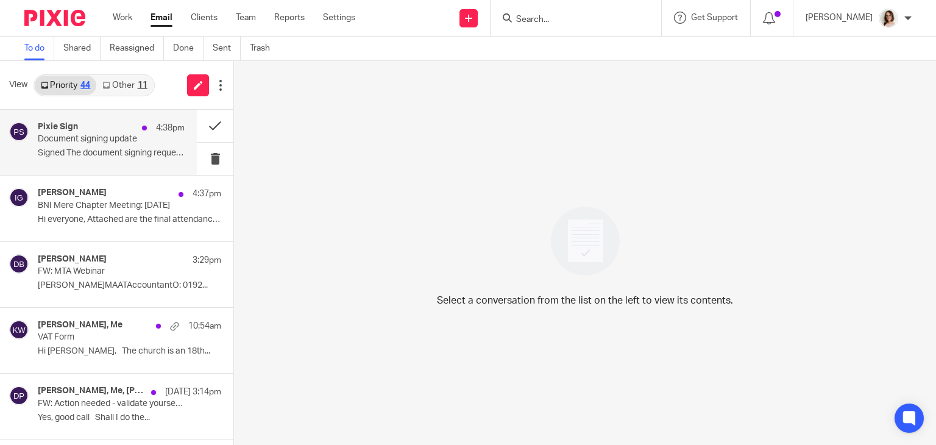
click at [113, 145] on div "Pixie Sign 4:38pm Document signing update Signed The document signing request h…" at bounding box center [111, 142] width 147 height 41
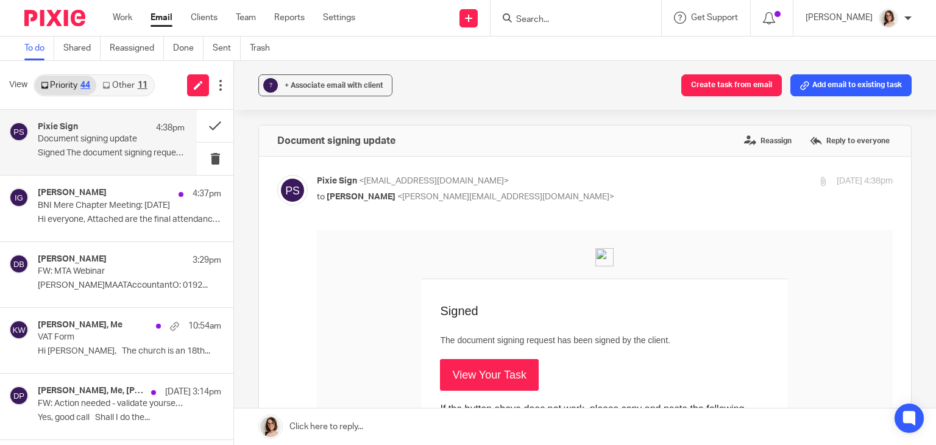
click at [468, 368] on link "View Your Task" at bounding box center [489, 375] width 98 height 32
click at [203, 123] on button at bounding box center [215, 126] width 37 height 32
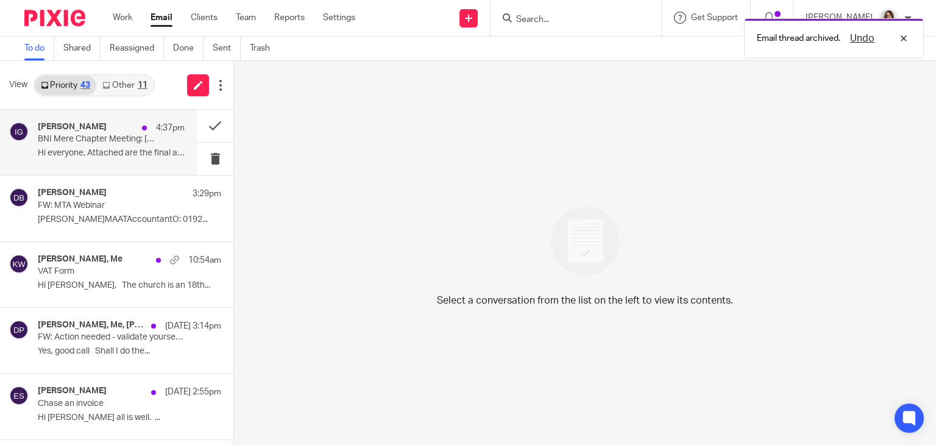
click at [115, 157] on p "Hi everyone, Attached are the final attendance..." at bounding box center [111, 153] width 147 height 10
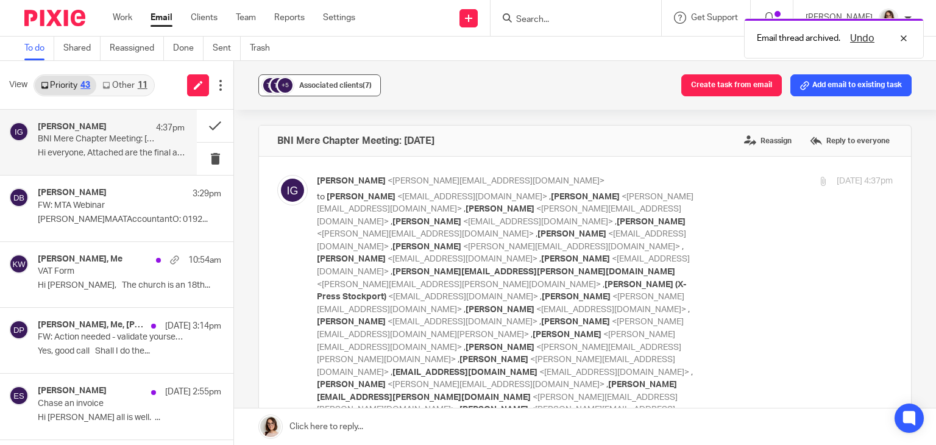
click at [312, 79] on div "Associated clients (7)" at bounding box center [335, 85] width 72 height 12
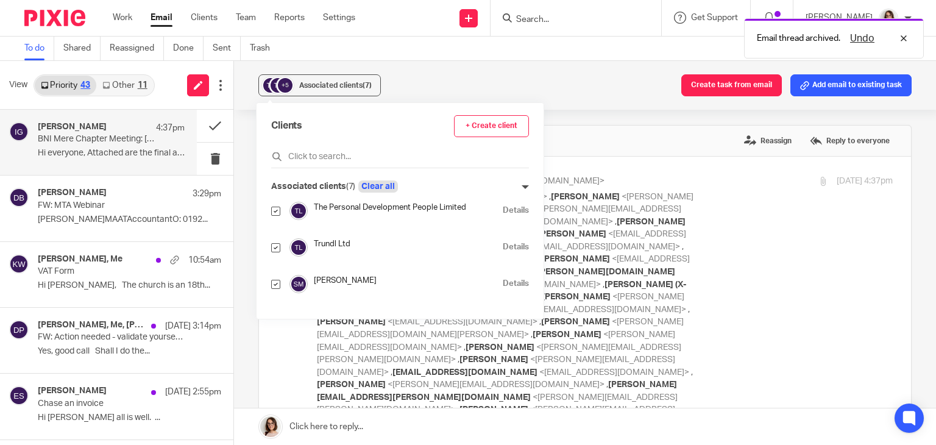
click at [382, 191] on button "Clear all" at bounding box center [378, 186] width 40 height 12
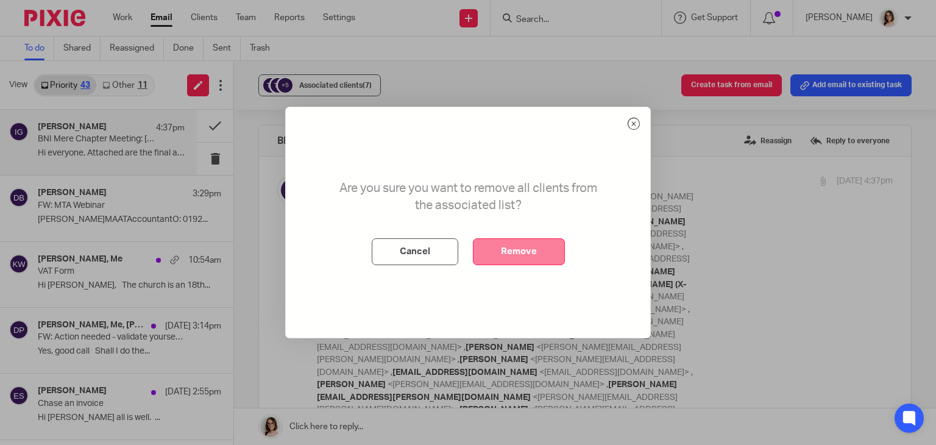
click at [518, 247] on button "Remove" at bounding box center [519, 251] width 92 height 27
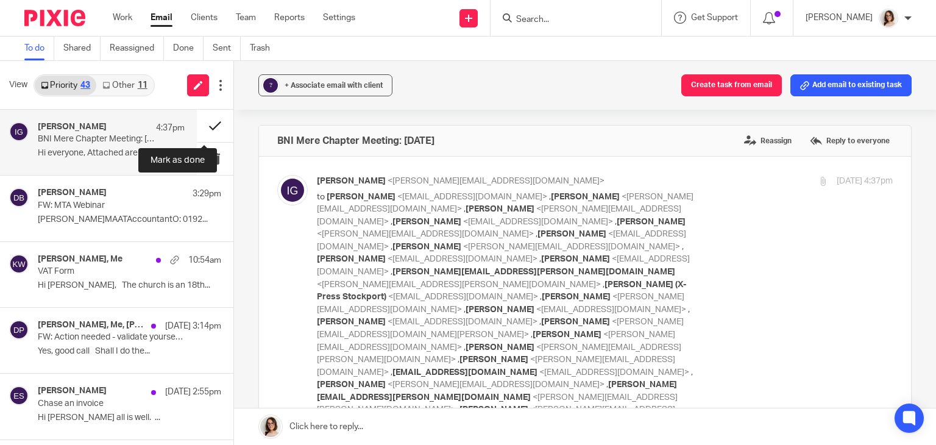
click at [201, 127] on button at bounding box center [215, 126] width 37 height 32
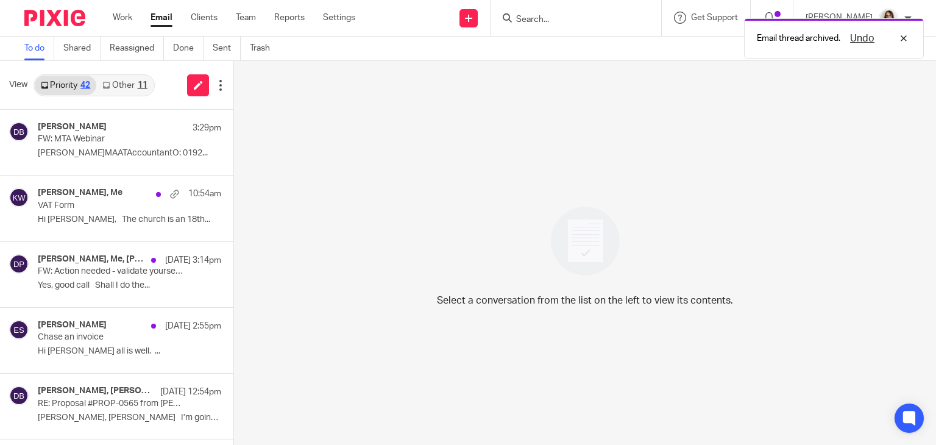
click at [122, 78] on link "Other 11" at bounding box center [124, 85] width 57 height 19
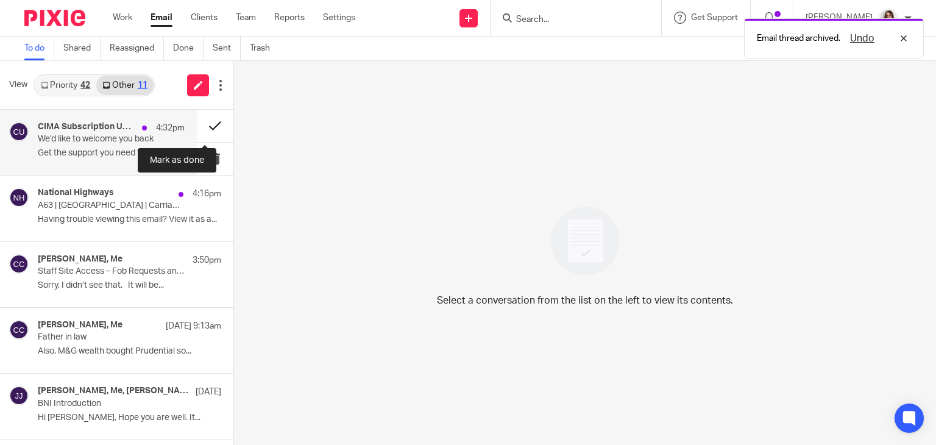
click at [203, 124] on button at bounding box center [215, 126] width 37 height 32
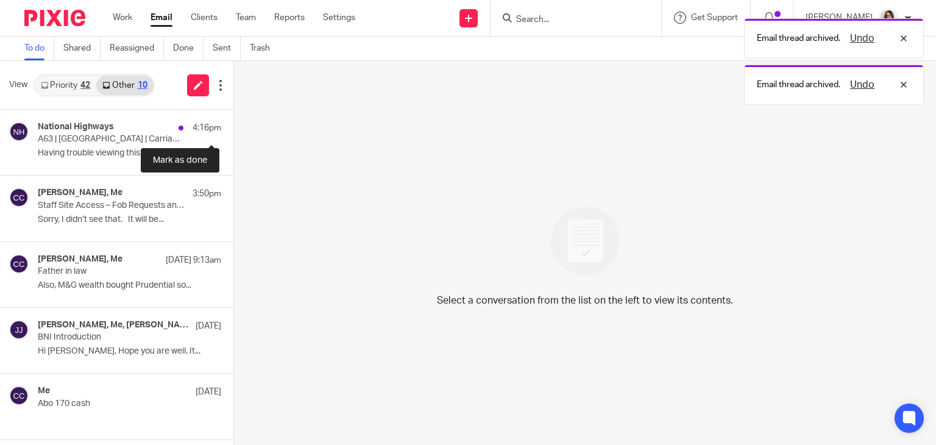
click at [233, 124] on button at bounding box center [238, 126] width 10 height 32
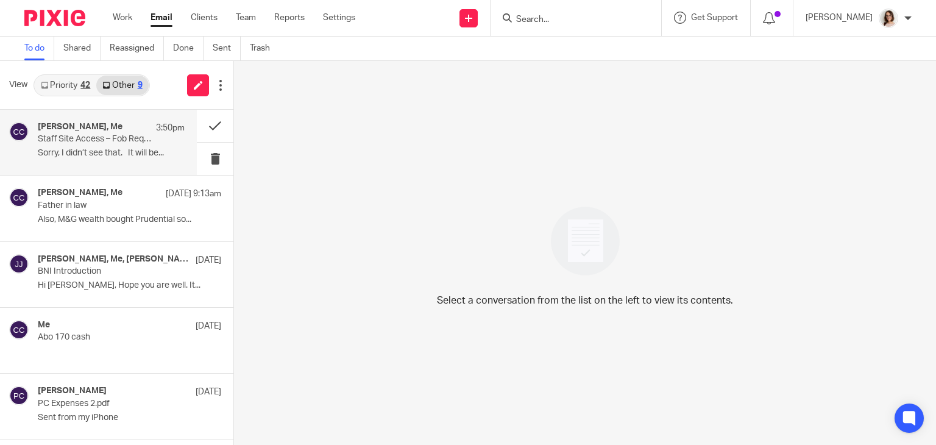
click at [141, 149] on p "Sorry, I didn’t see that. It will be..." at bounding box center [111, 153] width 147 height 10
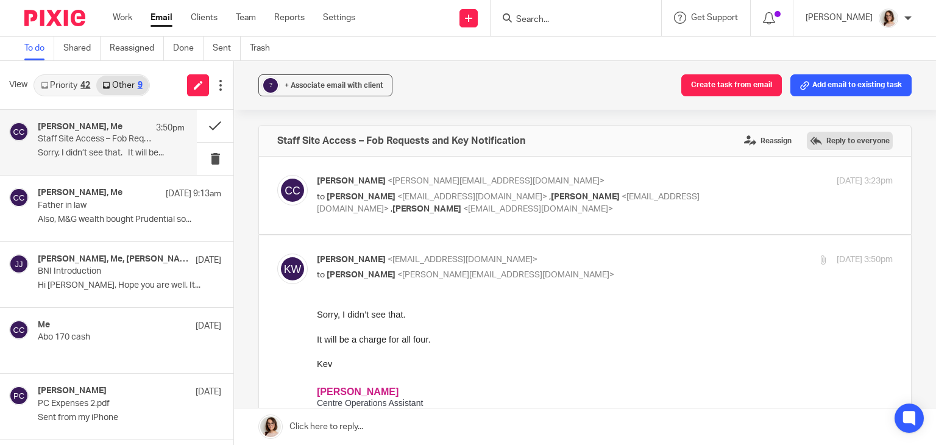
click at [815, 144] on label "Reply to everyone" at bounding box center [850, 141] width 86 height 18
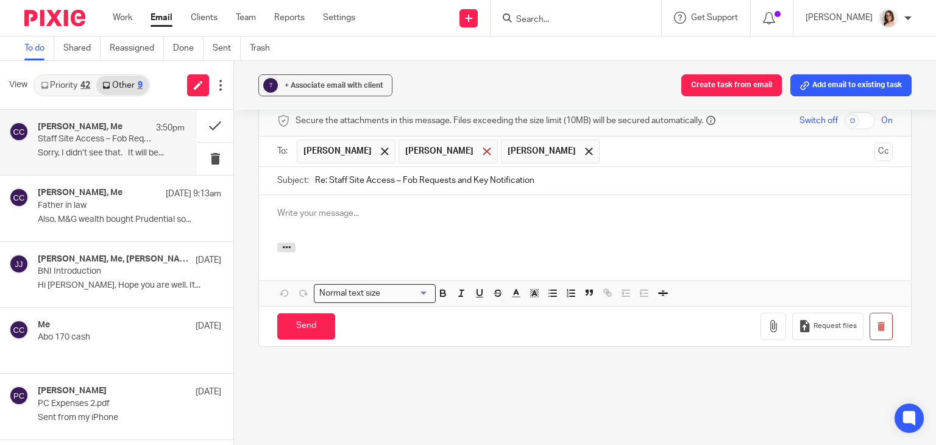
click at [485, 147] on span at bounding box center [486, 151] width 8 height 8
click at [381, 147] on span at bounding box center [385, 151] width 8 height 8
click at [288, 207] on p at bounding box center [584, 213] width 615 height 12
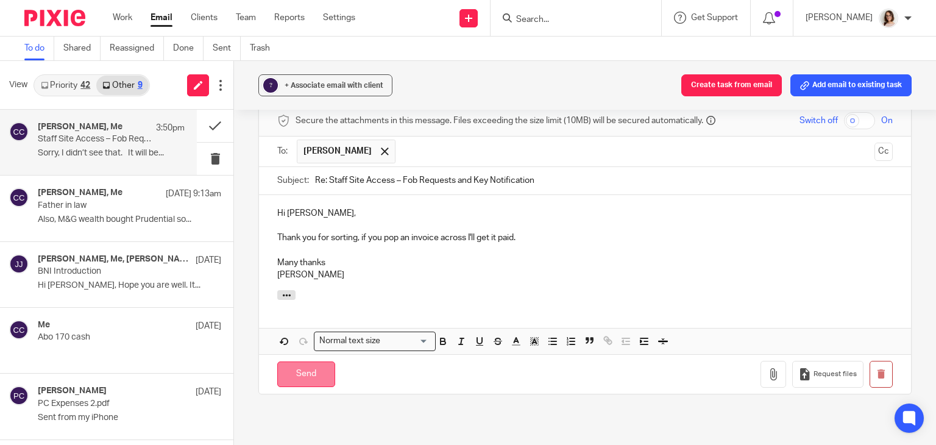
click at [316, 361] on input "Send" at bounding box center [306, 374] width 58 height 26
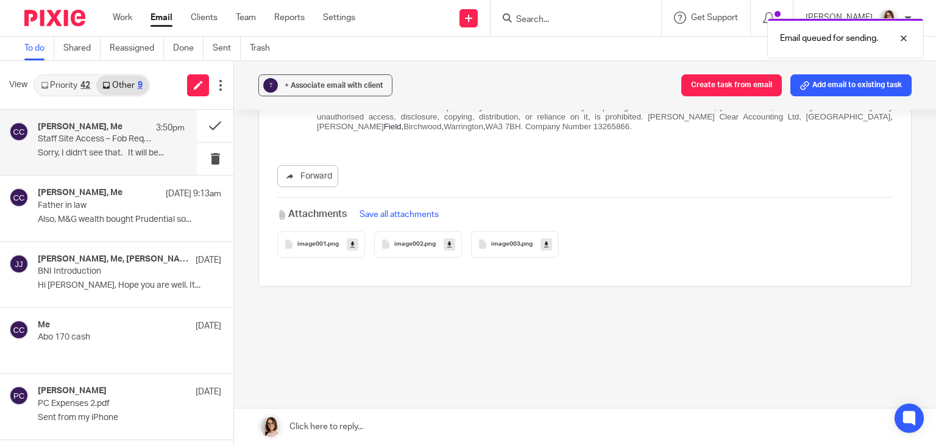
scroll to position [1394, 0]
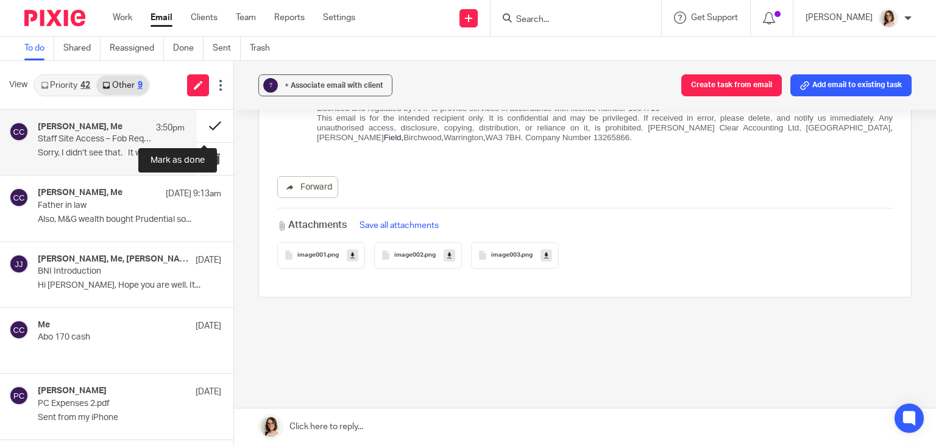
click at [197, 122] on button at bounding box center [215, 126] width 37 height 32
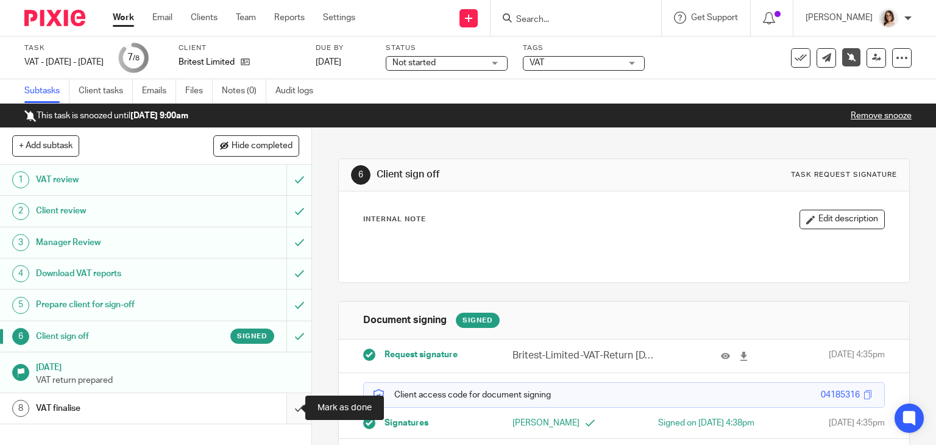
click at [286, 406] on input "submit" at bounding box center [155, 408] width 311 height 30
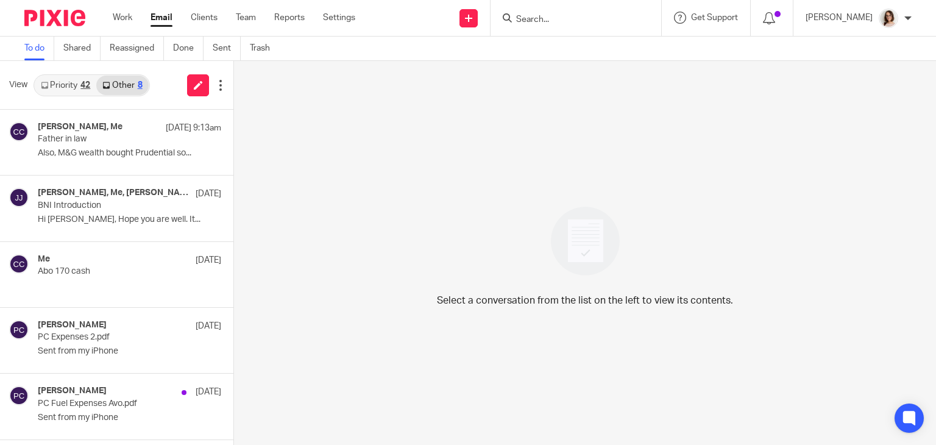
drag, startPoint x: 0, startPoint y: 0, endPoint x: 157, endPoint y: 16, distance: 158.0
click at [157, 16] on link "Email" at bounding box center [161, 18] width 22 height 12
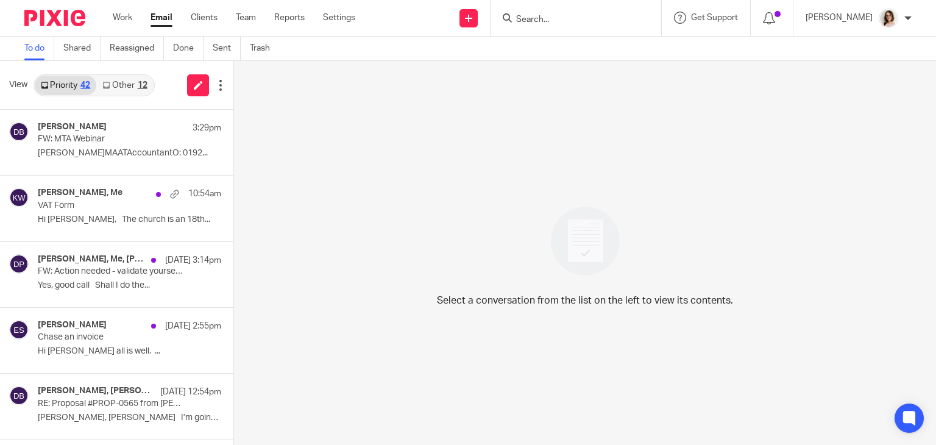
click at [123, 85] on link "Other 12" at bounding box center [124, 85] width 57 height 19
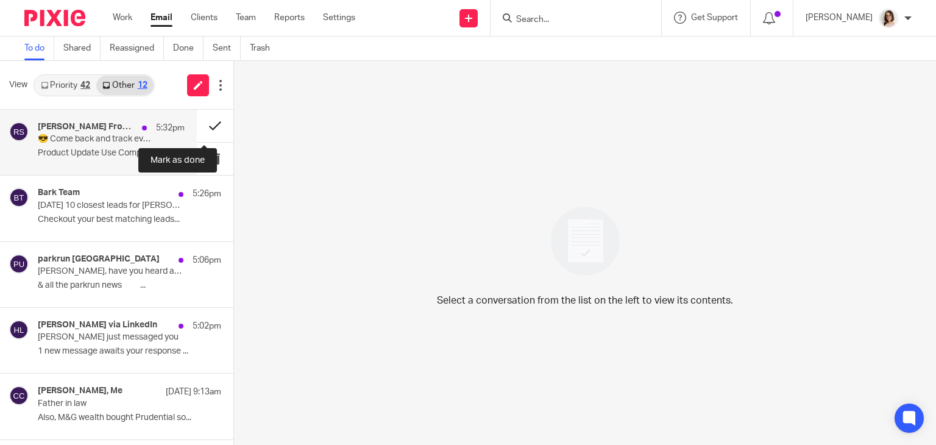
click at [197, 126] on button at bounding box center [215, 126] width 37 height 32
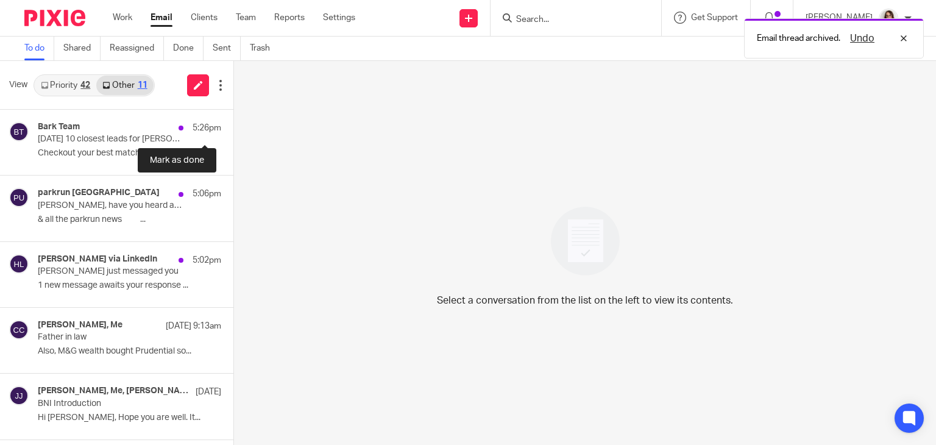
click at [233, 126] on button at bounding box center [238, 126] width 10 height 32
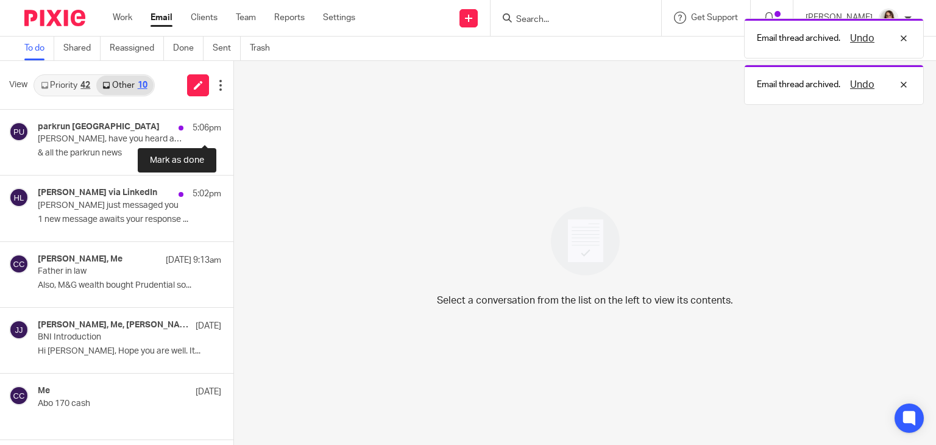
click at [233, 126] on button at bounding box center [238, 126] width 10 height 32
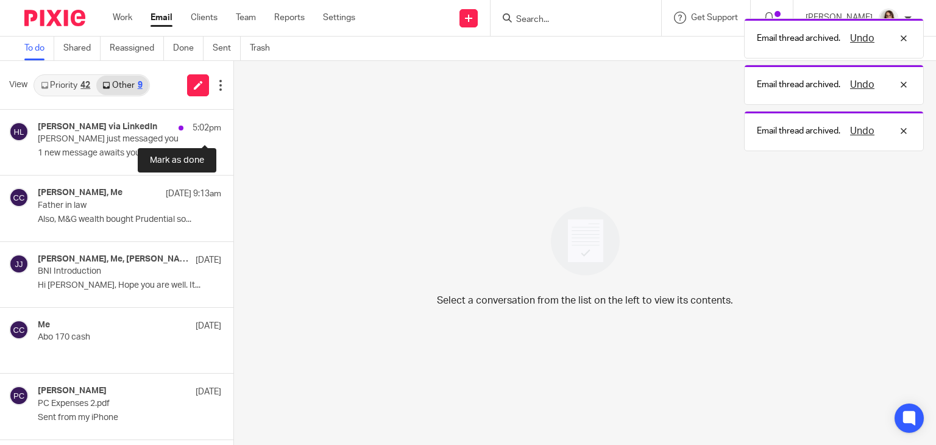
click at [233, 126] on button at bounding box center [238, 126] width 10 height 32
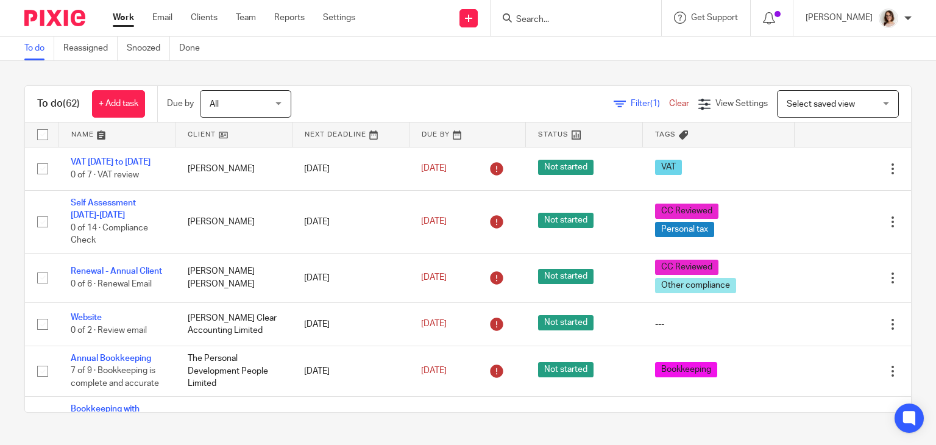
click at [538, 25] on input "Search" at bounding box center [570, 20] width 110 height 11
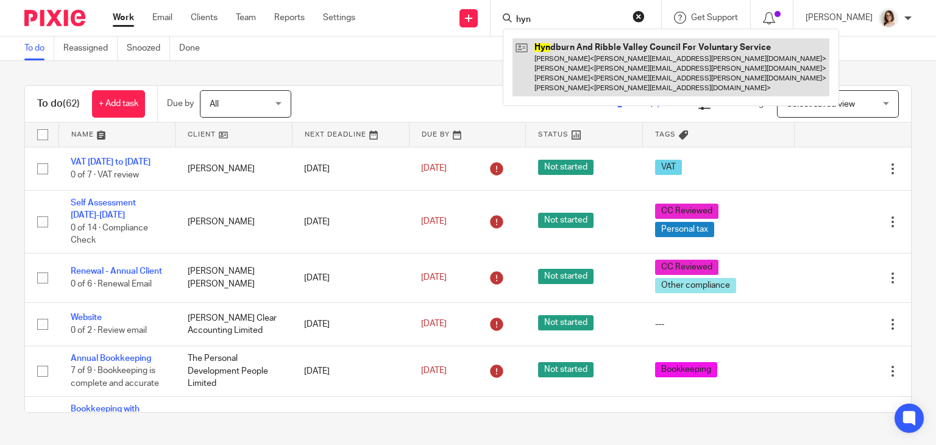
type input "hyn"
click at [567, 52] on link at bounding box center [670, 67] width 317 height 58
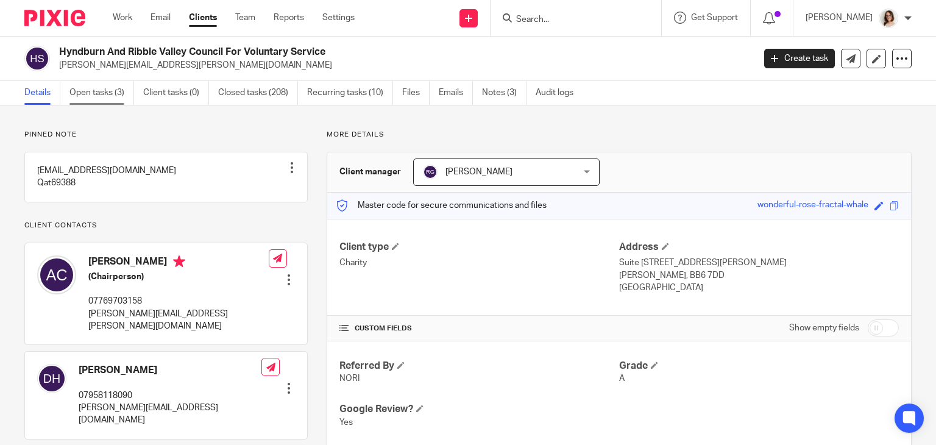
click at [121, 94] on link "Open tasks (3)" at bounding box center [101, 93] width 65 height 24
